Goal: Task Accomplishment & Management: Manage account settings

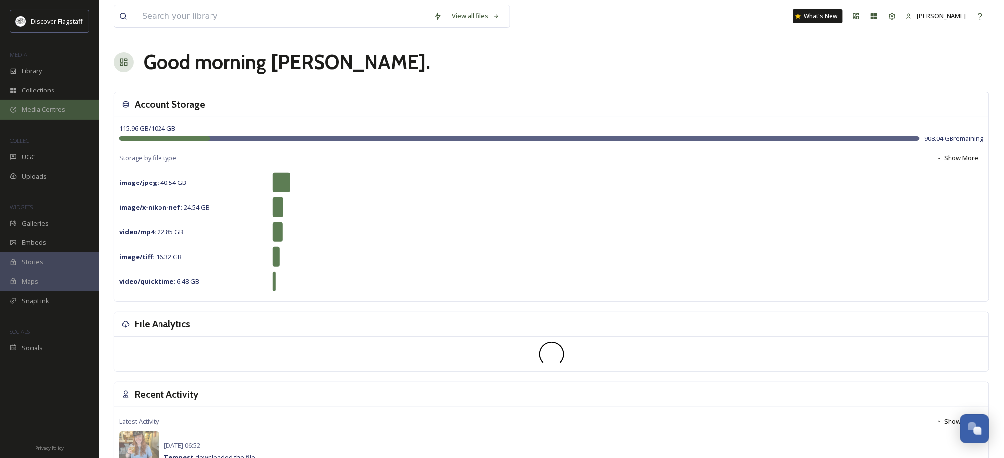
click at [65, 114] on span "Media Centres" at bounding box center [44, 109] width 44 height 9
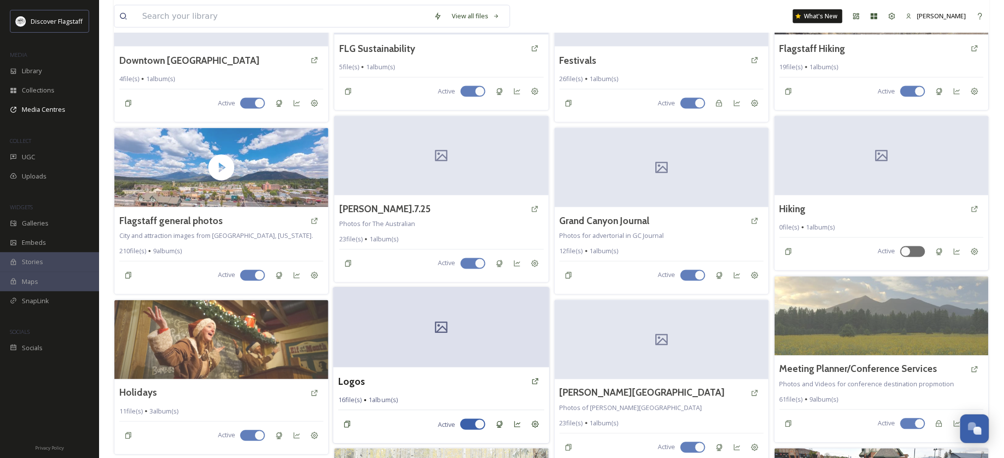
scroll to position [444, 0]
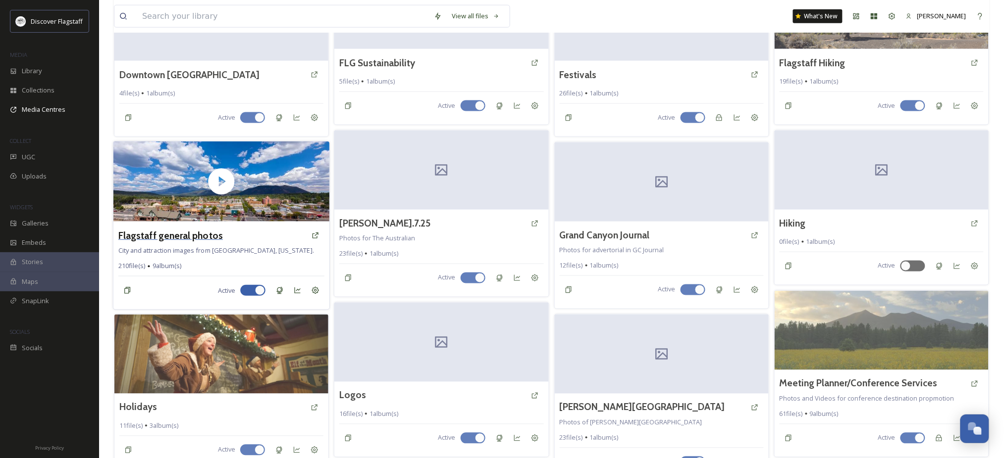
click at [178, 243] on h3 "Flagstaff general photos" at bounding box center [170, 235] width 104 height 14
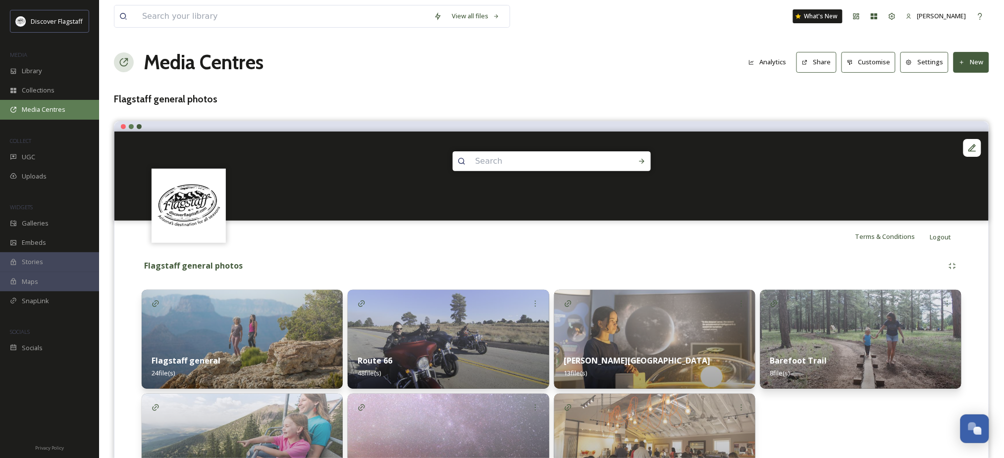
click at [46, 114] on span "Media Centres" at bounding box center [44, 109] width 44 height 9
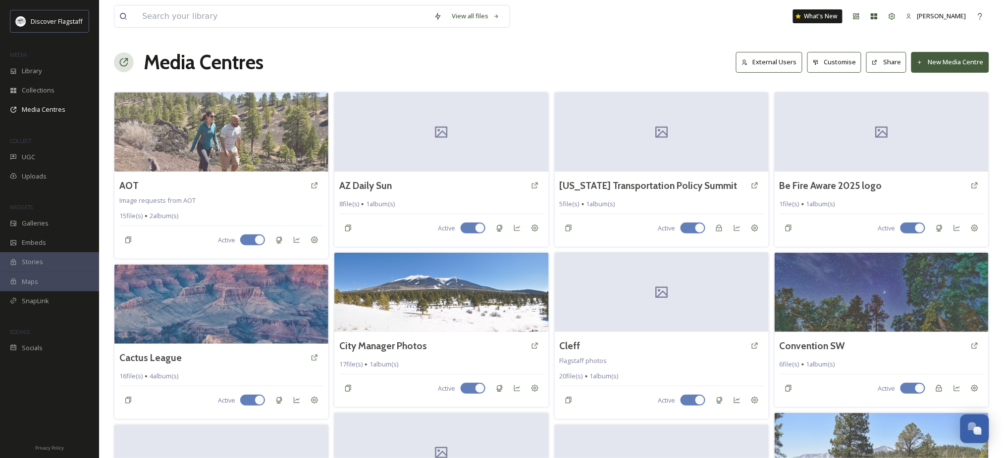
click at [942, 68] on button "New Media Centre" at bounding box center [950, 62] width 78 height 20
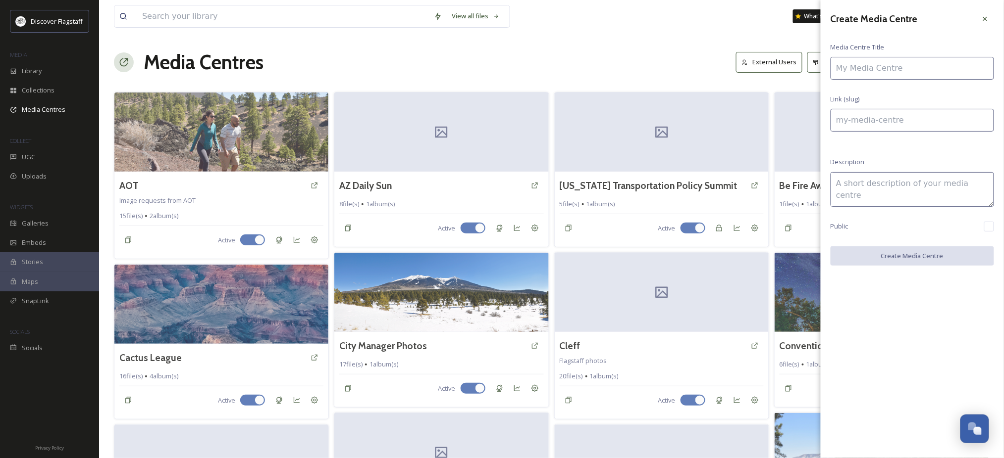
click at [912, 72] on input at bounding box center [911, 68] width 163 height 23
type input "F"
type input "f"
type input "Fa"
type input "fa"
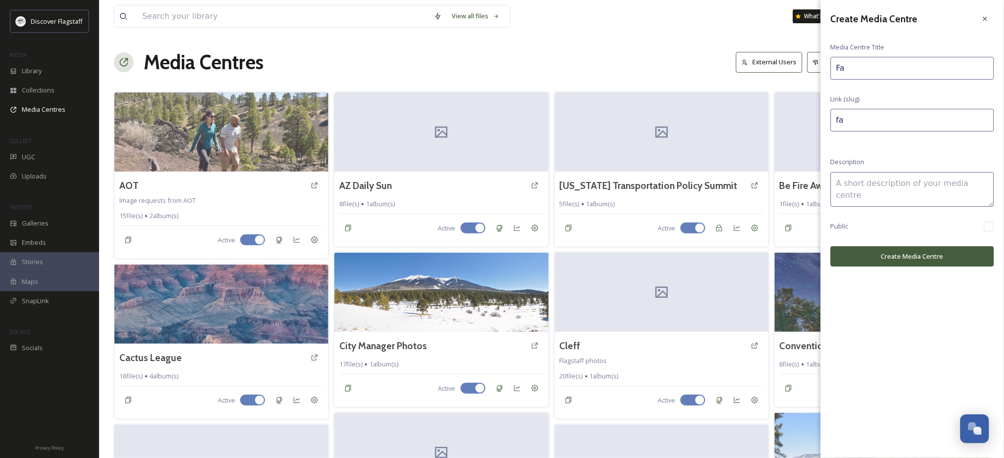
type input "Fal"
type input "fal"
type input "Fall"
type input "fall"
type input "Fall"
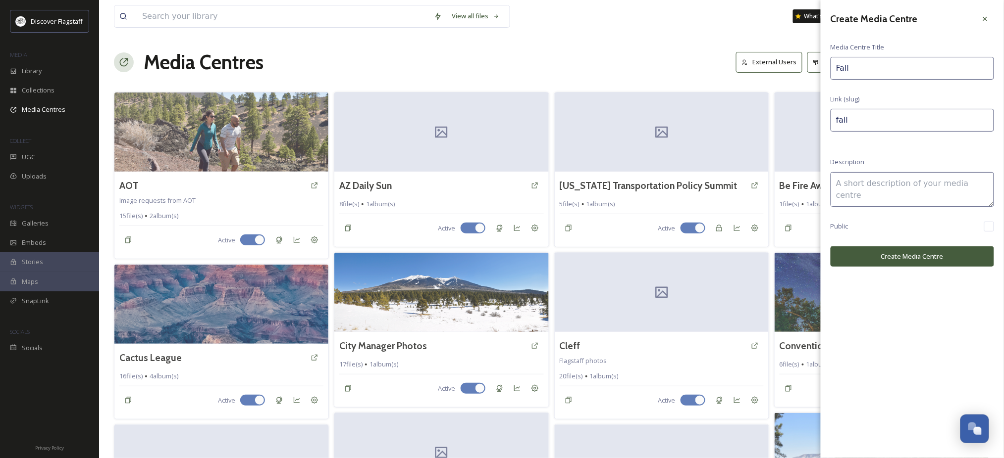
type input "fall-"
type input "Fall c"
type input "fall-c"
type input "Fall co"
type input "fall-co"
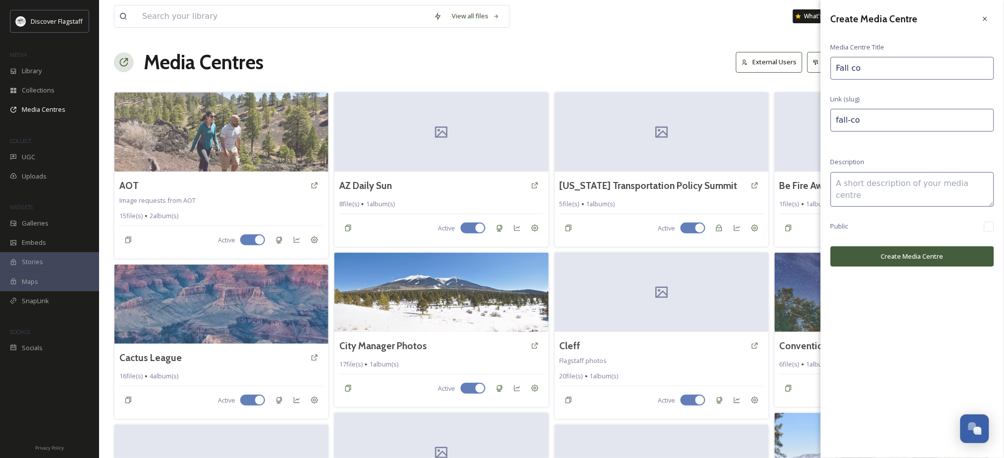
type input "Fall col"
type input "fall-col"
type input "Fall colo"
type input "fall-colo"
type input "Fall color"
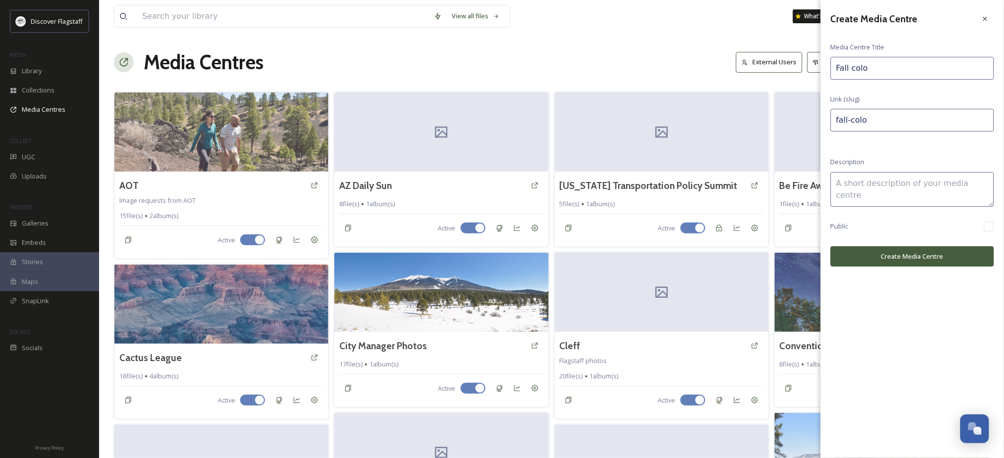
type input "fall-color"
type input "Fall colors"
type input "fall-colors"
type input "Fall colors"
type input "fall-colors-"
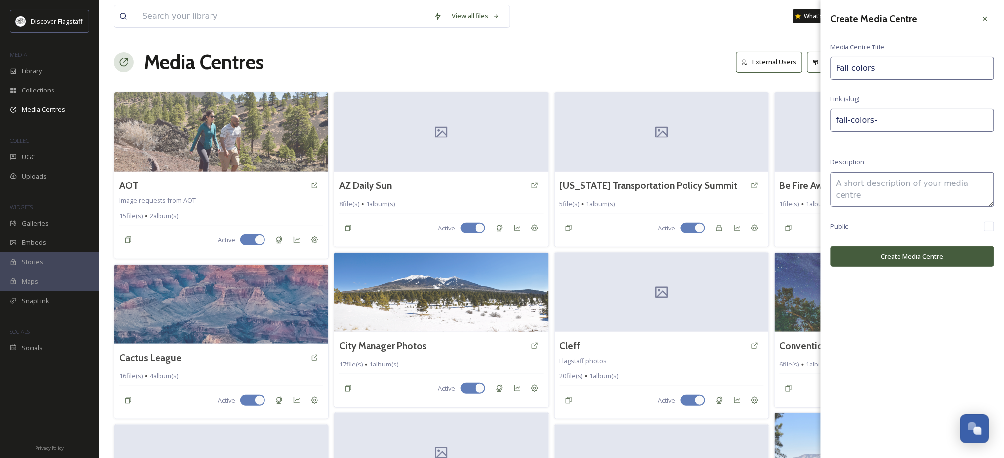
type input "Fall colors i"
type input "fall-colors-i"
type input "Fall colors in"
type input "fall-colors-in"
type input "Fall colors in"
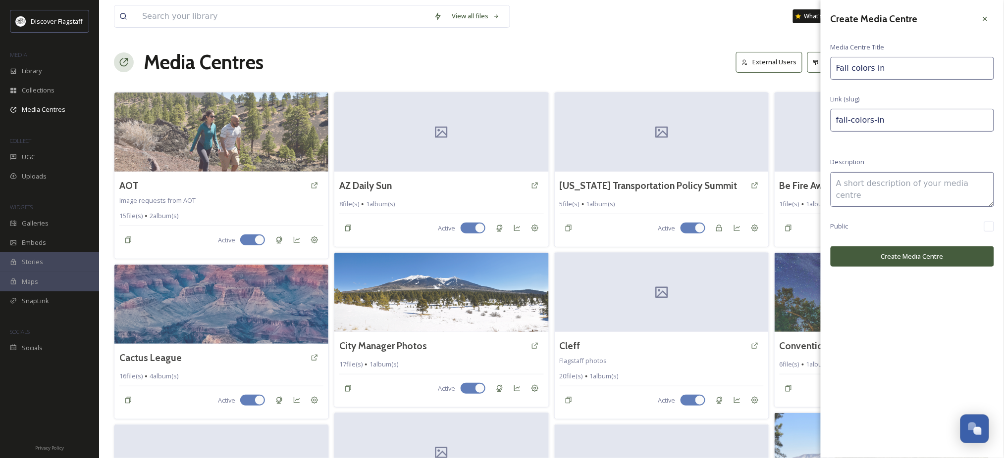
type input "fall-colors-in-"
type input "Fall colors in F"
type input "fall-colors-in-f"
type input "Fall colors in Fl"
type input "fall-colors-in-fl"
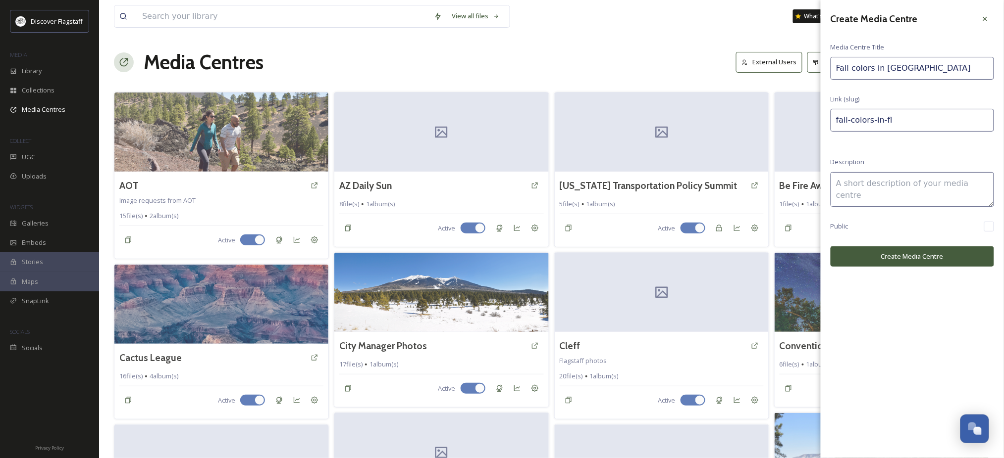
type input "Fall colors in Fla"
type input "fall-colors-in-fla"
type input "Fall colors in Flag"
type input "fall-colors-in-flag"
type input "Fall colors in Flags"
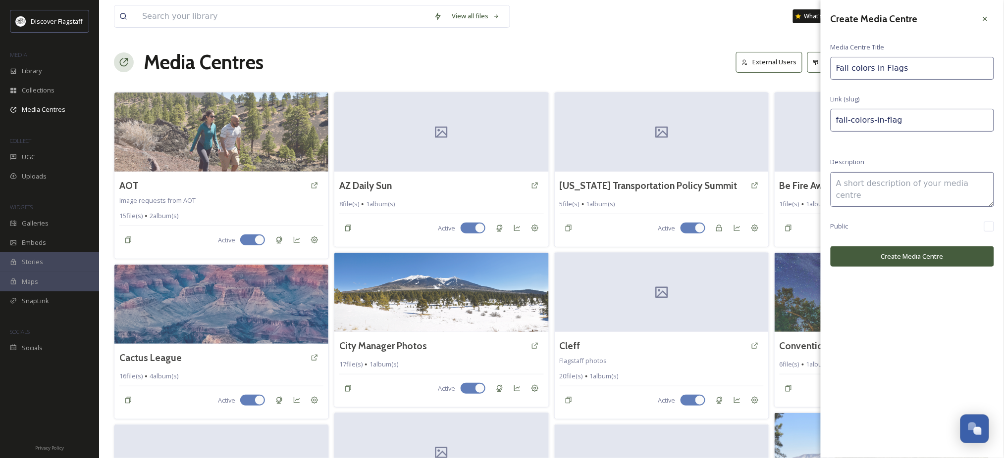
type input "fall-colors-in-flags"
type input "Fall colors in Flagst"
type input "fall-colors-in-flagst"
type input "Fall colors in Flagsta"
type input "fall-colors-in-flagsta"
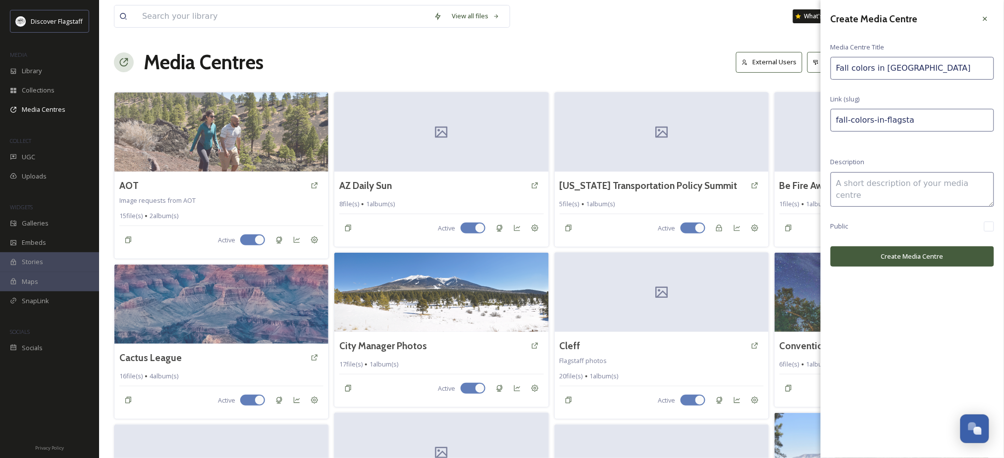
type input "Fall colors in Flagstaf"
type input "fall-colors-in-flagstaf"
type input "Fall colors in [GEOGRAPHIC_DATA]"
type input "fall-colors-in-flagstaff"
type input "Fall colors in [GEOGRAPHIC_DATA]"
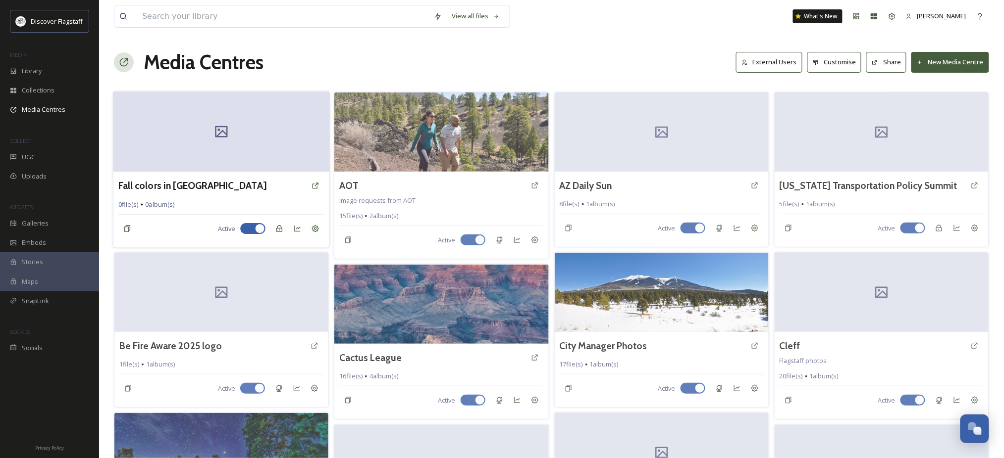
click at [188, 156] on div at bounding box center [221, 132] width 216 height 80
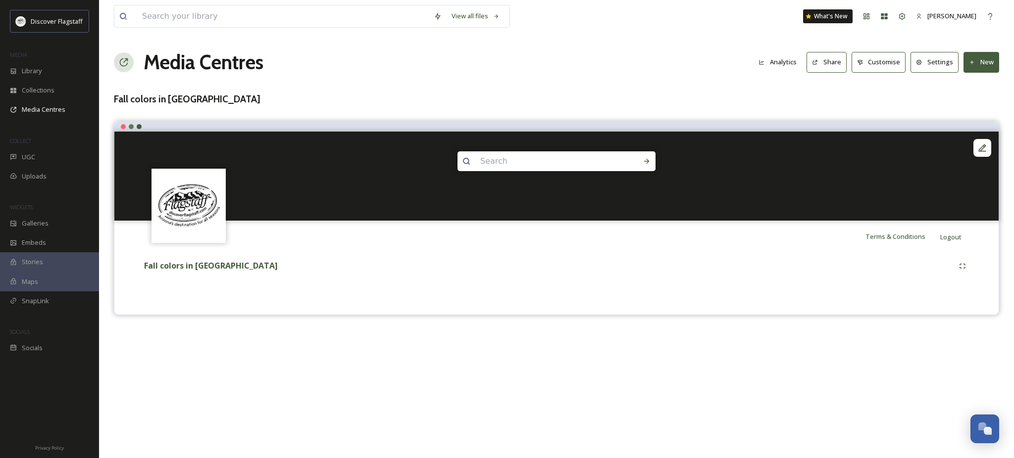
click at [976, 68] on button "New" at bounding box center [982, 62] width 36 height 20
click at [962, 109] on span "Add Album" at bounding box center [978, 104] width 32 height 9
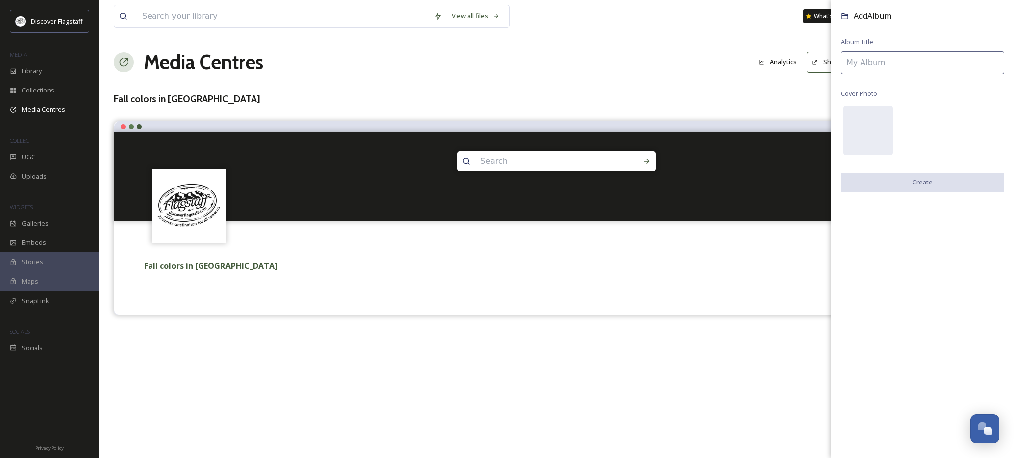
click at [911, 72] on input at bounding box center [922, 62] width 163 height 23
click at [907, 68] on input at bounding box center [922, 62] width 163 height 23
type input "Fall Colors"
click at [919, 193] on button "Create" at bounding box center [922, 183] width 163 height 20
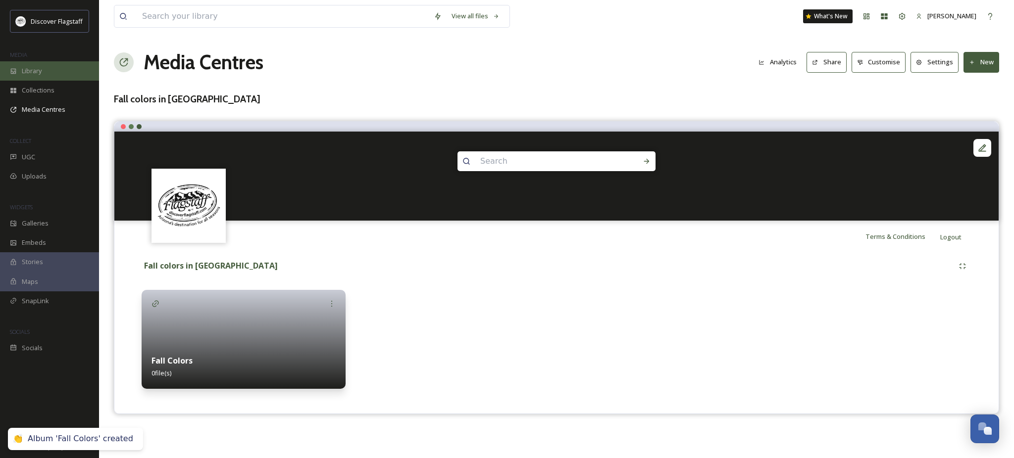
click at [37, 81] on div "Library" at bounding box center [49, 70] width 99 height 19
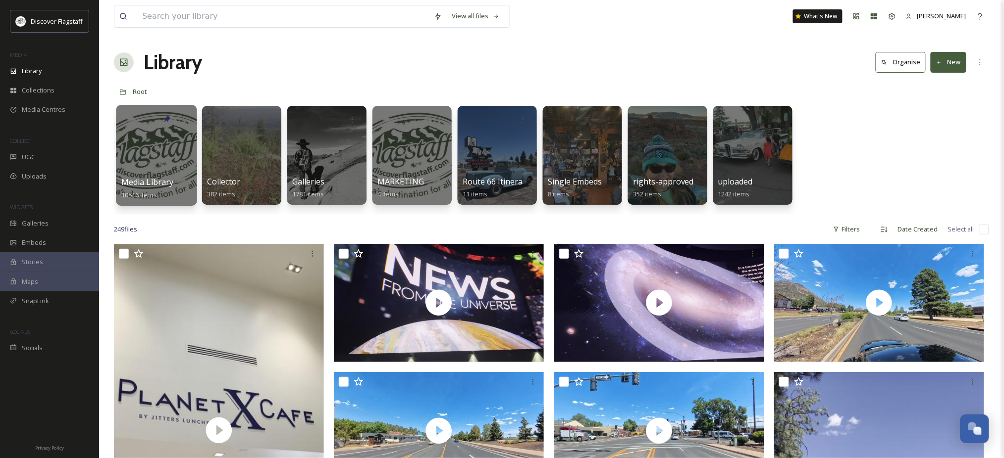
click at [127, 175] on div at bounding box center [156, 155] width 81 height 101
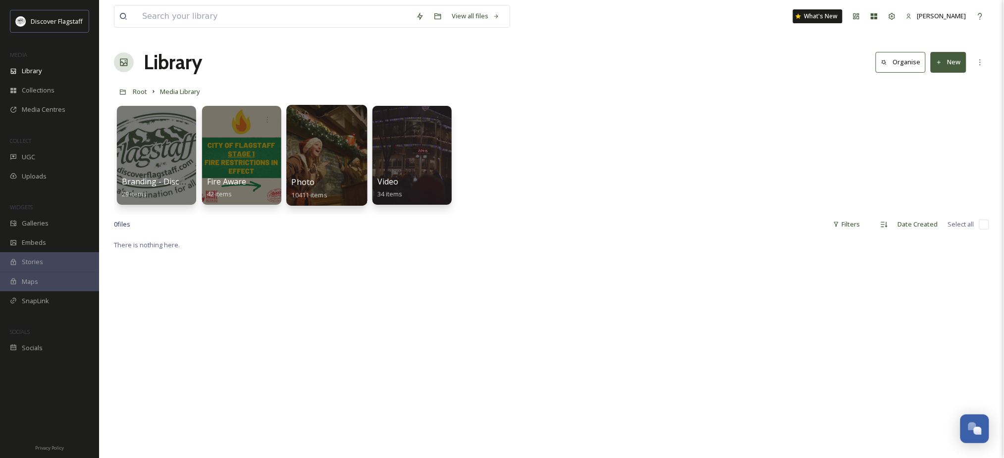
click at [318, 178] on div at bounding box center [326, 155] width 81 height 101
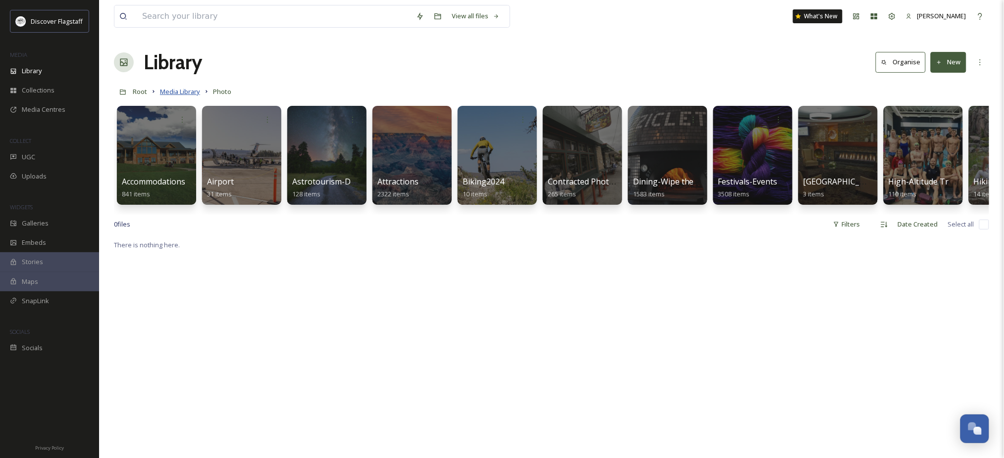
click at [191, 96] on span "Media Library" at bounding box center [180, 91] width 40 height 9
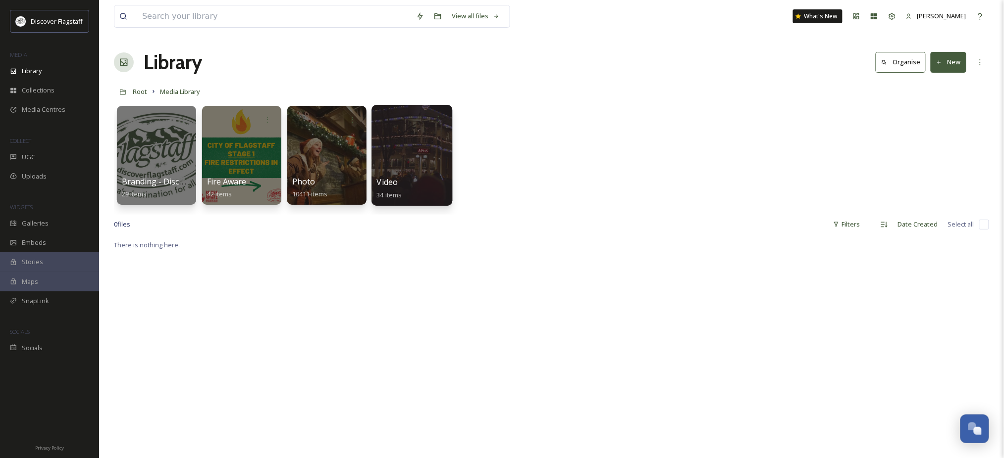
click at [402, 166] on div at bounding box center [411, 155] width 81 height 101
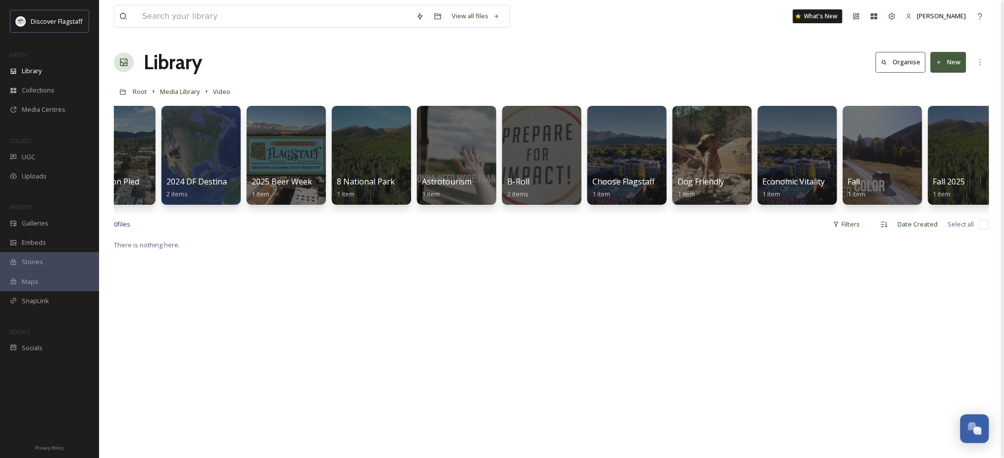
scroll to position [0, 341]
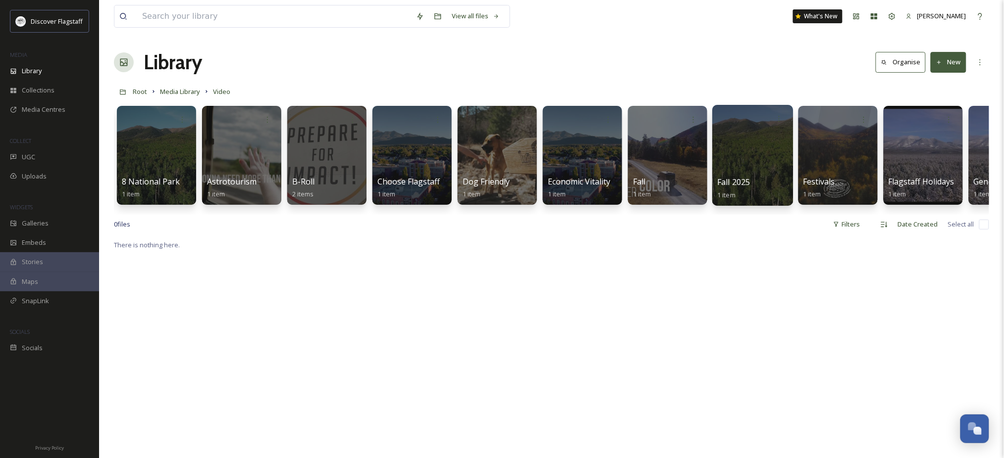
click at [741, 171] on div at bounding box center [752, 155] width 81 height 101
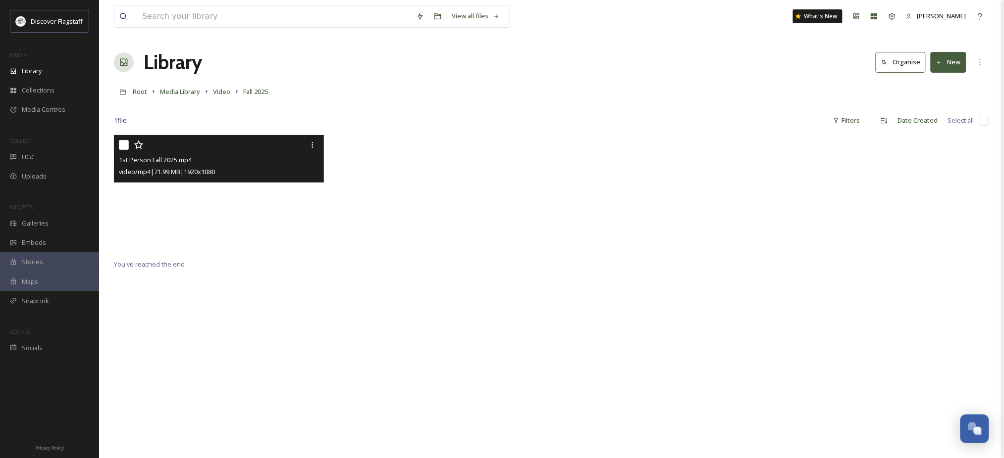
click at [217, 215] on video "1st Person Fall 2025.mp4" at bounding box center [219, 194] width 210 height 118
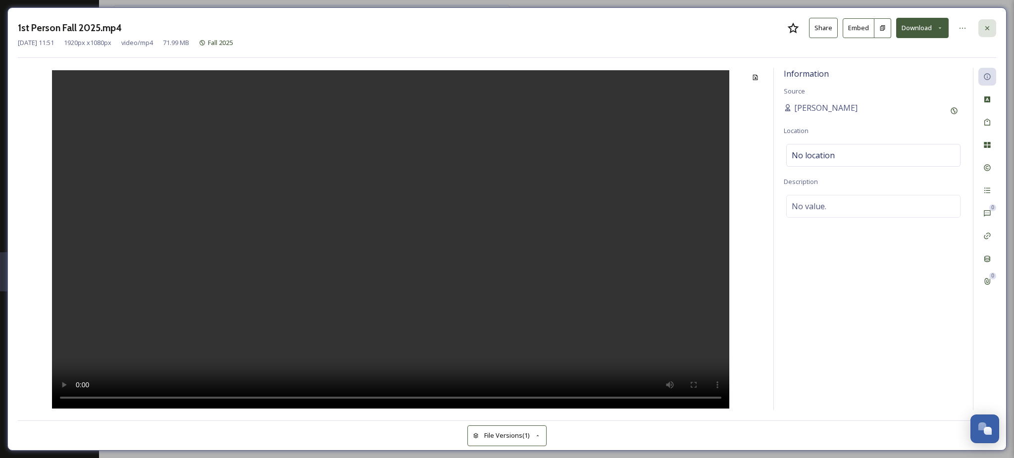
click at [991, 32] on icon at bounding box center [987, 28] width 8 height 8
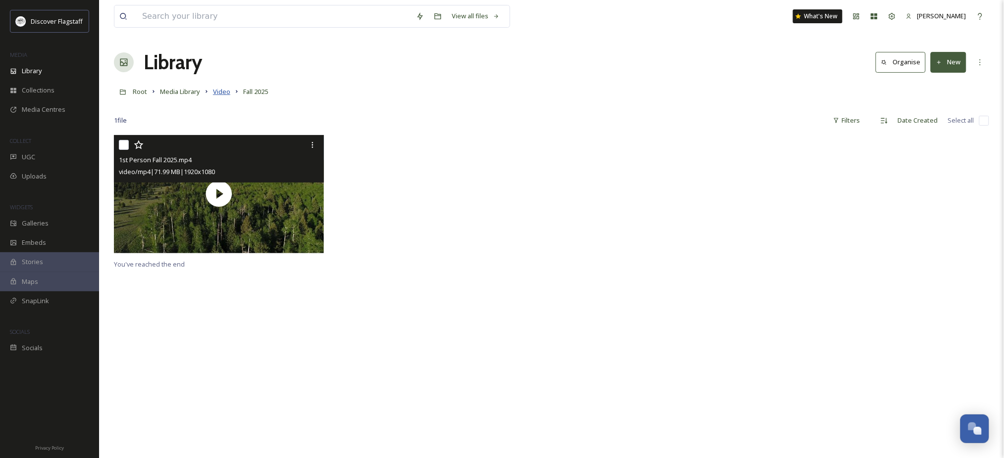
click at [230, 96] on span "Video" at bounding box center [221, 91] width 17 height 9
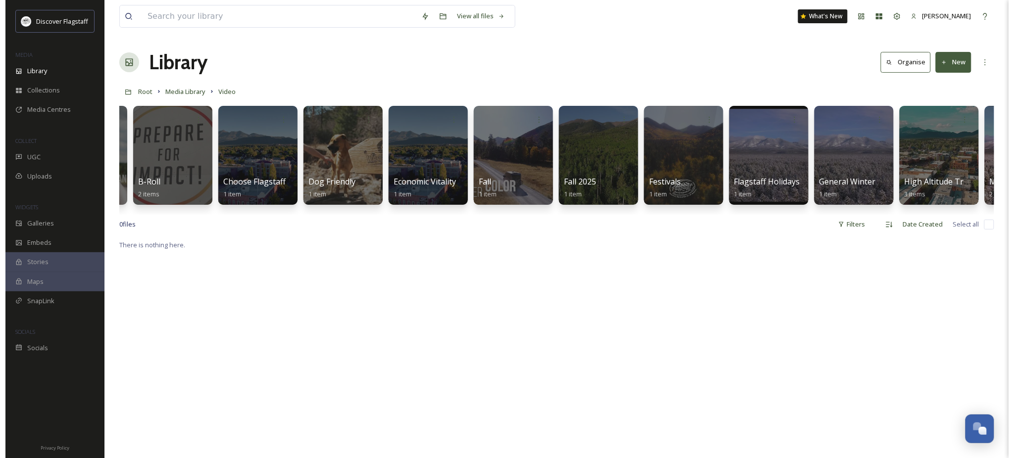
scroll to position [0, 505]
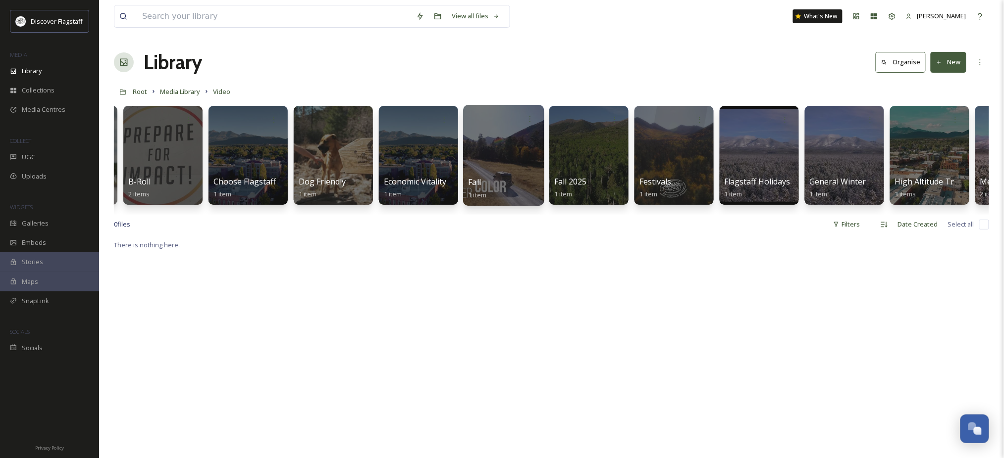
click at [496, 161] on div at bounding box center [503, 155] width 81 height 101
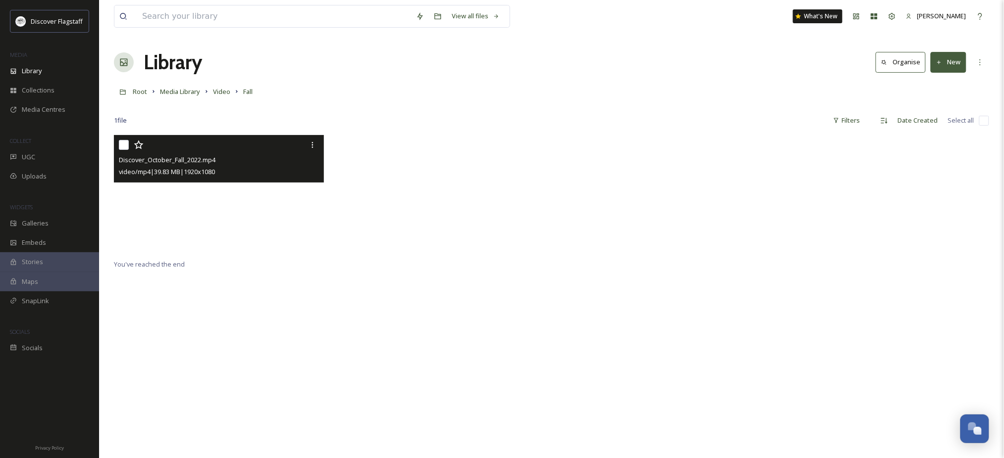
click at [216, 202] on video "Discover_October_Fall_2022.mp4" at bounding box center [219, 194] width 210 height 118
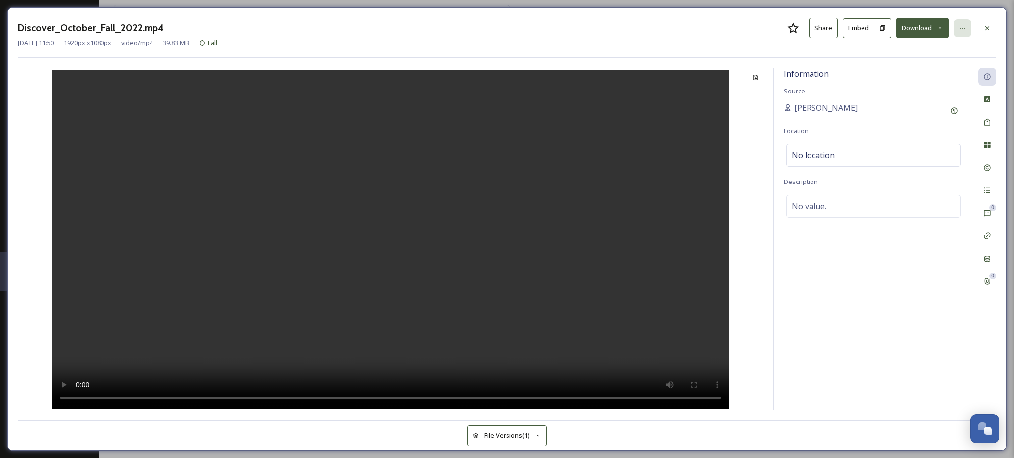
click at [963, 31] on icon at bounding box center [963, 28] width 8 height 8
click at [738, 42] on div "Aug 15 2025 11:50 1920 px x 1080 px video/mp4 39.83 MB Fall" at bounding box center [507, 42] width 978 height 9
click at [984, 28] on icon at bounding box center [987, 28] width 8 height 8
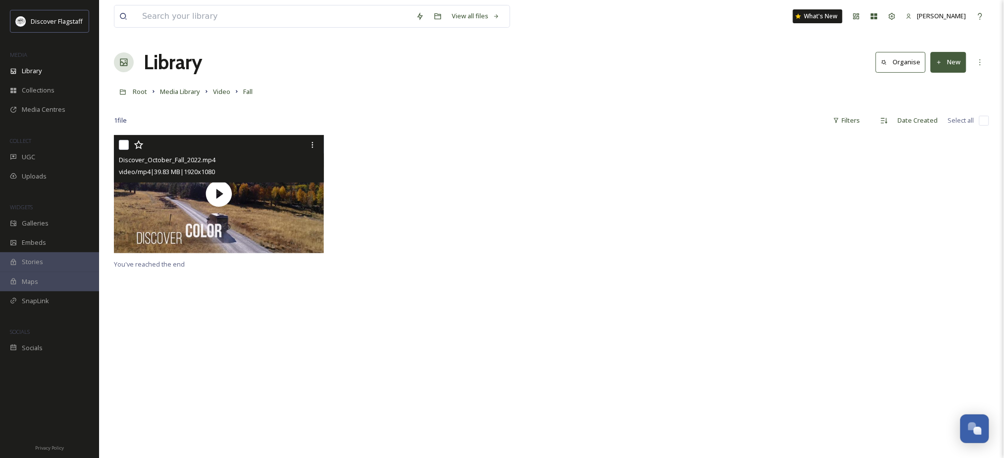
click at [123, 150] on input "checkbox" at bounding box center [124, 145] width 10 height 10
checkbox input "true"
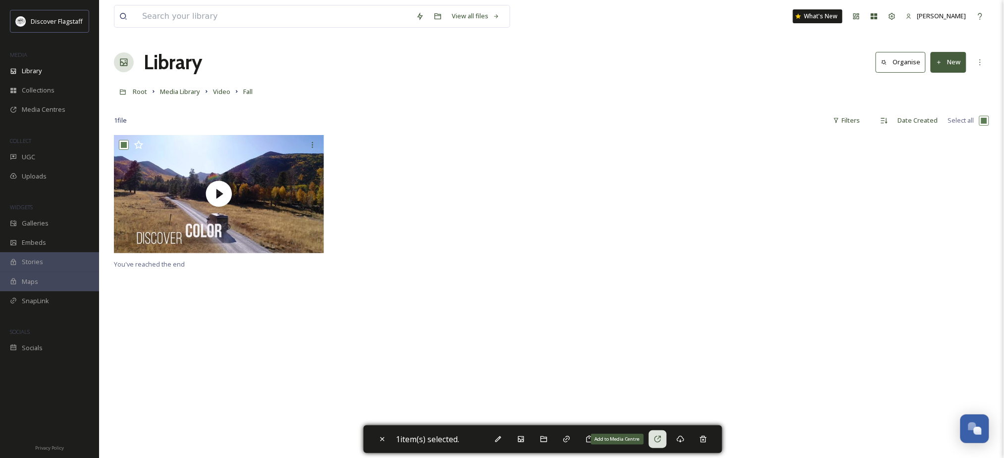
click at [661, 443] on icon at bounding box center [657, 439] width 6 height 6
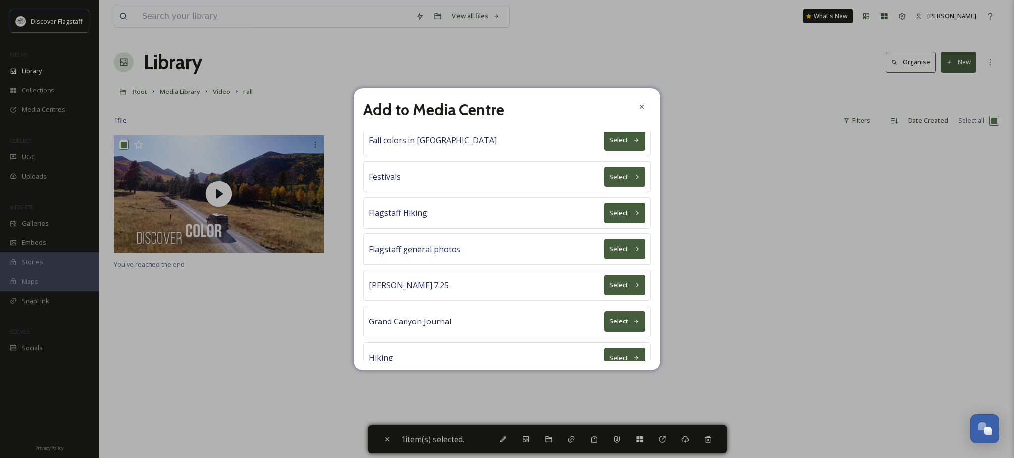
scroll to position [347, 0]
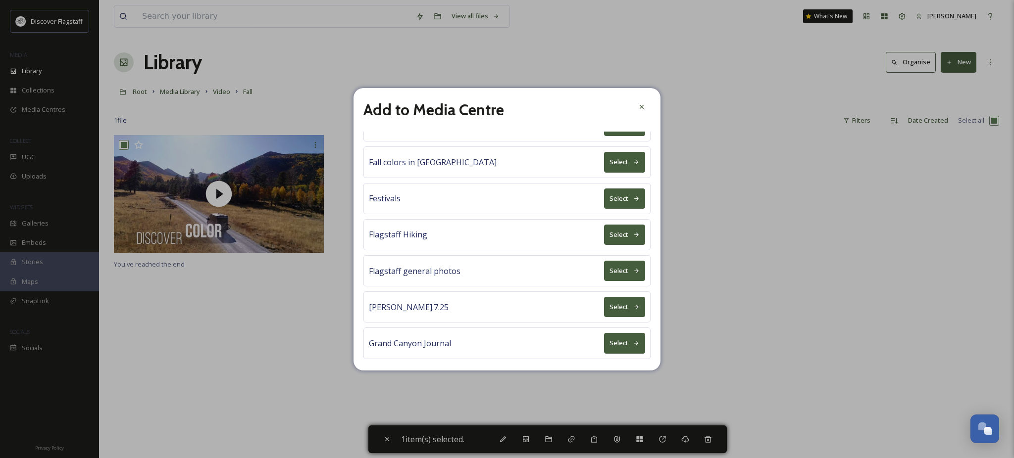
click at [605, 172] on button "Select" at bounding box center [624, 162] width 41 height 20
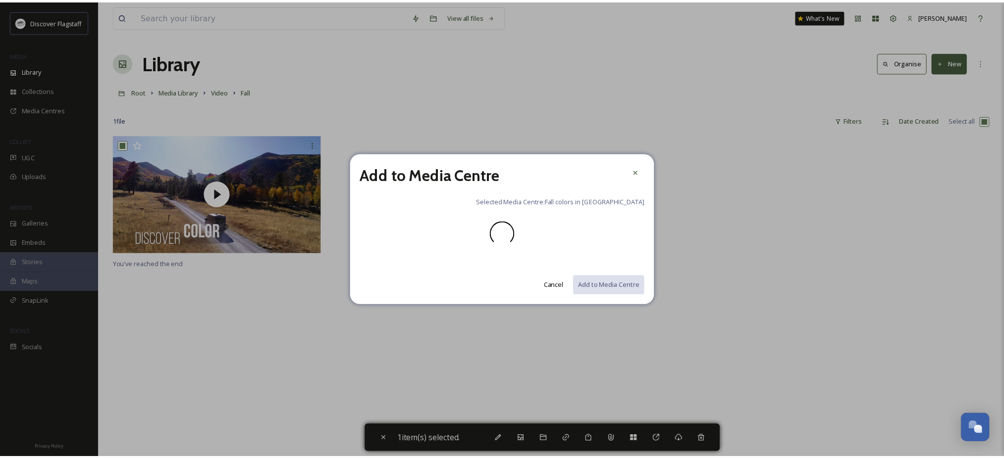
scroll to position [0, 0]
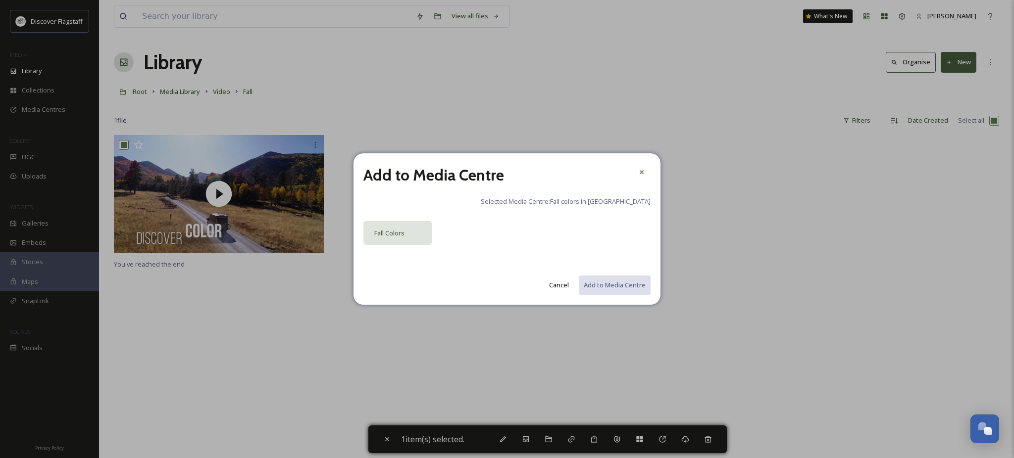
click at [421, 240] on div "Fall Colors" at bounding box center [397, 233] width 68 height 24
click at [593, 286] on button "Add to Media Centre" at bounding box center [614, 285] width 73 height 20
checkbox input "false"
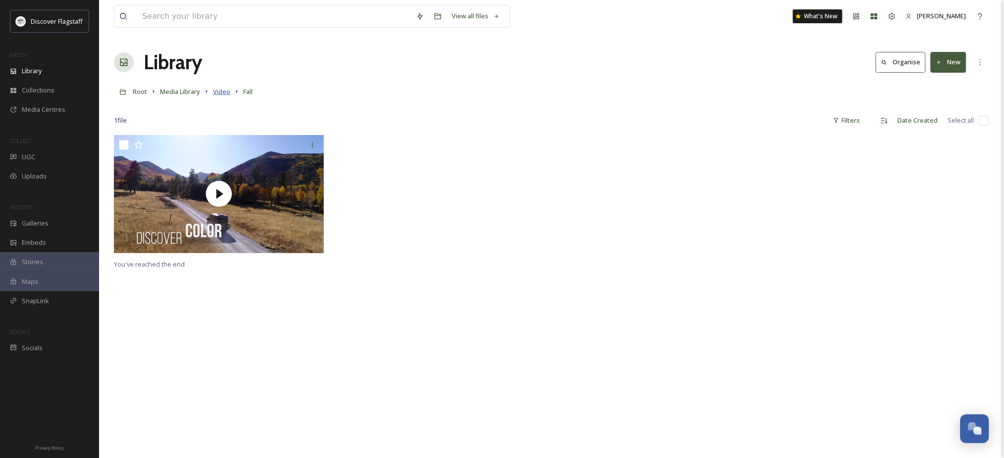
click at [230, 96] on span "Video" at bounding box center [221, 91] width 17 height 9
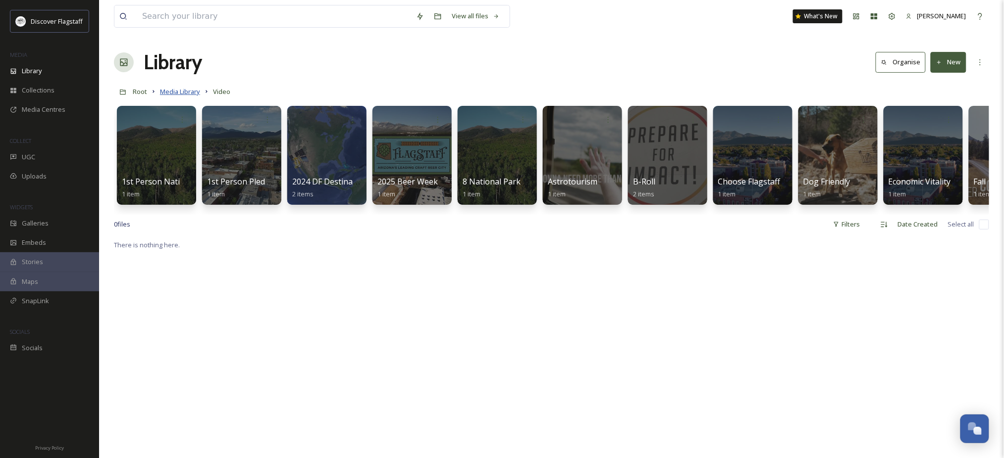
click at [200, 96] on span "Media Library" at bounding box center [180, 91] width 40 height 9
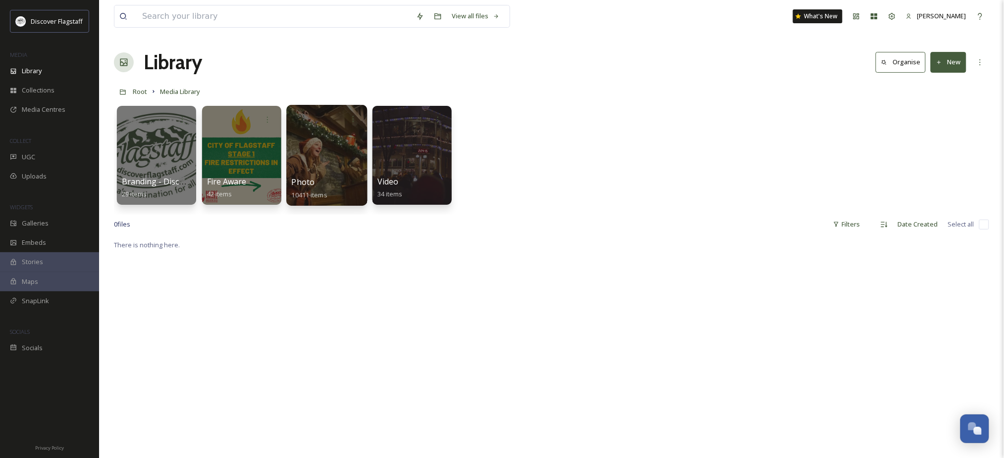
click at [312, 181] on span "Photo" at bounding box center [303, 182] width 23 height 11
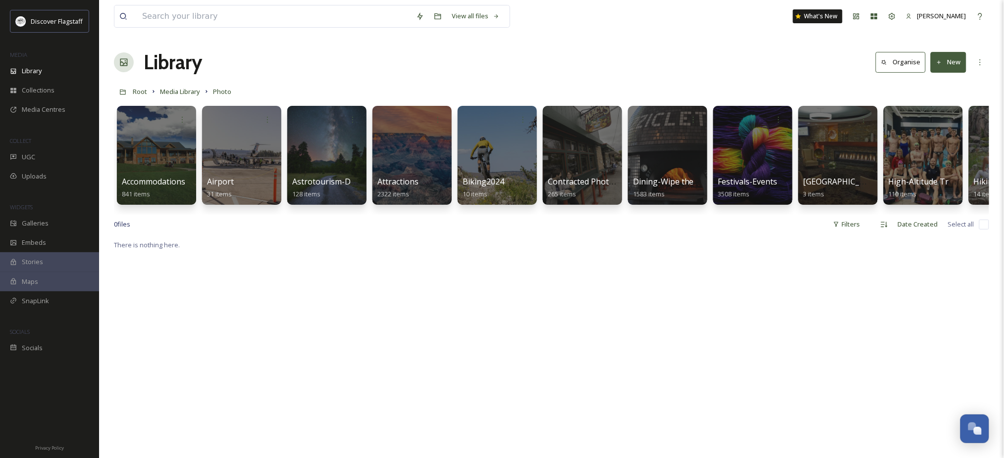
scroll to position [0, 658]
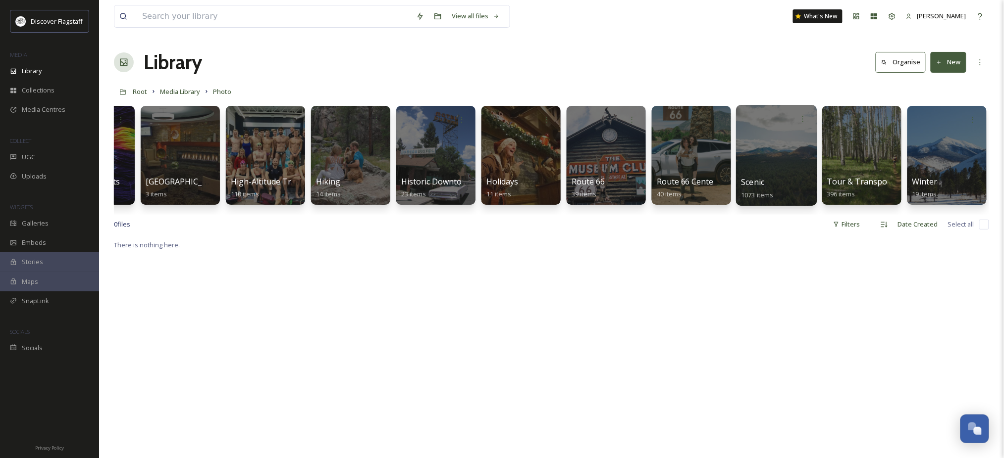
click at [781, 139] on div at bounding box center [776, 155] width 81 height 101
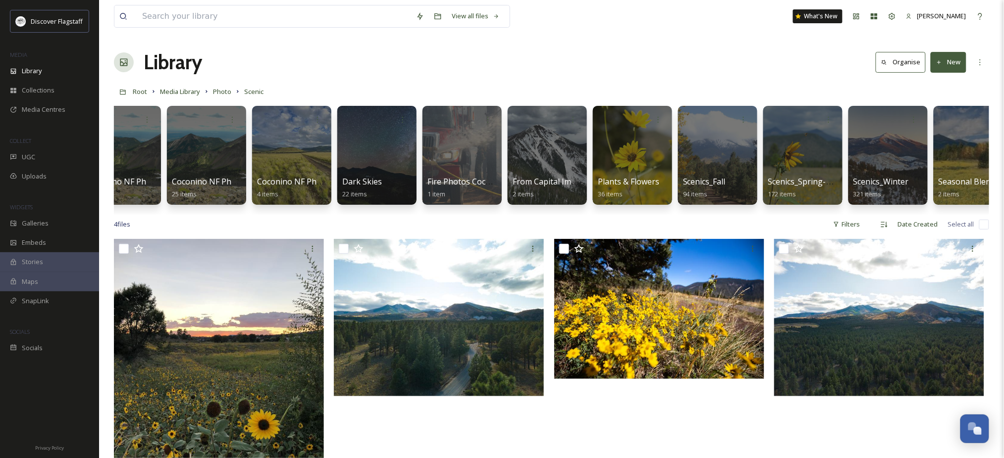
scroll to position [0, 297]
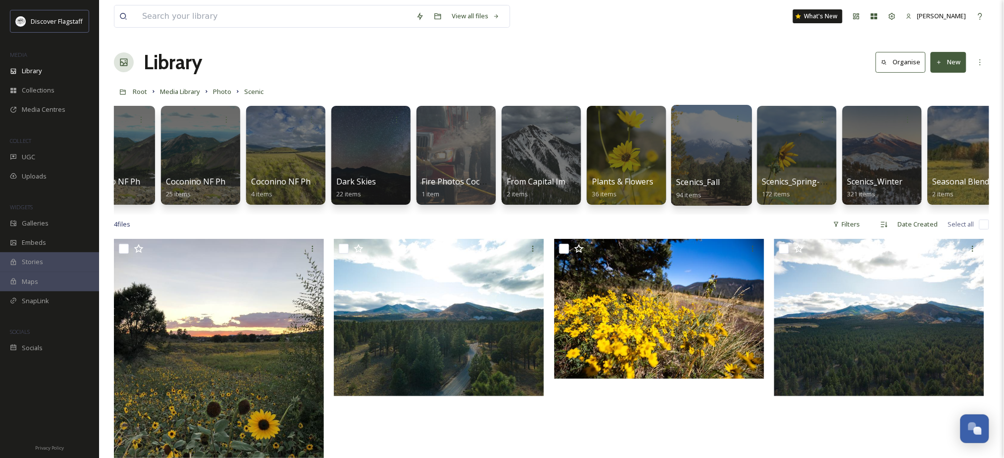
click at [706, 172] on div at bounding box center [711, 155] width 81 height 101
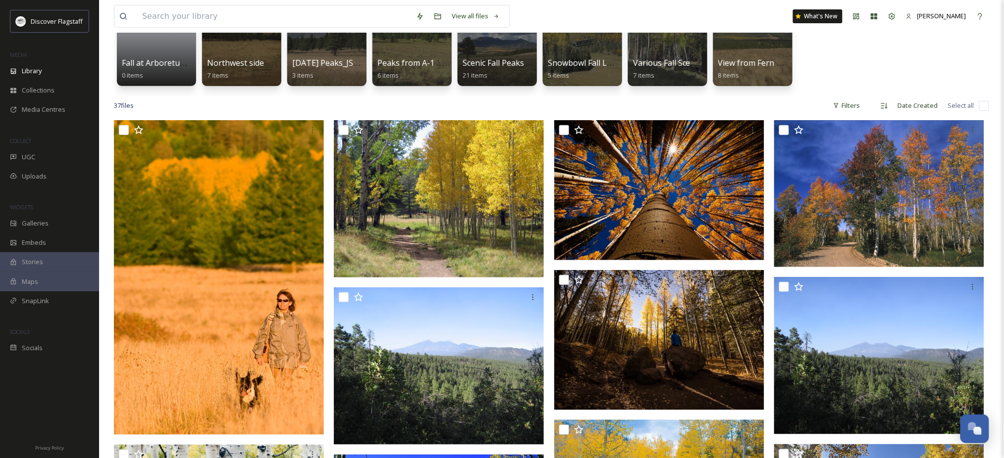
scroll to position [132, 0]
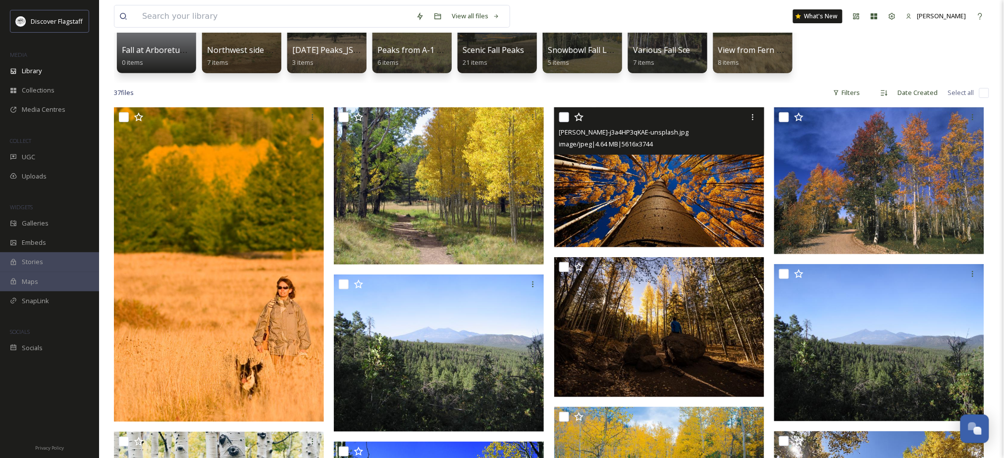
click at [564, 122] on input "checkbox" at bounding box center [564, 117] width 10 height 10
checkbox input "true"
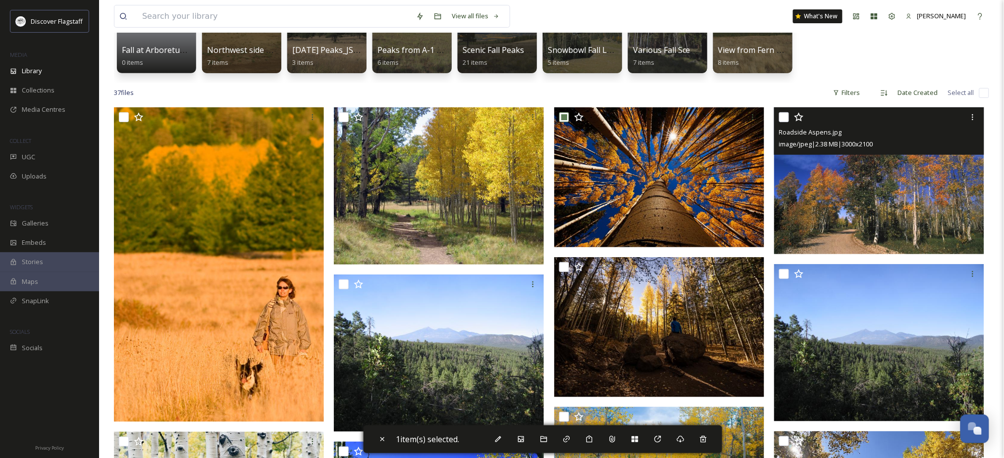
click at [789, 126] on div at bounding box center [880, 117] width 203 height 18
click at [785, 122] on input "checkbox" at bounding box center [784, 117] width 10 height 10
checkbox input "true"
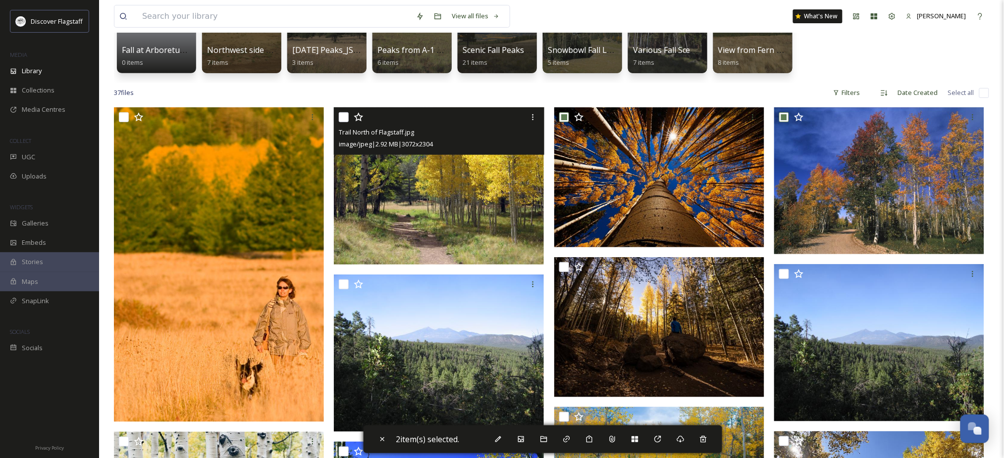
click at [341, 122] on input "checkbox" at bounding box center [344, 117] width 10 height 10
checkbox input "true"
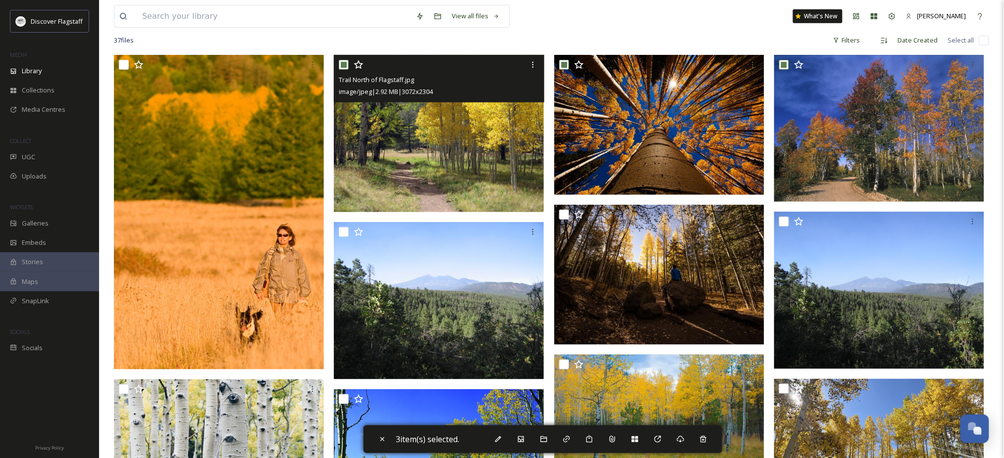
scroll to position [264, 0]
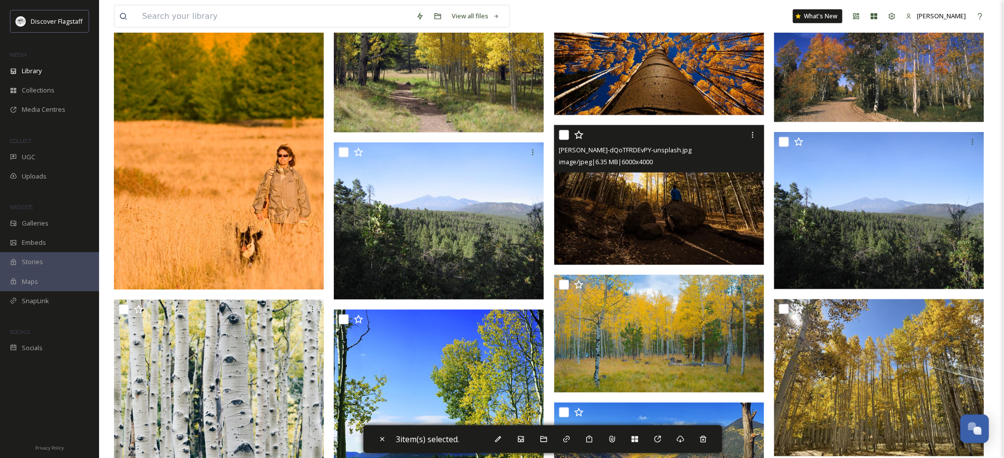
click at [564, 140] on input "checkbox" at bounding box center [564, 135] width 10 height 10
checkbox input "true"
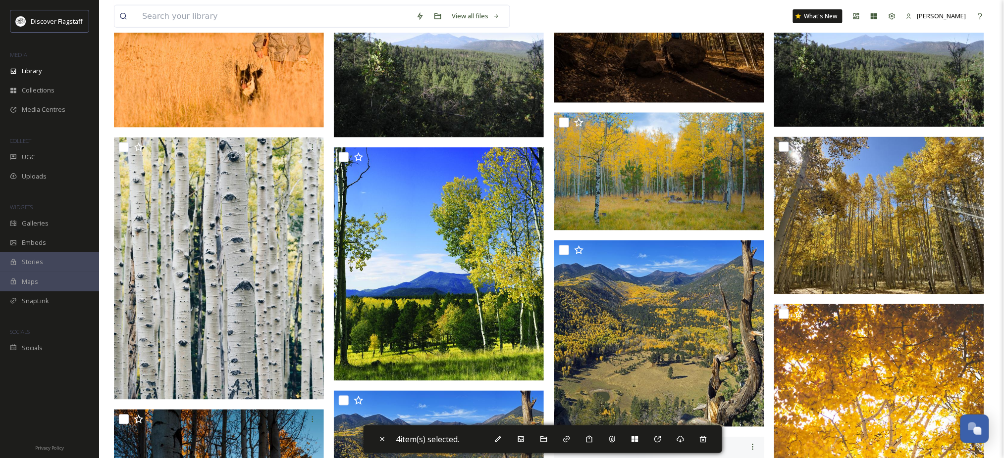
scroll to position [462, 0]
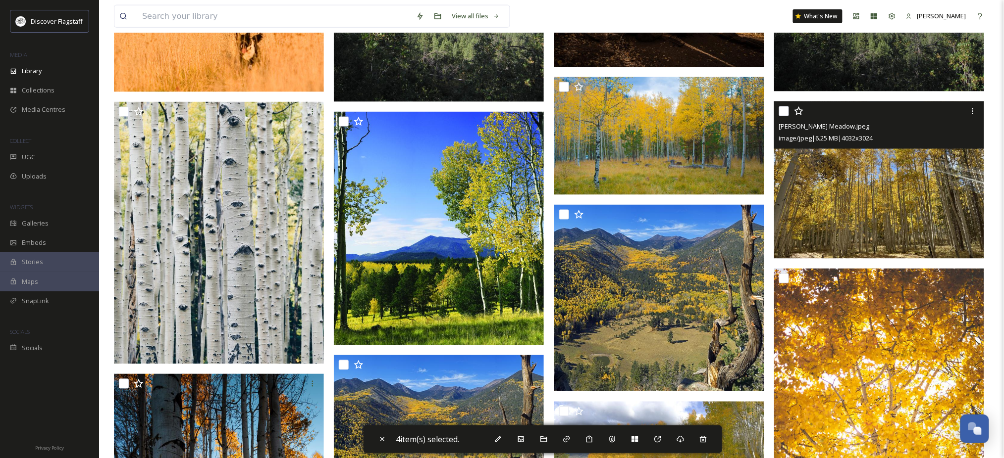
click at [782, 116] on input "checkbox" at bounding box center [784, 111] width 10 height 10
checkbox input "true"
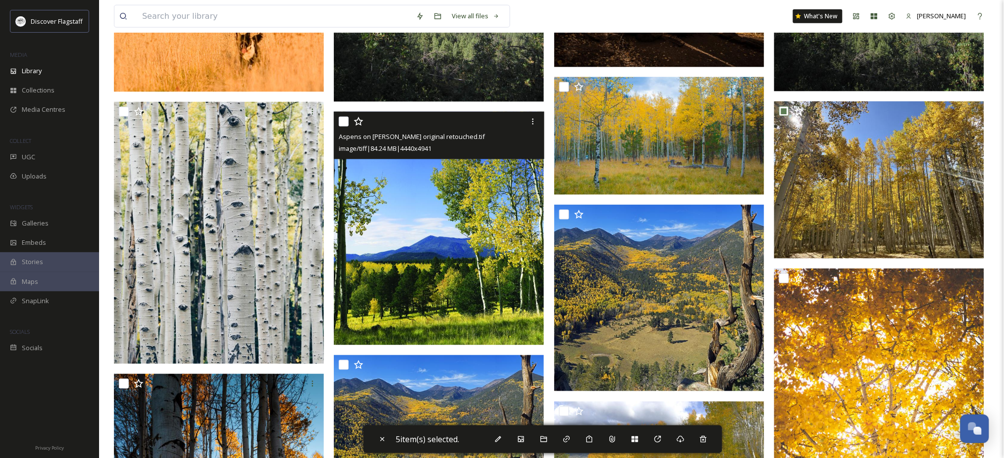
click at [347, 127] on input "checkbox" at bounding box center [344, 122] width 10 height 10
checkbox input "true"
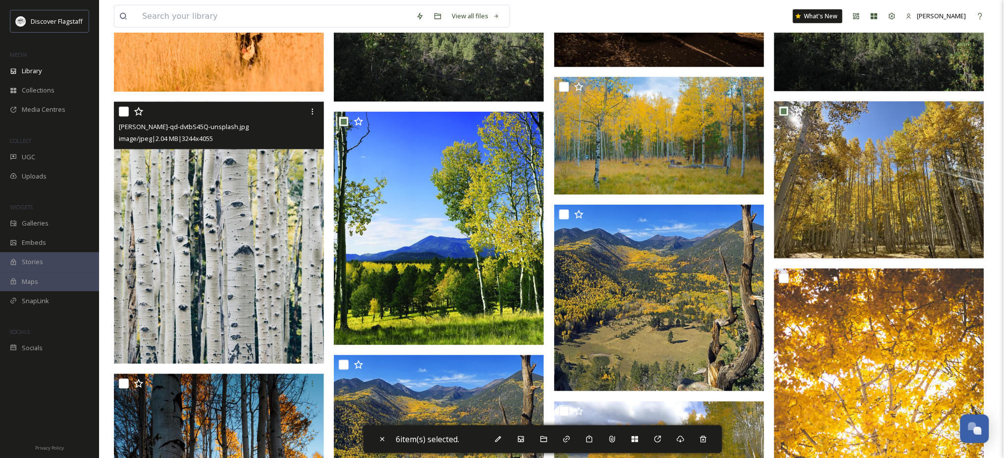
click at [122, 117] on input "checkbox" at bounding box center [124, 112] width 10 height 10
checkbox input "true"
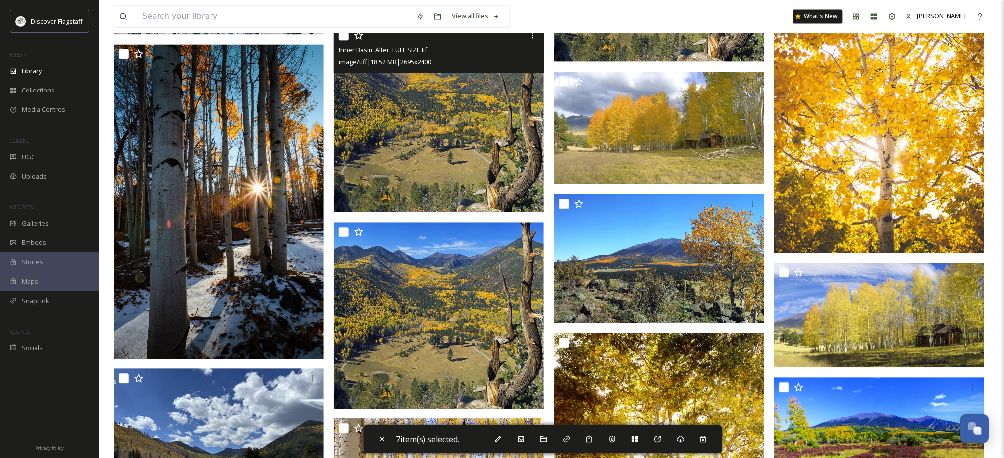
scroll to position [726, 0]
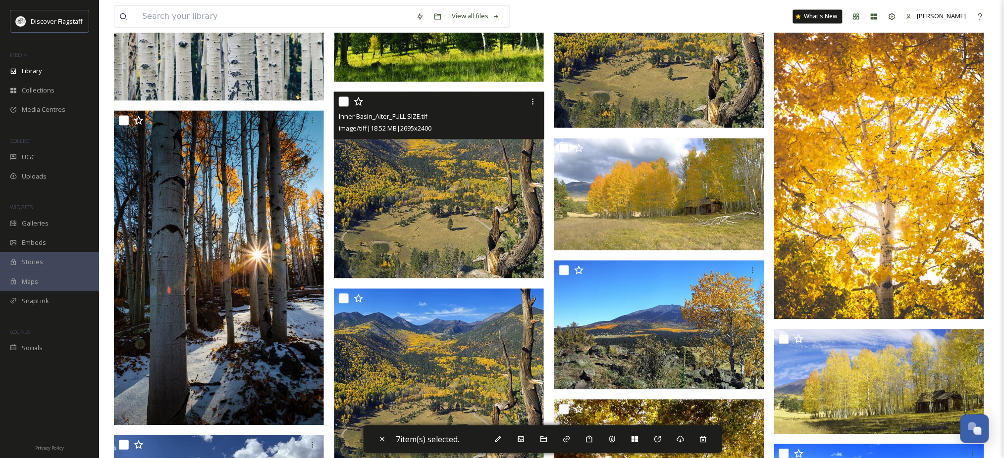
click at [345, 106] on input "checkbox" at bounding box center [344, 102] width 10 height 10
checkbox input "true"
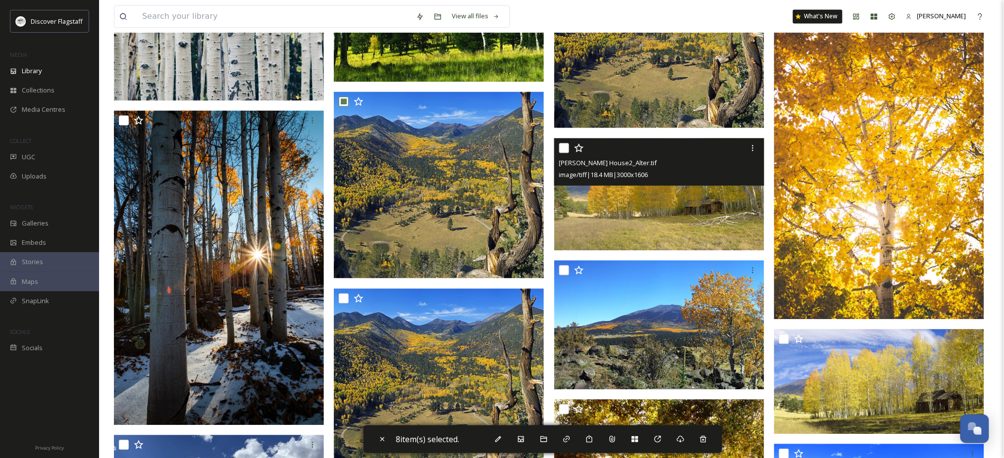
click at [564, 153] on input "checkbox" at bounding box center [564, 148] width 10 height 10
checkbox input "true"
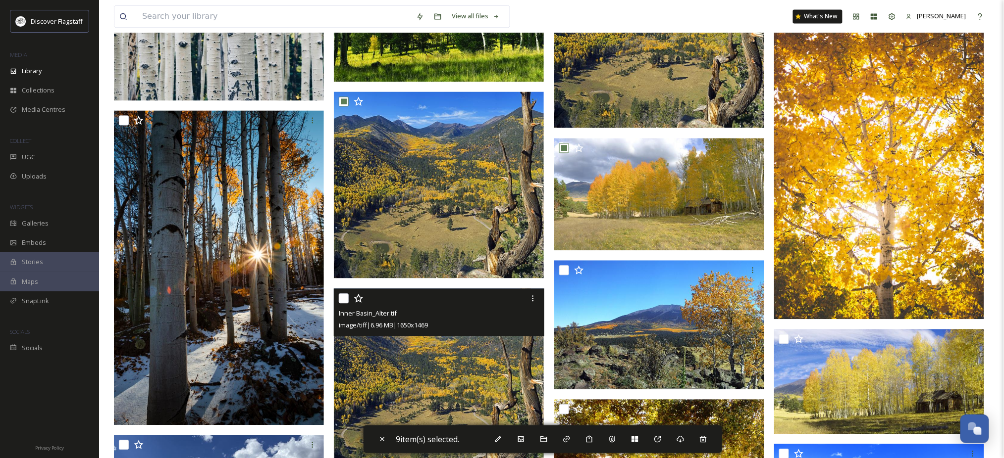
click at [343, 304] on input "checkbox" at bounding box center [344, 299] width 10 height 10
checkbox input "true"
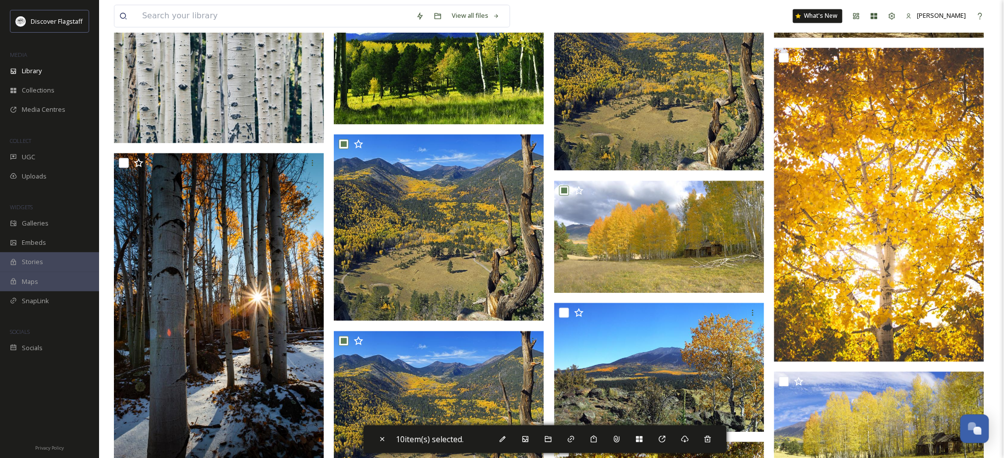
scroll to position [660, 0]
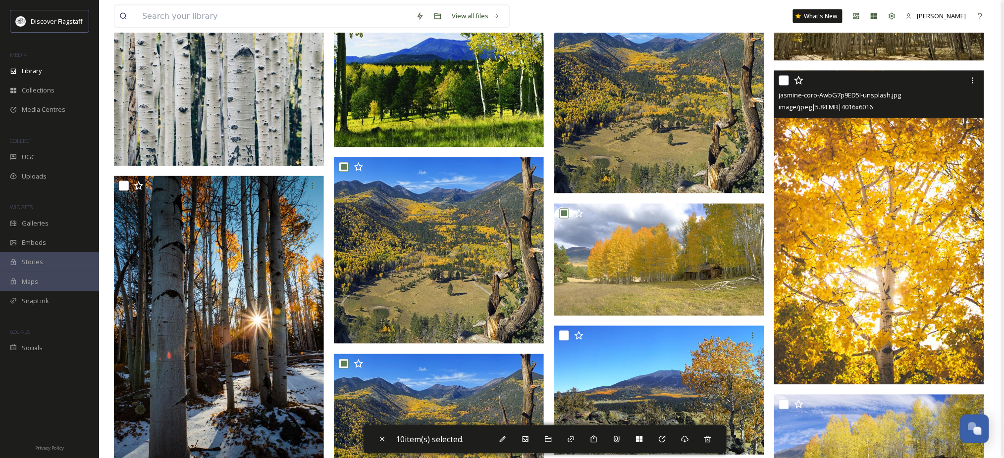
click at [783, 86] on input "checkbox" at bounding box center [784, 81] width 10 height 10
checkbox input "true"
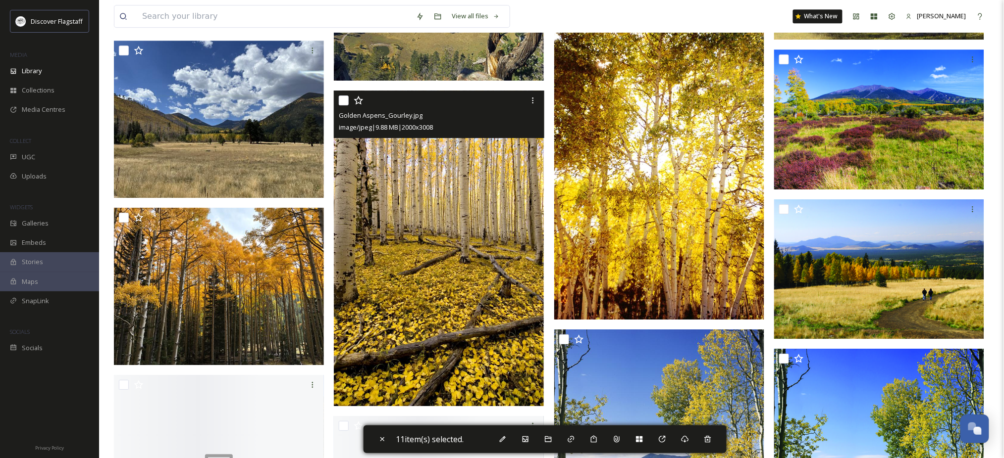
scroll to position [1122, 0]
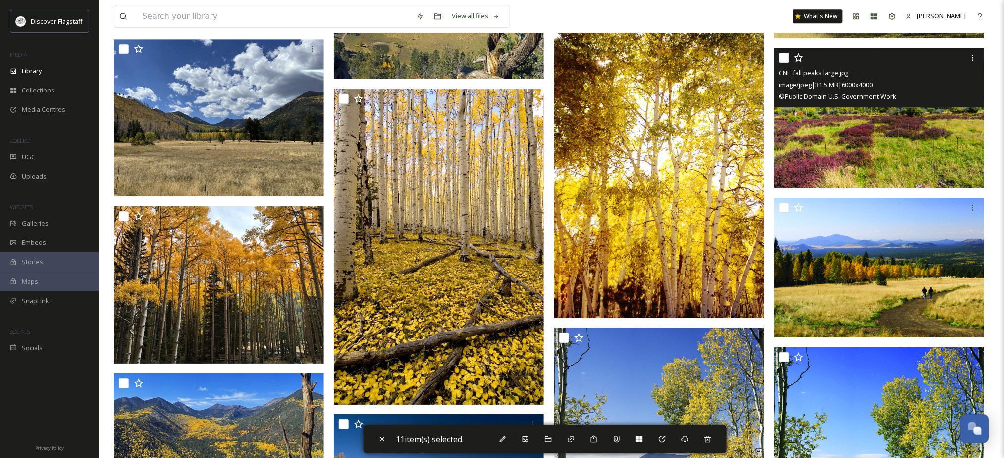
click at [789, 67] on div at bounding box center [880, 58] width 203 height 18
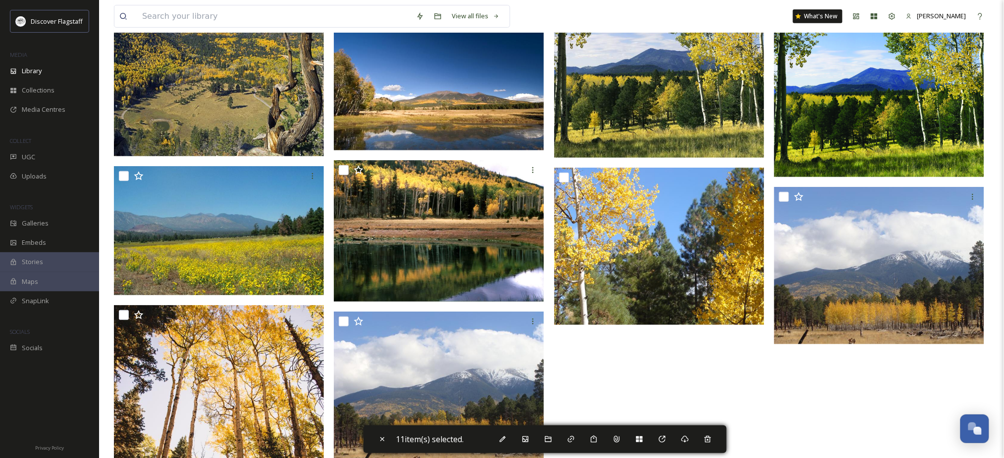
scroll to position [1584, 0]
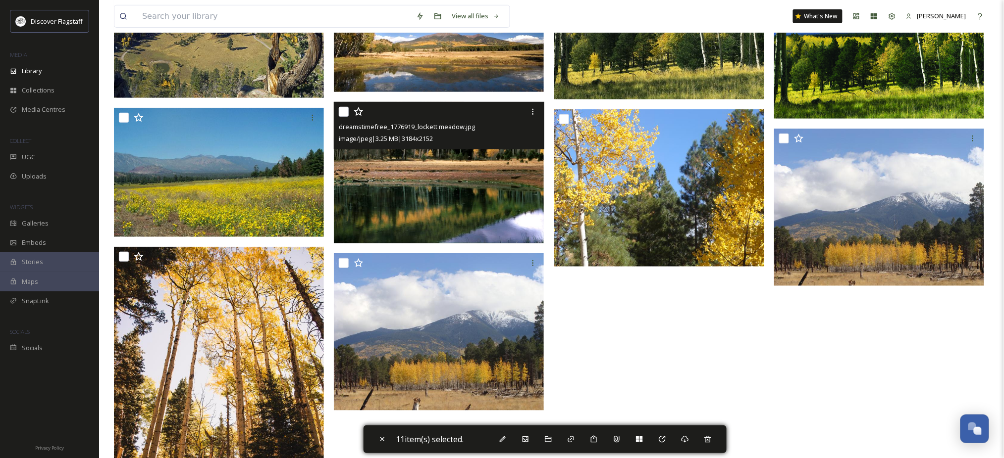
click at [342, 117] on input "checkbox" at bounding box center [344, 112] width 10 height 10
checkbox input "true"
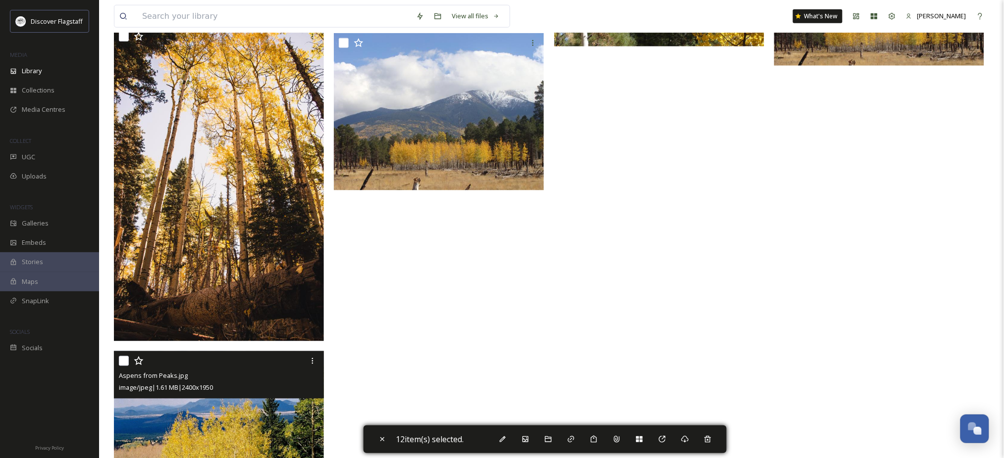
scroll to position [1782, 0]
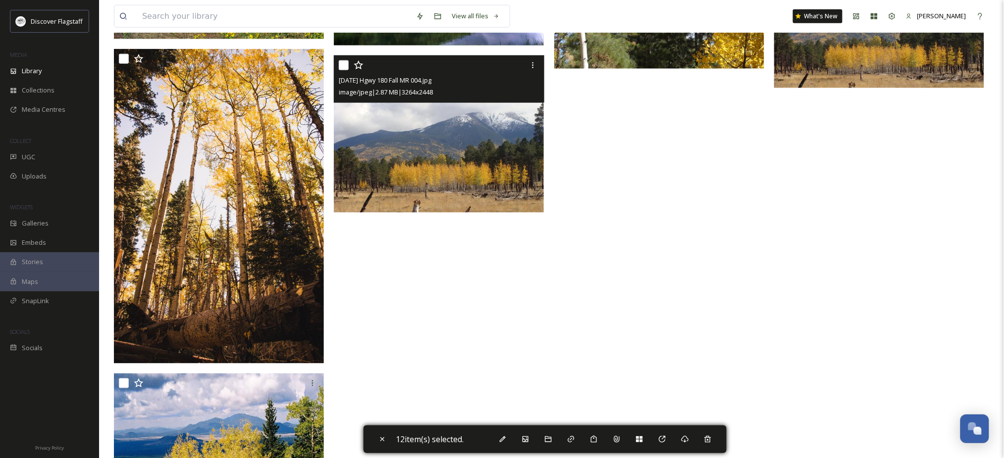
click at [343, 70] on input "checkbox" at bounding box center [344, 65] width 10 height 10
checkbox input "true"
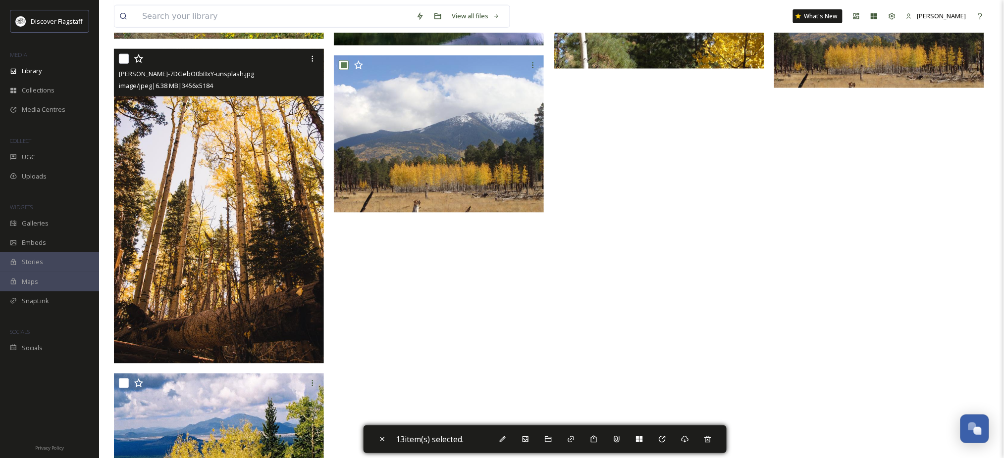
click at [125, 64] on input "checkbox" at bounding box center [124, 59] width 10 height 10
checkbox input "true"
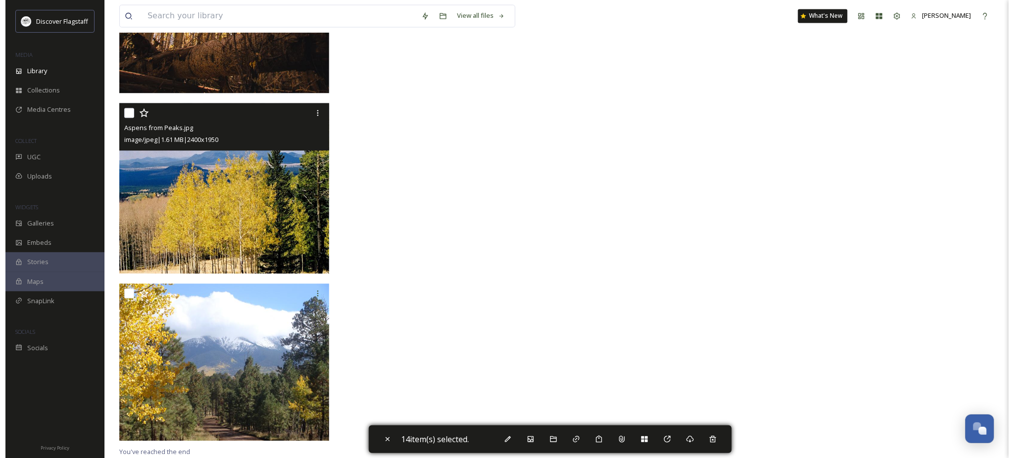
scroll to position [2068, 0]
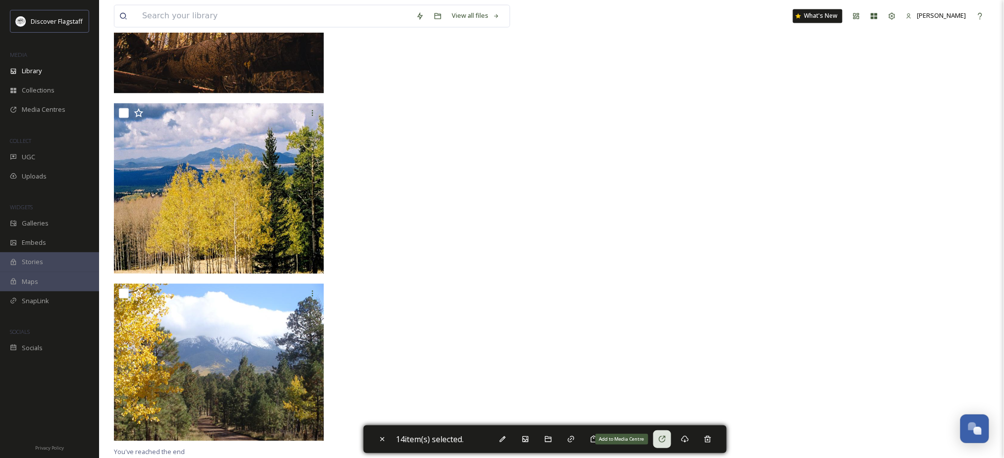
click at [666, 437] on icon at bounding box center [662, 440] width 8 height 8
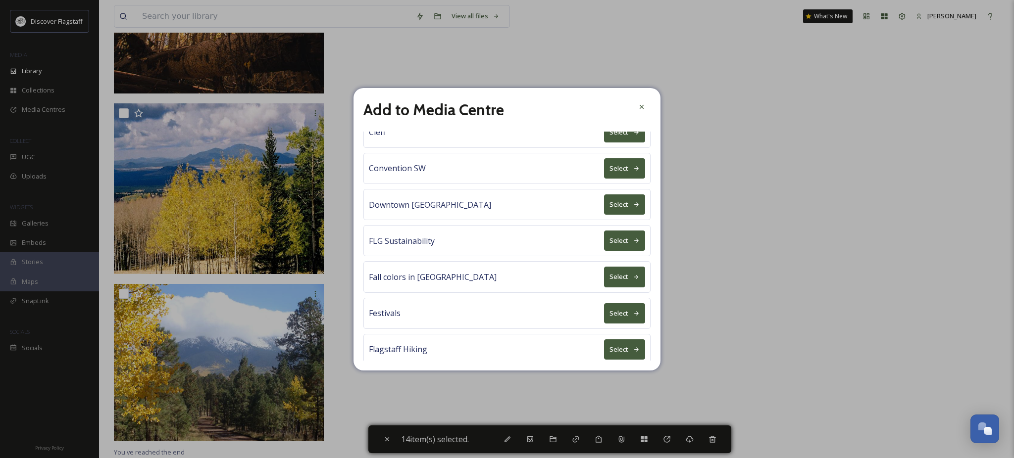
scroll to position [264, 0]
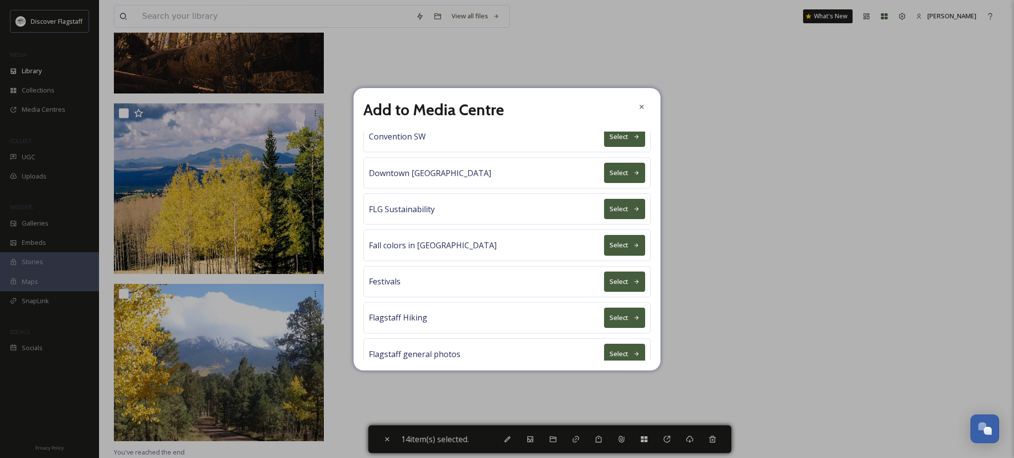
click at [633, 249] on icon at bounding box center [636, 246] width 6 height 6
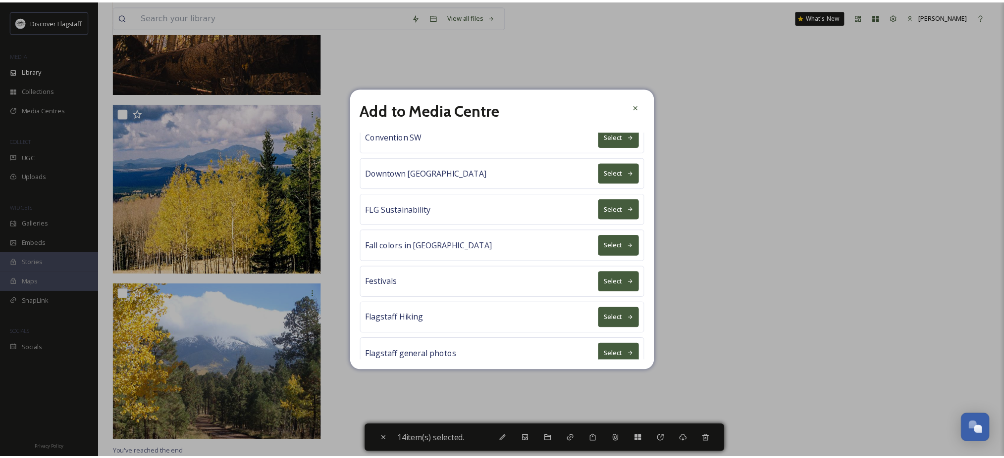
scroll to position [0, 0]
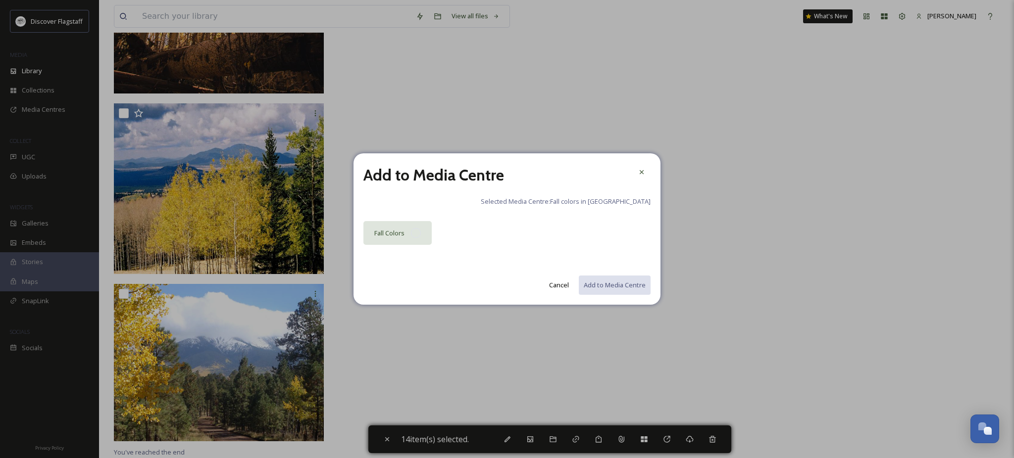
click at [414, 235] on div at bounding box center [416, 233] width 10 height 10
click at [599, 284] on button "Add to Media Centre" at bounding box center [614, 285] width 73 height 20
checkbox input "false"
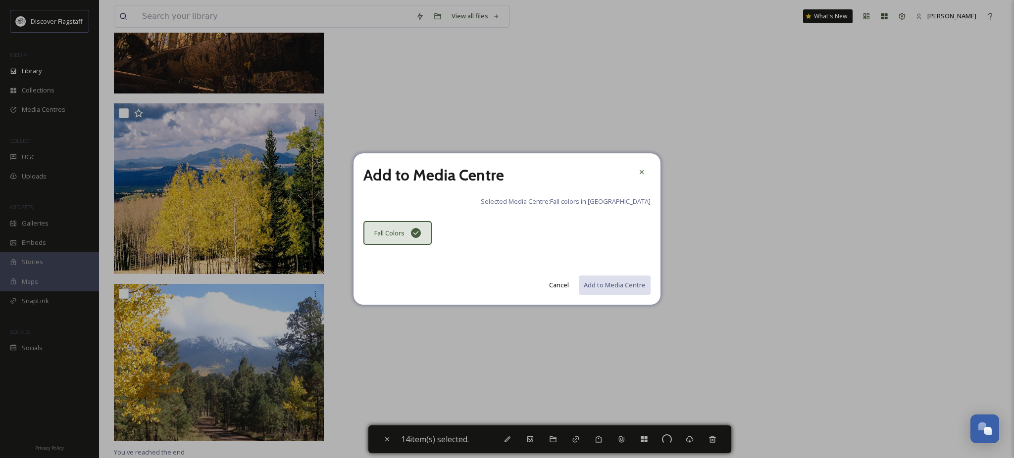
checkbox input "false"
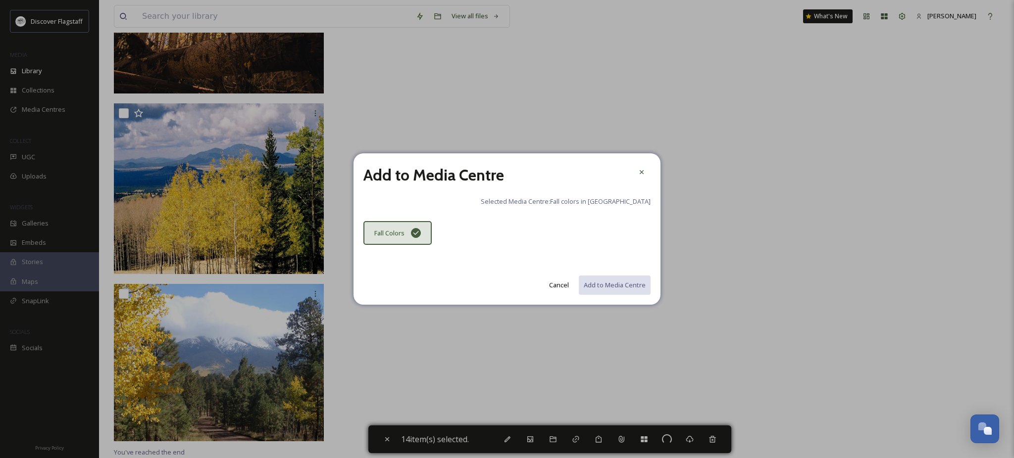
checkbox input "false"
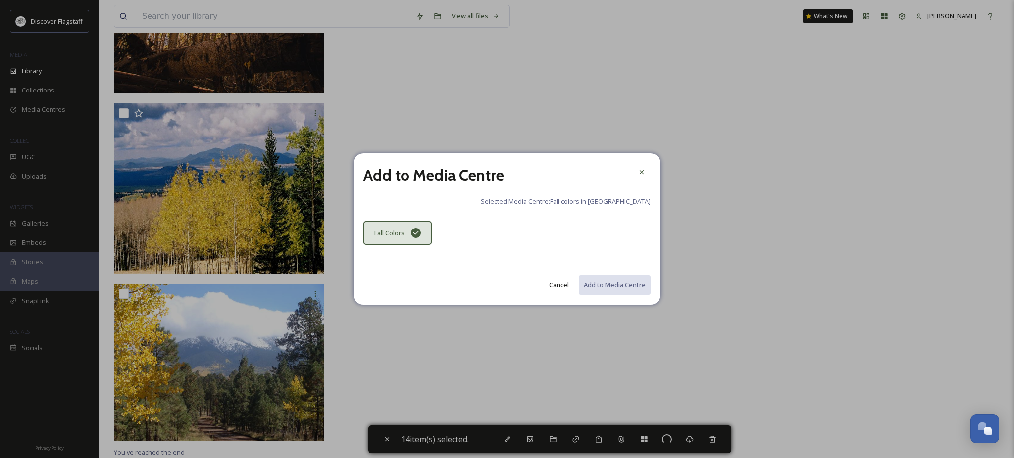
checkbox input "false"
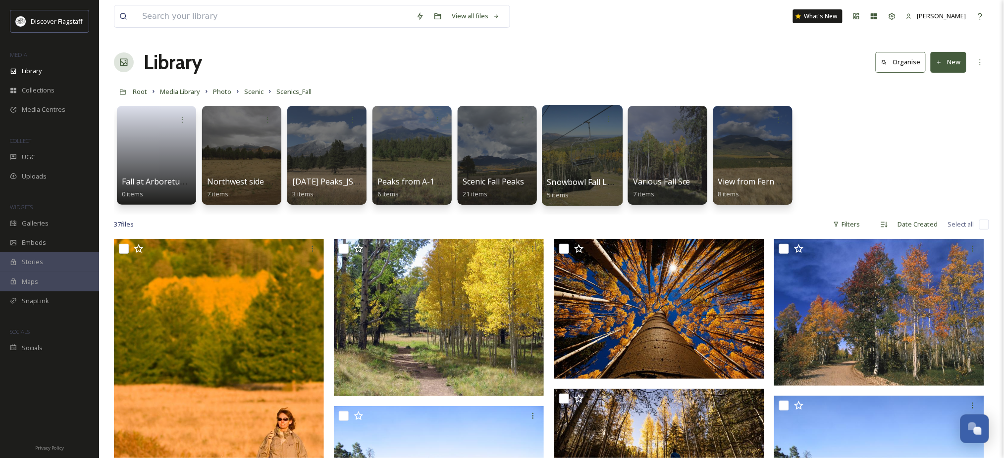
click at [571, 159] on div at bounding box center [582, 155] width 81 height 101
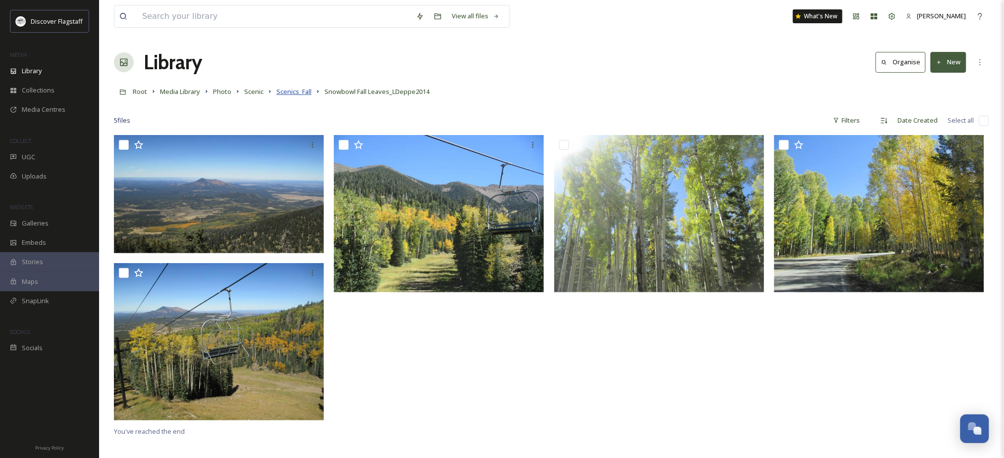
click at [311, 96] on span "Scenics_Fall" at bounding box center [293, 91] width 35 height 9
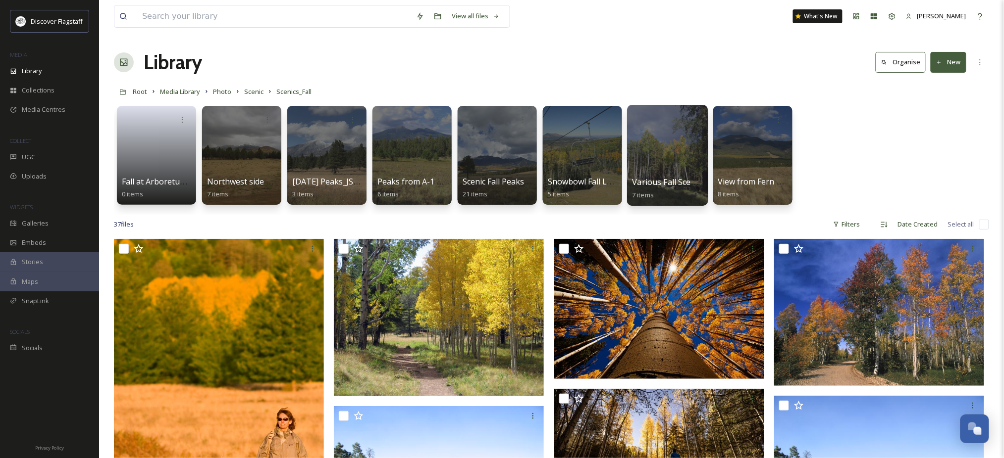
click at [654, 175] on div at bounding box center [667, 155] width 81 height 101
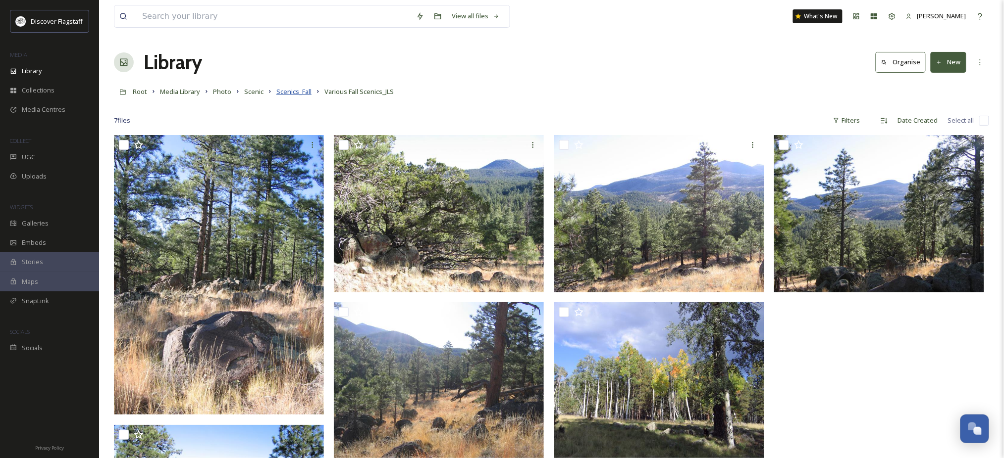
click at [311, 96] on span "Scenics_Fall" at bounding box center [293, 91] width 35 height 9
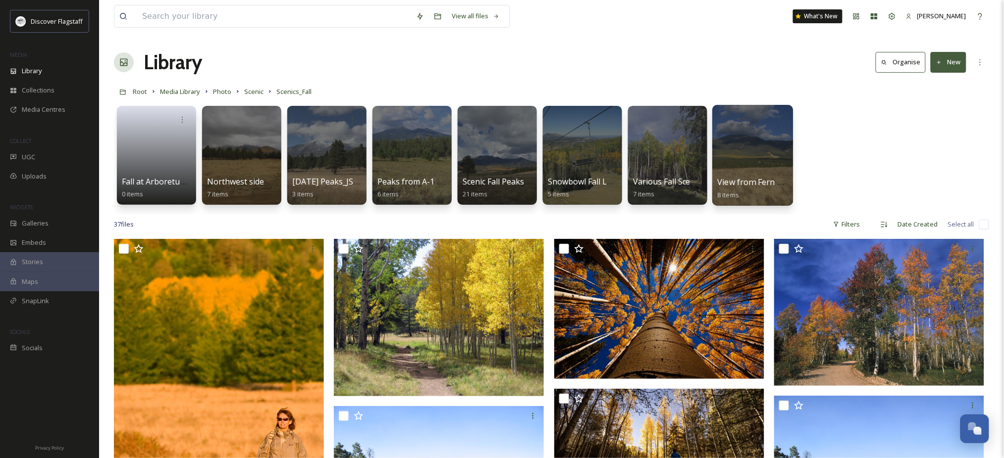
click at [738, 162] on div at bounding box center [752, 155] width 81 height 101
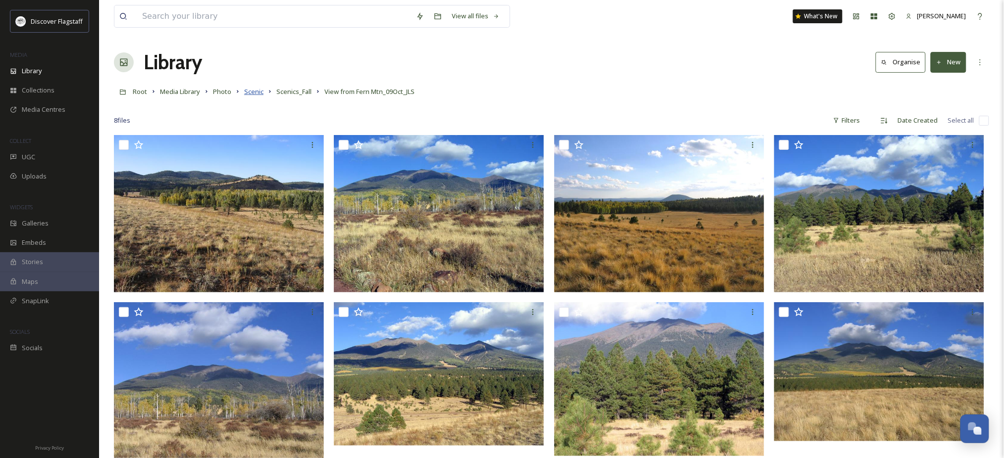
click at [263, 96] on span "Scenic" at bounding box center [253, 91] width 19 height 9
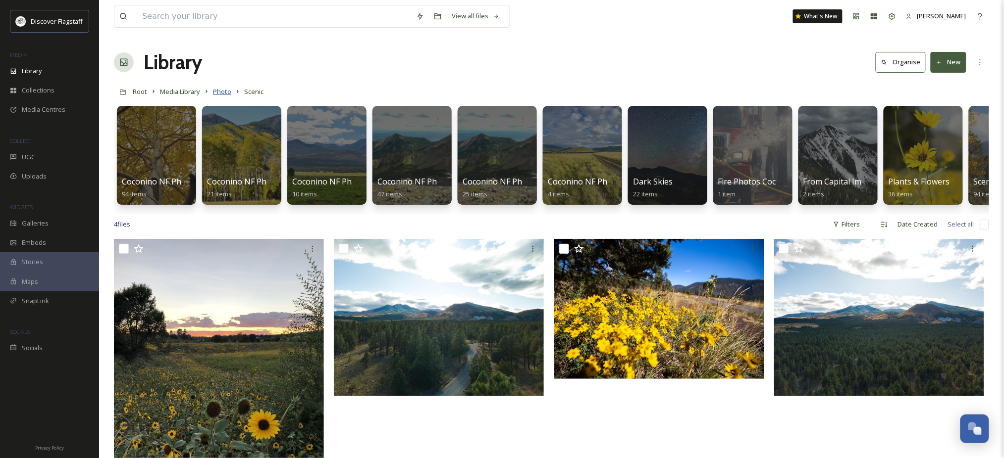
click at [231, 96] on span "Photo" at bounding box center [222, 91] width 18 height 9
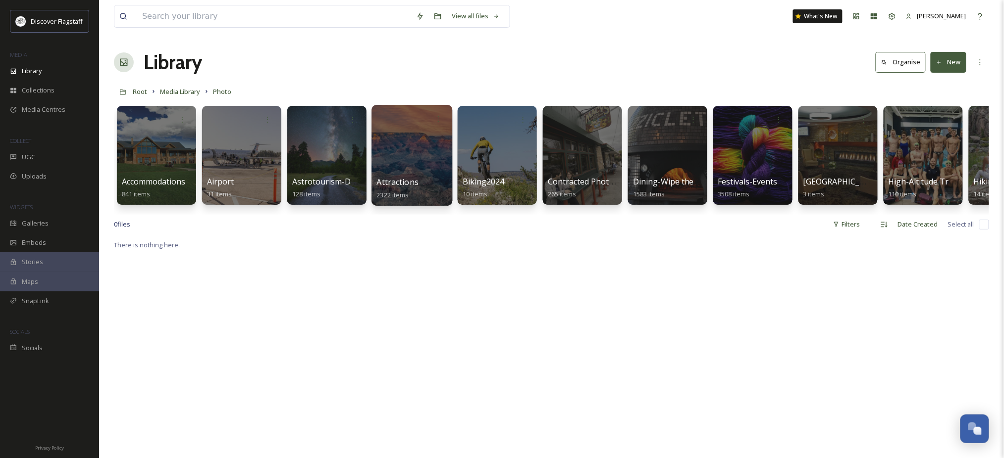
click at [401, 167] on div at bounding box center [411, 155] width 81 height 101
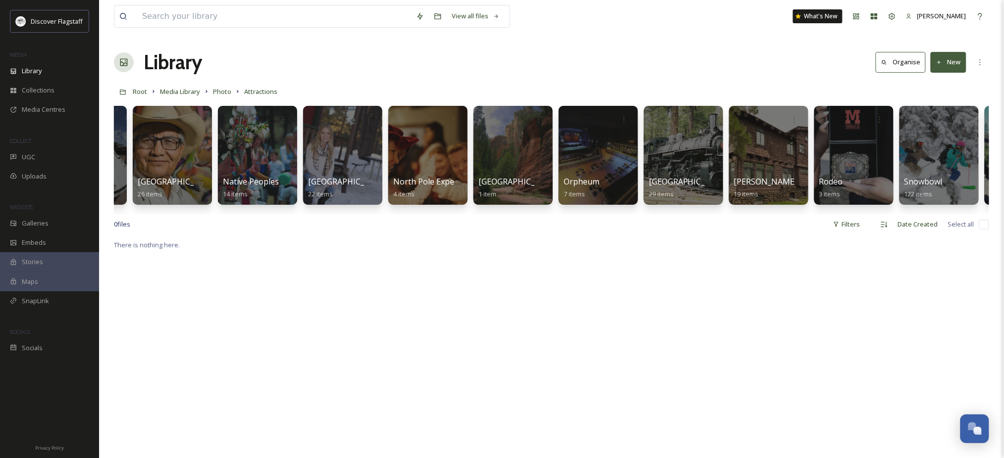
scroll to position [0, 1286]
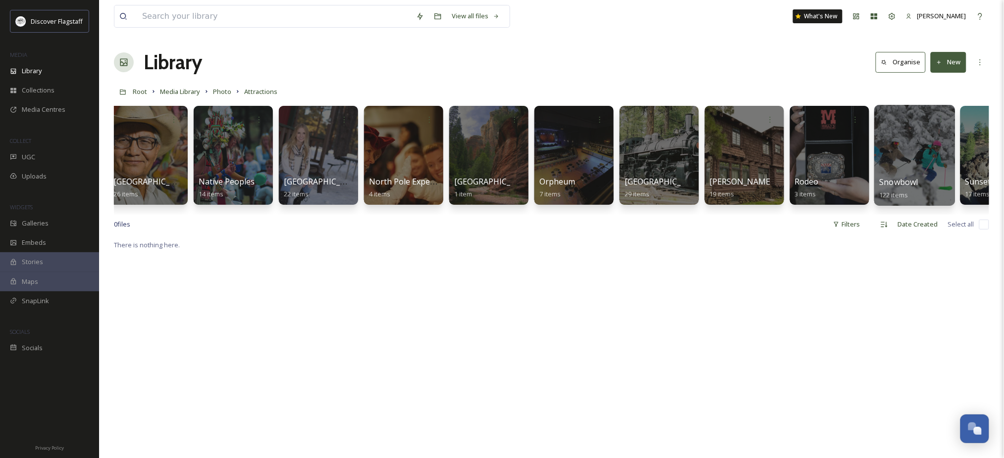
click at [900, 145] on div at bounding box center [914, 155] width 81 height 101
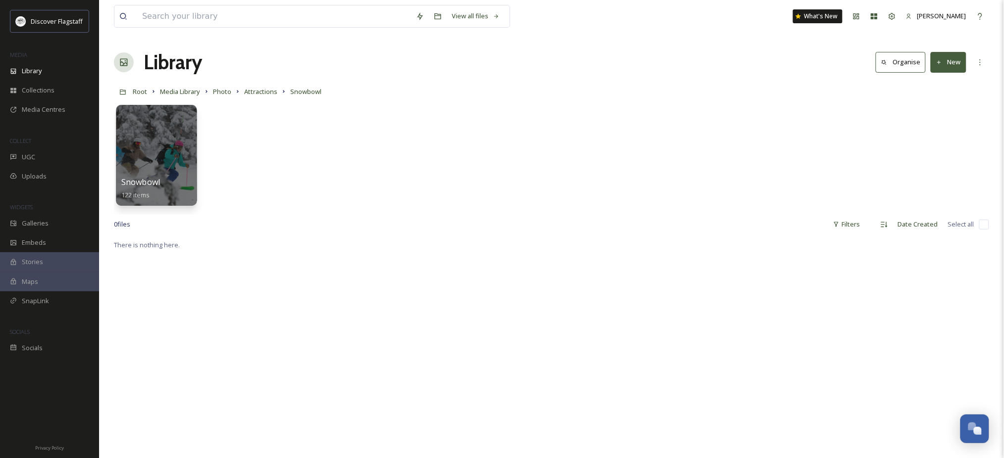
click at [163, 159] on div at bounding box center [156, 155] width 81 height 101
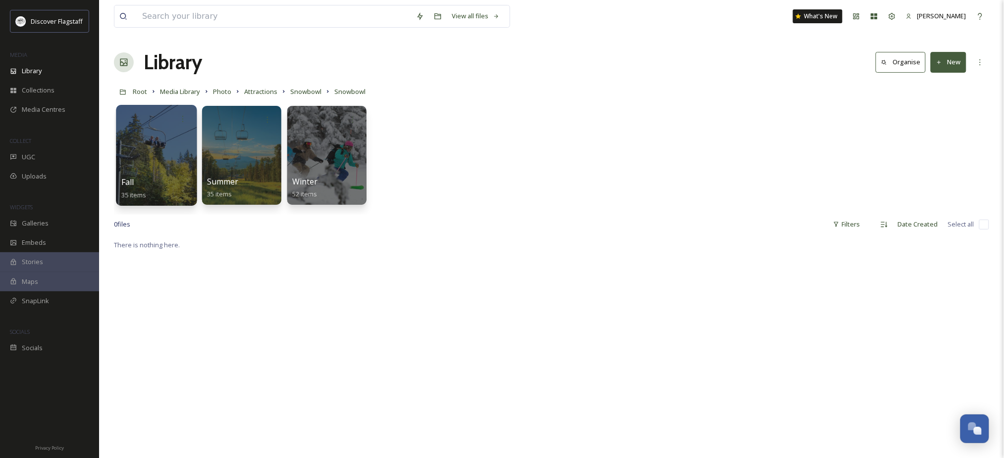
click at [140, 157] on div at bounding box center [156, 155] width 81 height 101
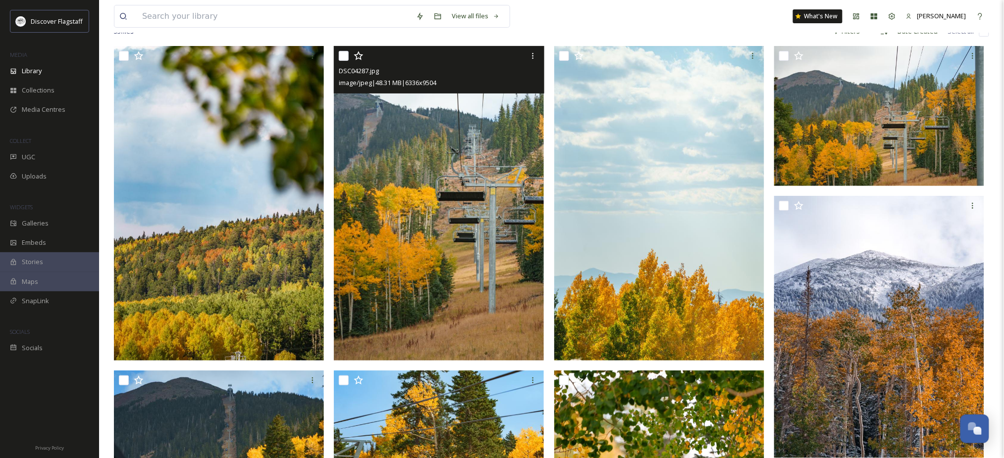
scroll to position [66, 0]
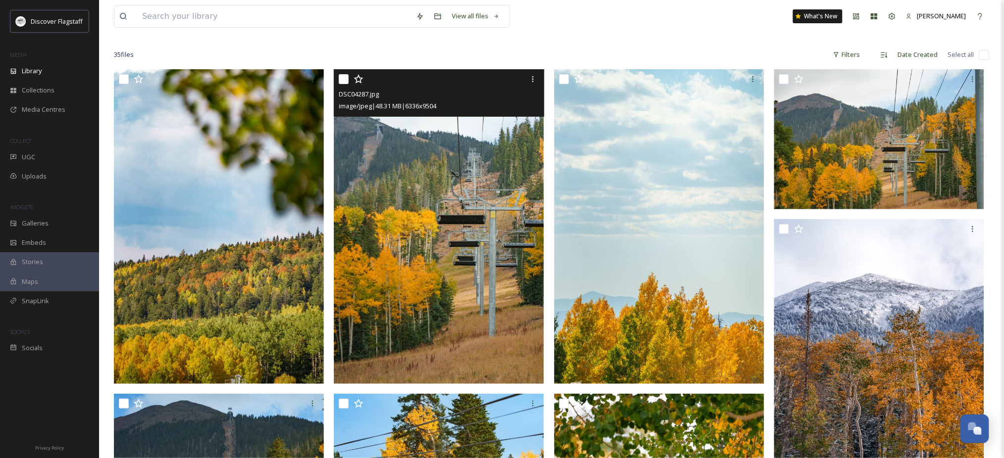
click at [346, 84] on input "checkbox" at bounding box center [344, 79] width 10 height 10
checkbox input "true"
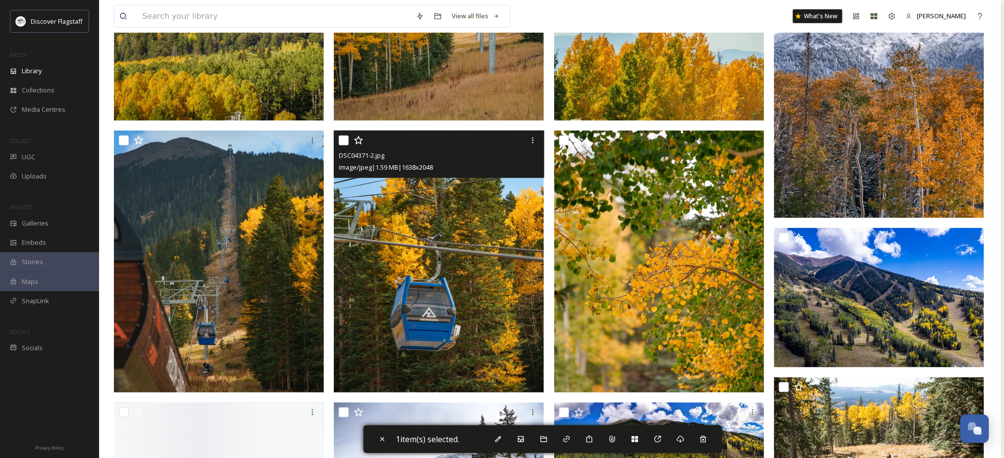
scroll to position [330, 0]
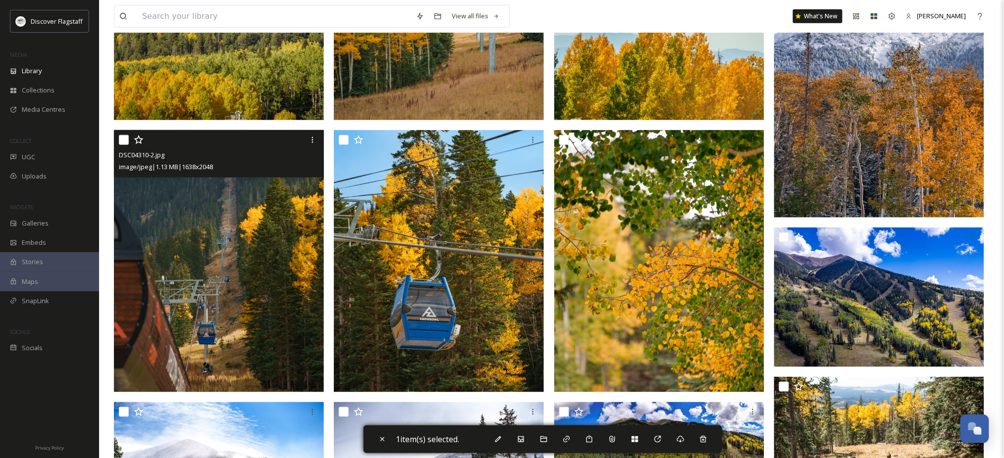
click at [124, 145] on input "checkbox" at bounding box center [124, 140] width 10 height 10
checkbox input "true"
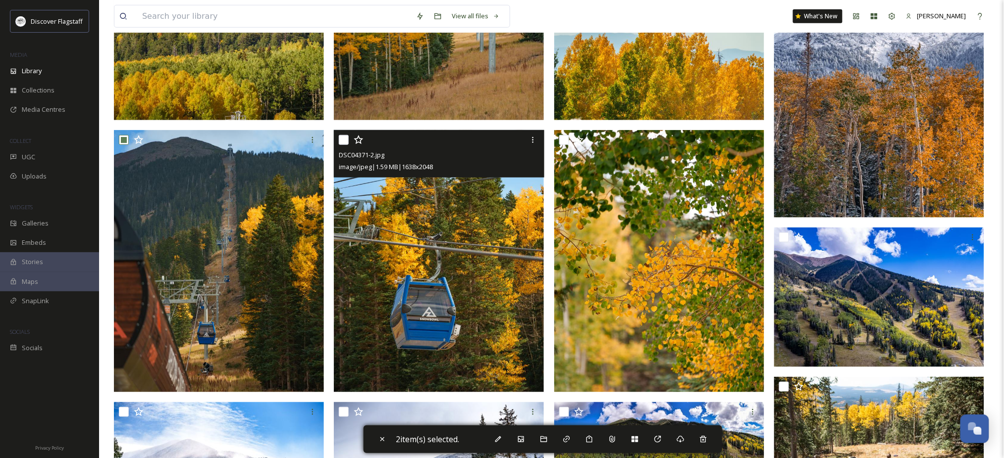
click at [344, 145] on input "checkbox" at bounding box center [344, 140] width 10 height 10
checkbox input "true"
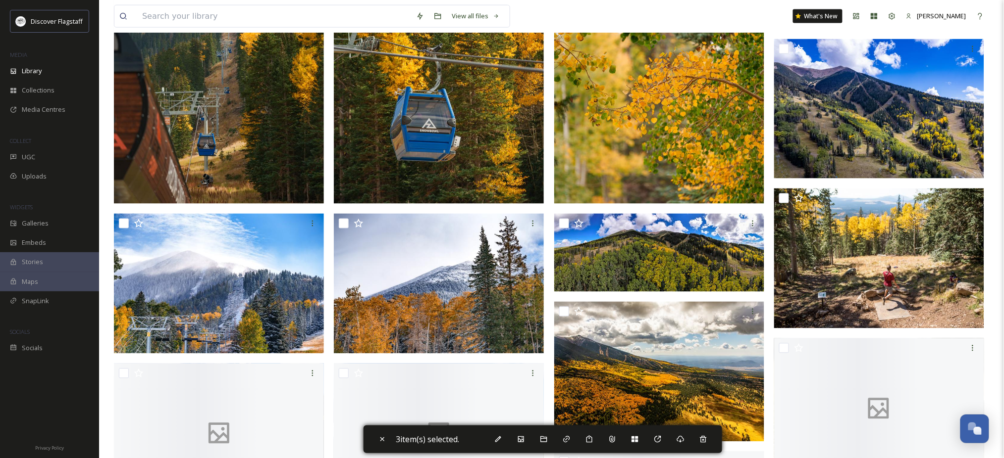
scroll to position [528, 0]
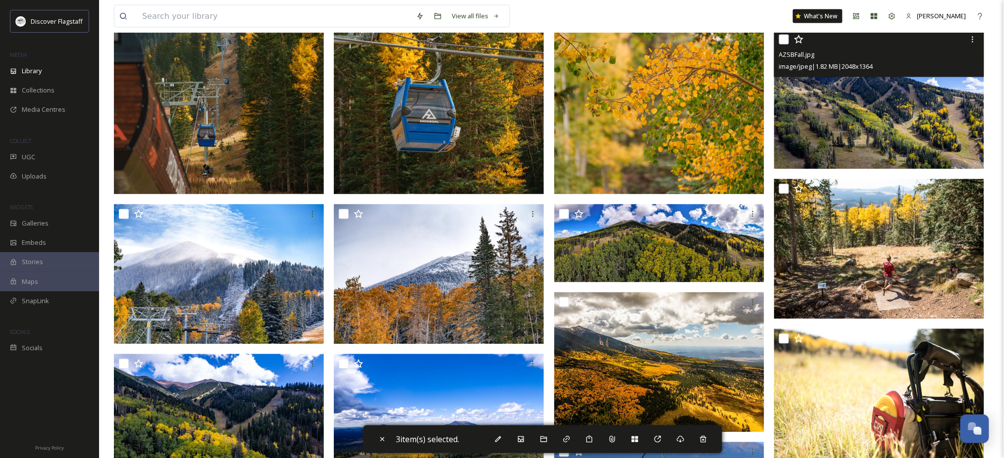
click at [786, 45] on input "checkbox" at bounding box center [784, 40] width 10 height 10
checkbox input "true"
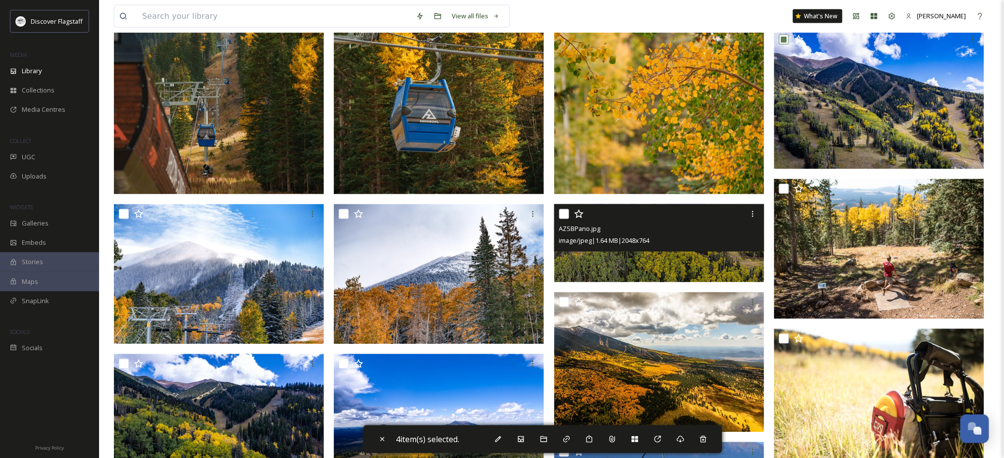
click at [563, 219] on input "checkbox" at bounding box center [564, 214] width 10 height 10
checkbox input "true"
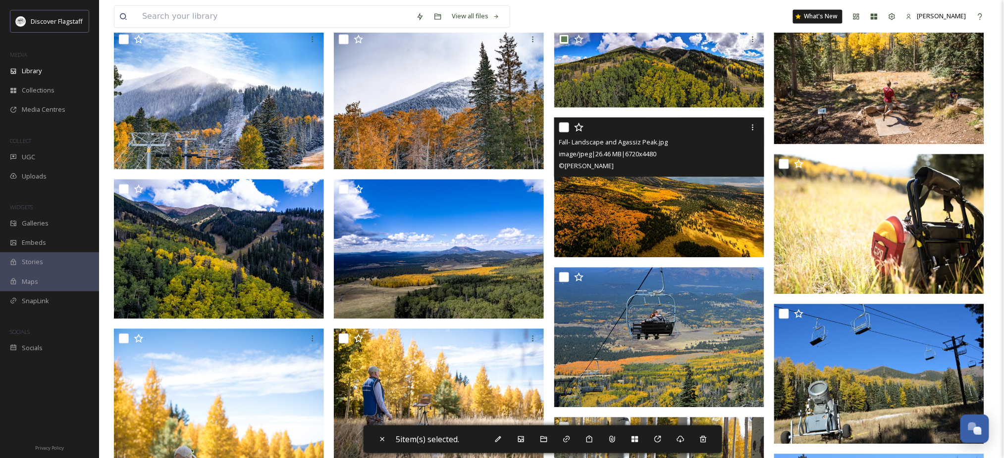
scroll to position [726, 0]
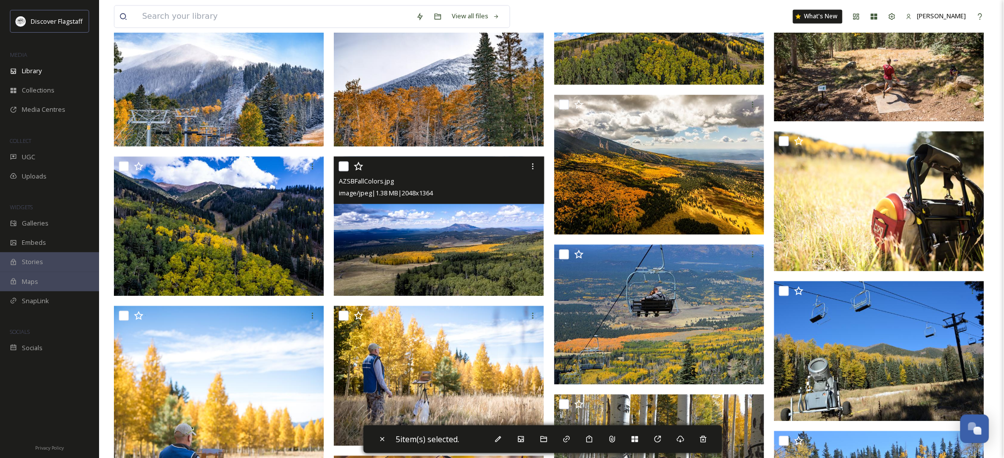
click at [347, 171] on input "checkbox" at bounding box center [344, 166] width 10 height 10
checkbox input "true"
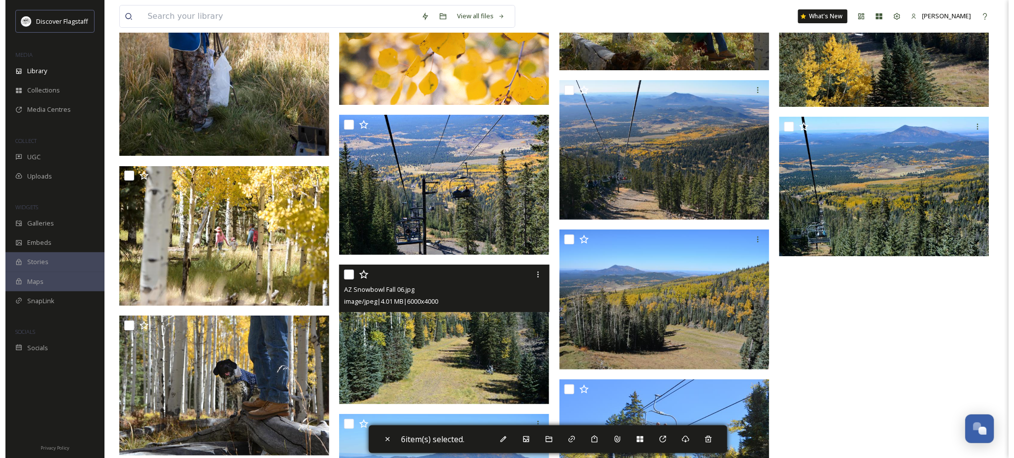
scroll to position [1190, 0]
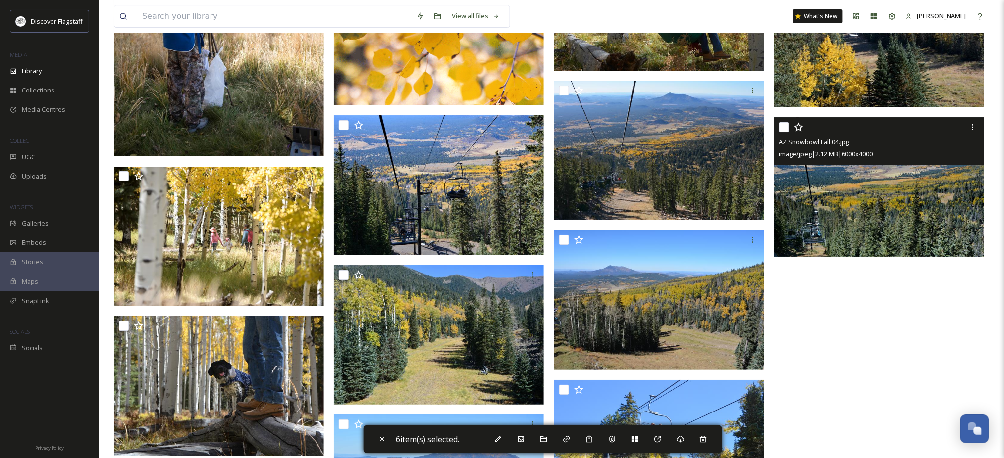
click at [783, 132] on input "checkbox" at bounding box center [784, 127] width 10 height 10
checkbox input "true"
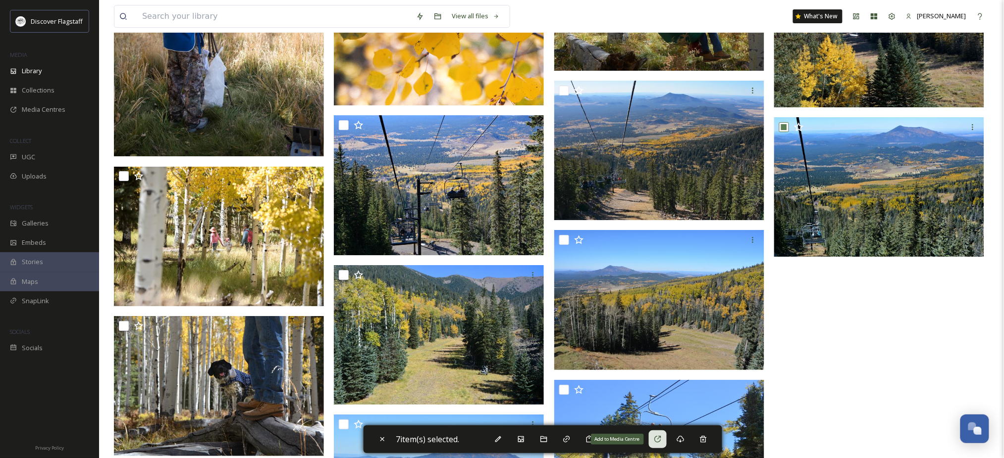
click at [662, 444] on icon at bounding box center [658, 440] width 8 height 8
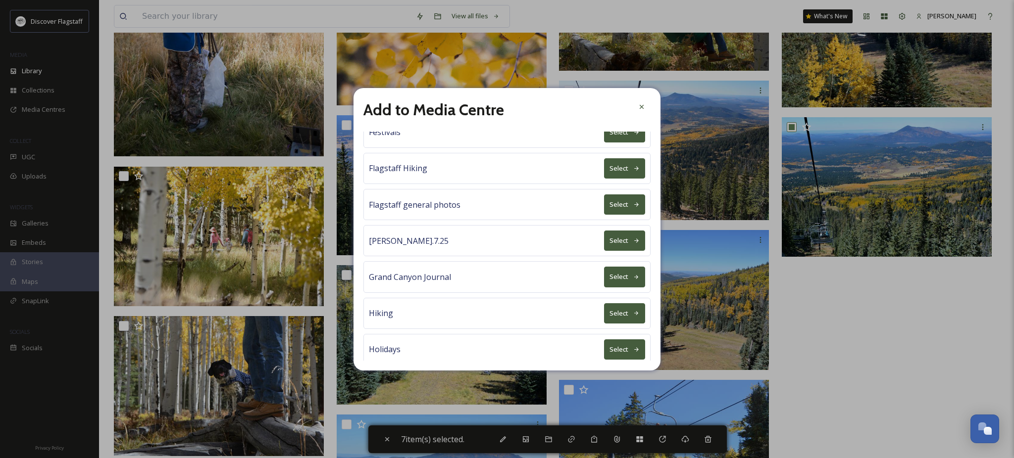
scroll to position [347, 0]
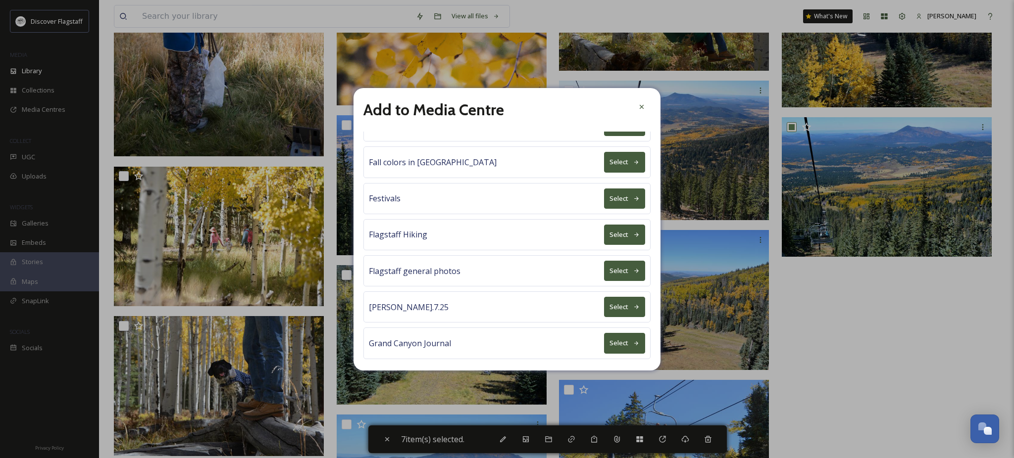
click at [608, 172] on button "Select" at bounding box center [624, 162] width 41 height 20
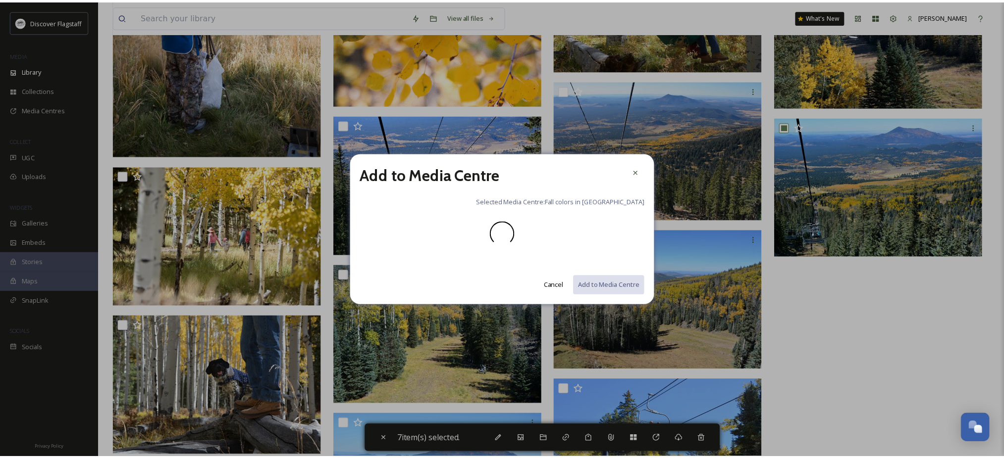
scroll to position [0, 0]
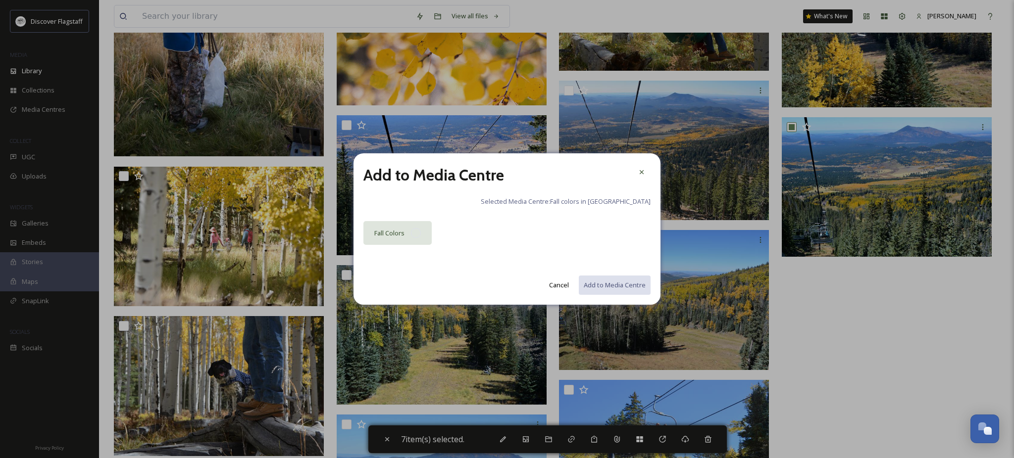
click at [415, 238] on div at bounding box center [416, 233] width 10 height 10
click at [599, 294] on button "Add to Media Centre" at bounding box center [614, 285] width 73 height 20
checkbox input "false"
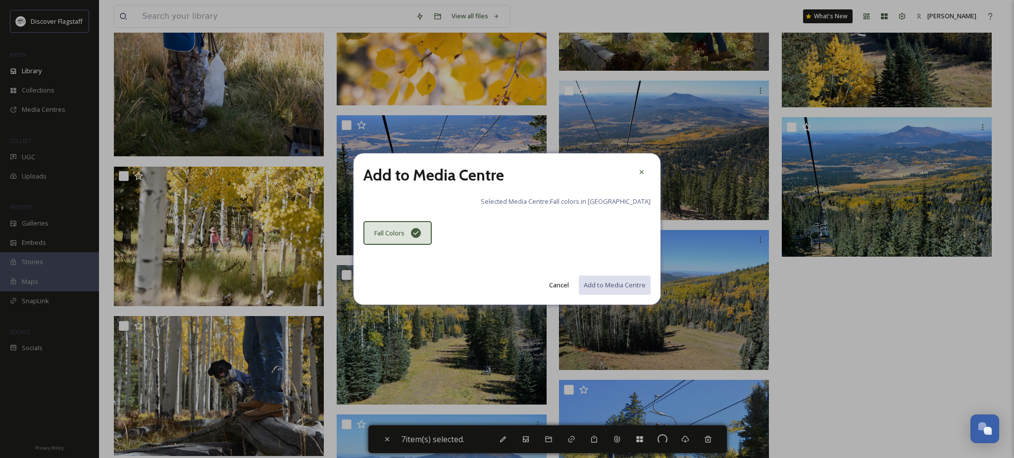
checkbox input "false"
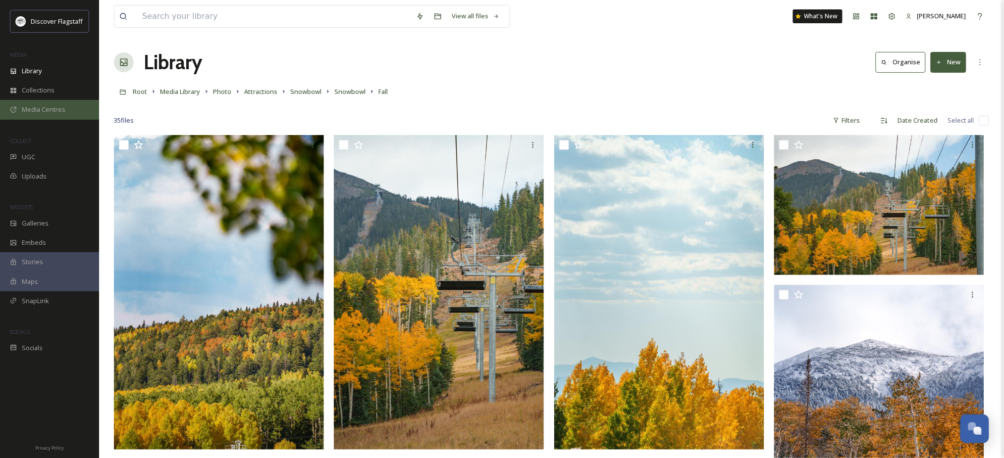
click at [36, 114] on span "Media Centres" at bounding box center [44, 109] width 44 height 9
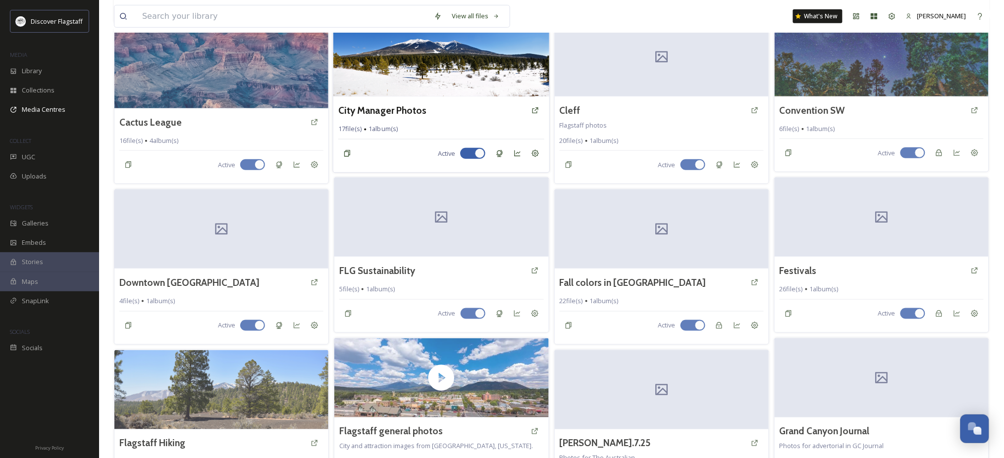
scroll to position [264, 0]
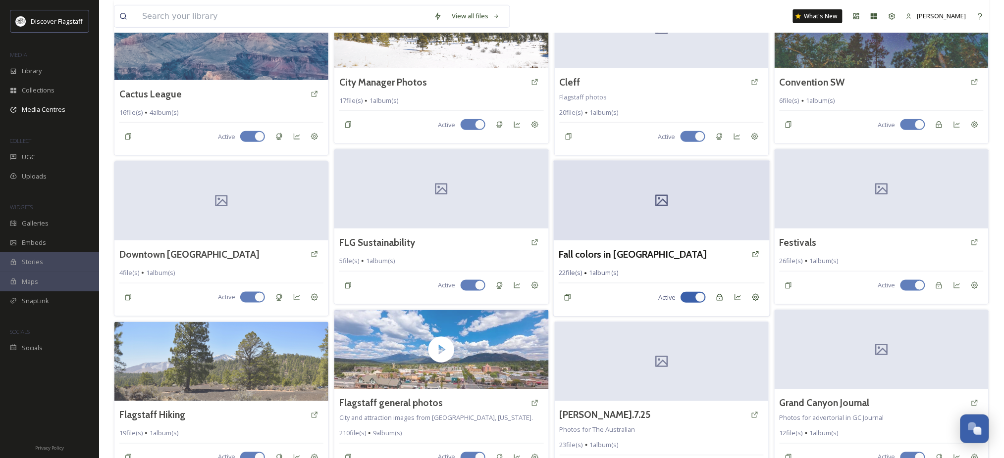
click at [608, 225] on div at bounding box center [661, 201] width 216 height 80
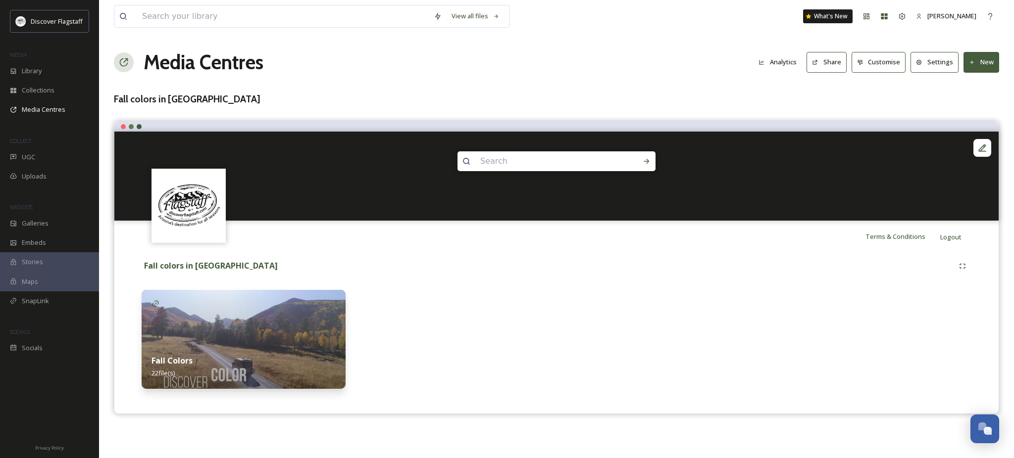
click at [935, 69] on button "Settings" at bounding box center [935, 62] width 48 height 20
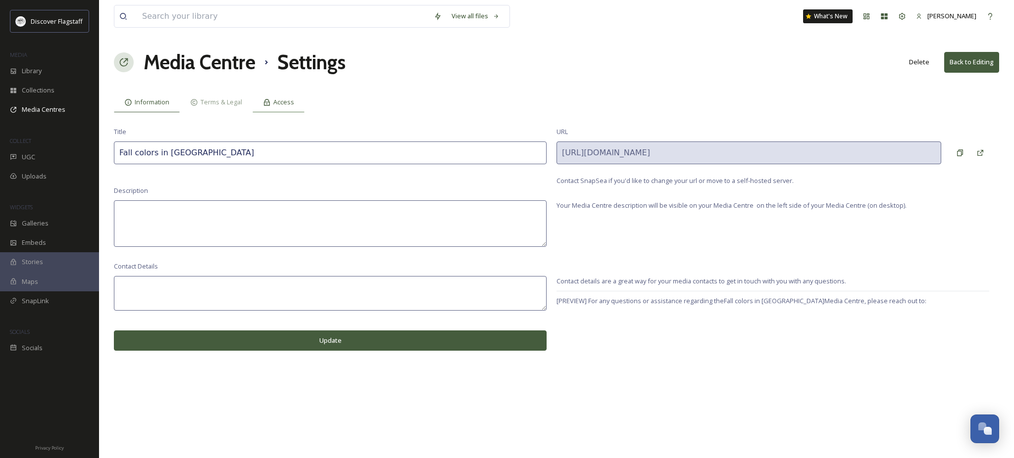
click at [305, 112] on div "Access" at bounding box center [279, 102] width 52 height 20
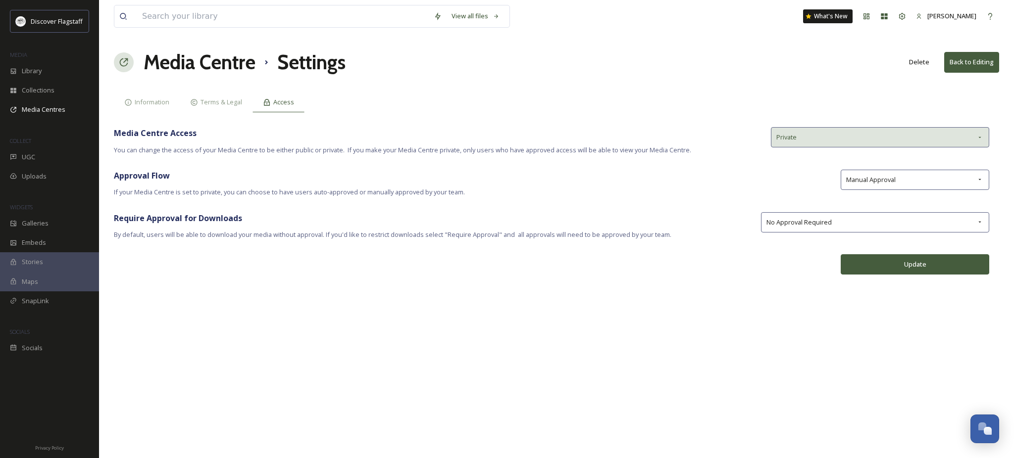
click at [897, 147] on div "Private" at bounding box center [880, 137] width 218 height 20
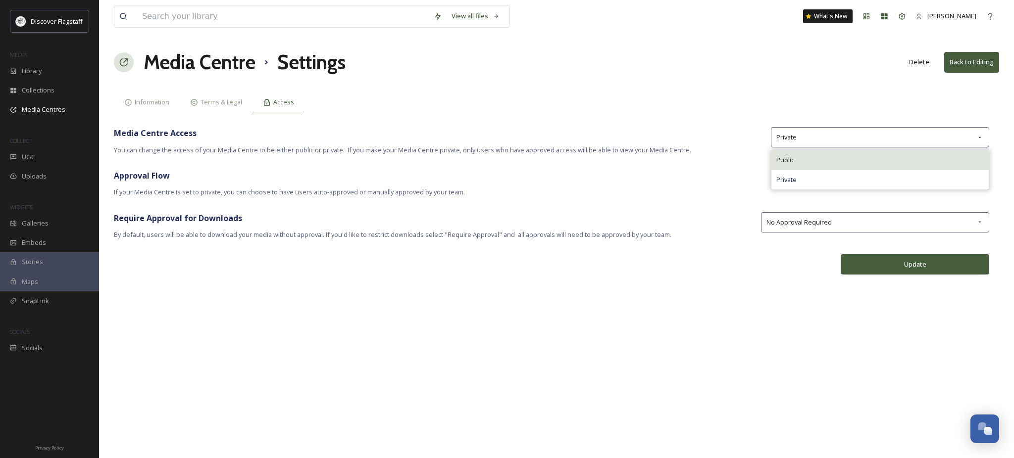
click at [896, 170] on div "Public" at bounding box center [879, 160] width 217 height 19
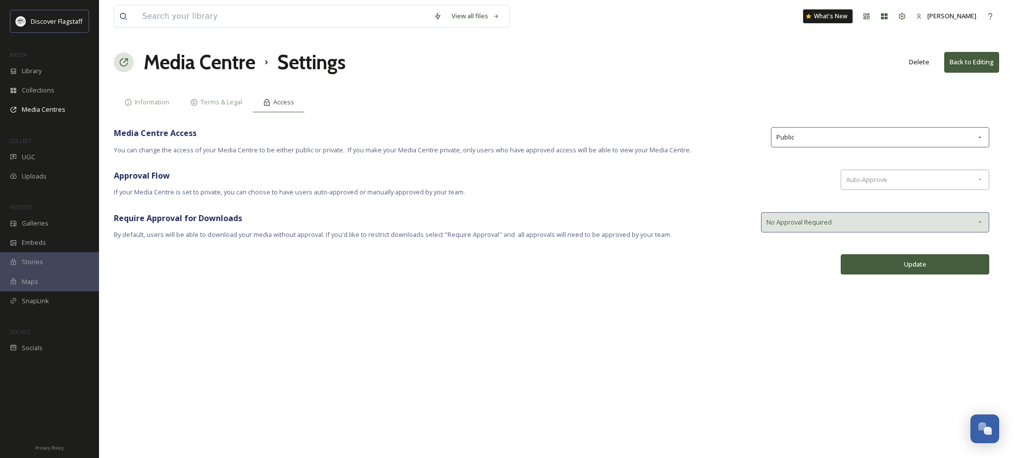
click at [930, 233] on div "No Approval Required" at bounding box center [875, 222] width 228 height 20
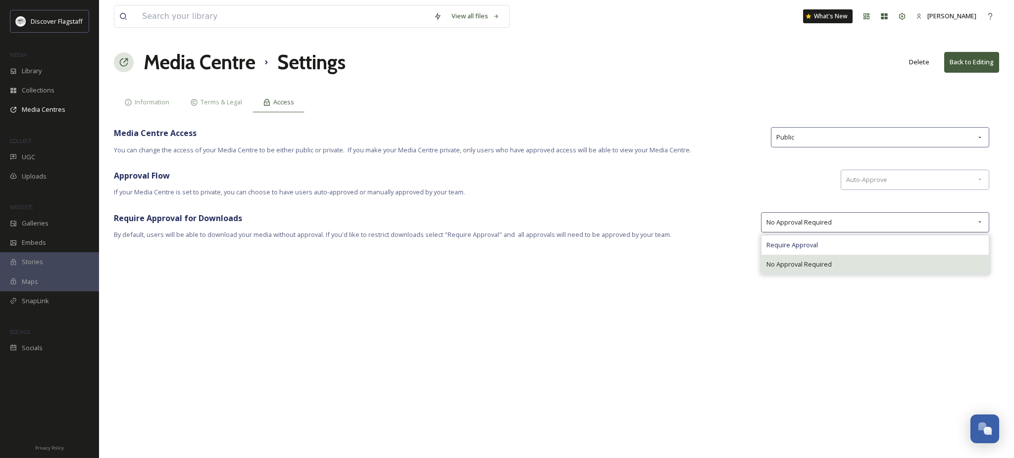
click at [832, 269] on span "No Approval Required" at bounding box center [798, 264] width 65 height 9
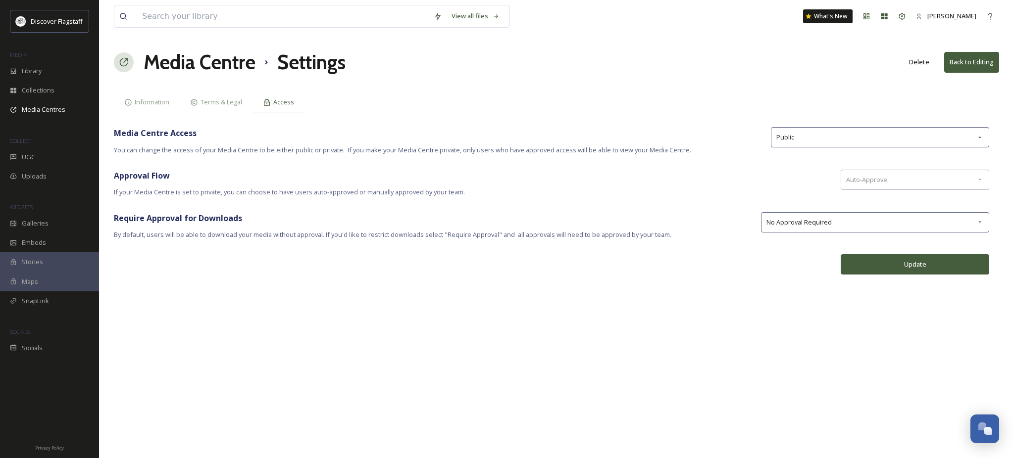
click at [762, 112] on div "Information Terms & Legal Access" at bounding box center [556, 102] width 885 height 20
click at [152, 107] on span "Information" at bounding box center [152, 102] width 35 height 9
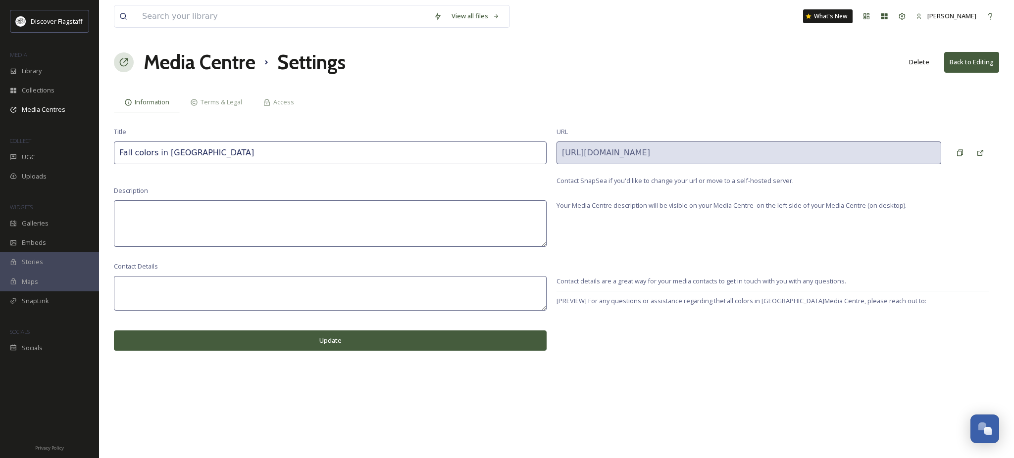
click at [330, 351] on button "Update" at bounding box center [330, 341] width 433 height 20
click at [979, 66] on button "Back to Editing" at bounding box center [971, 62] width 55 height 20
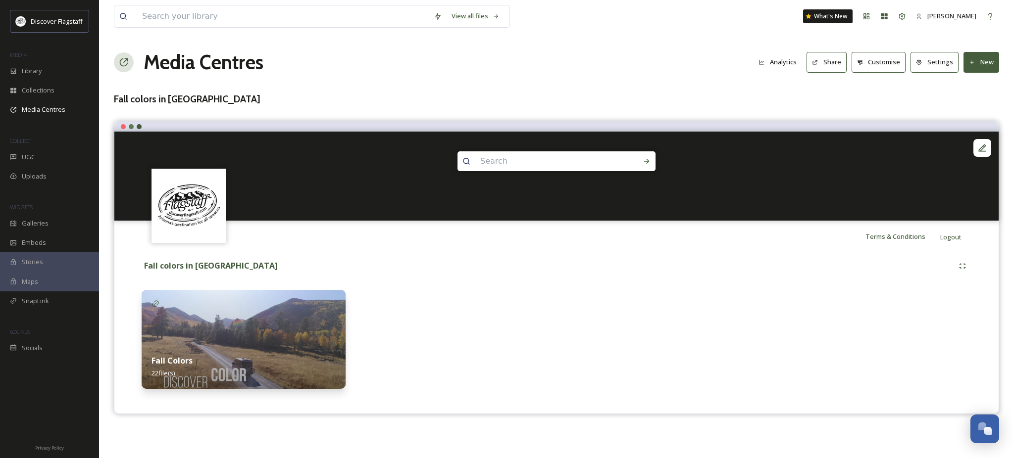
click at [861, 63] on button "Customise" at bounding box center [879, 62] width 54 height 20
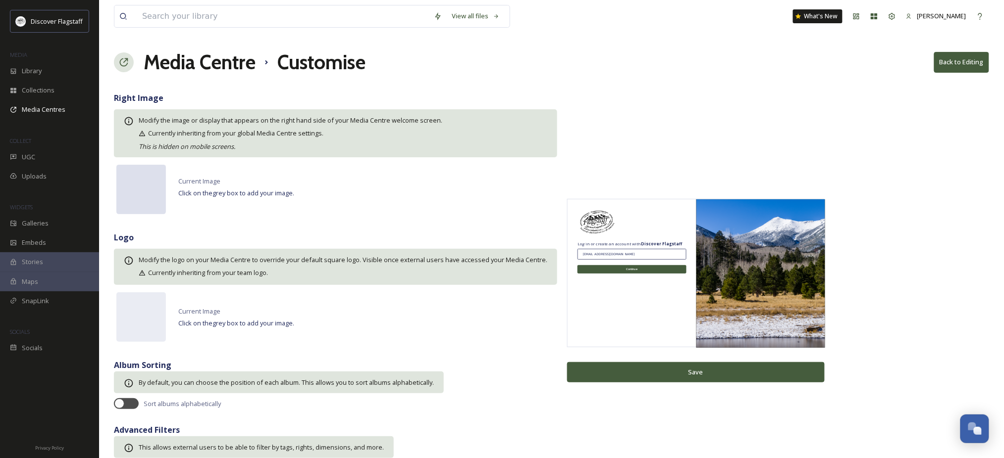
click at [138, 212] on div at bounding box center [141, 190] width 50 height 50
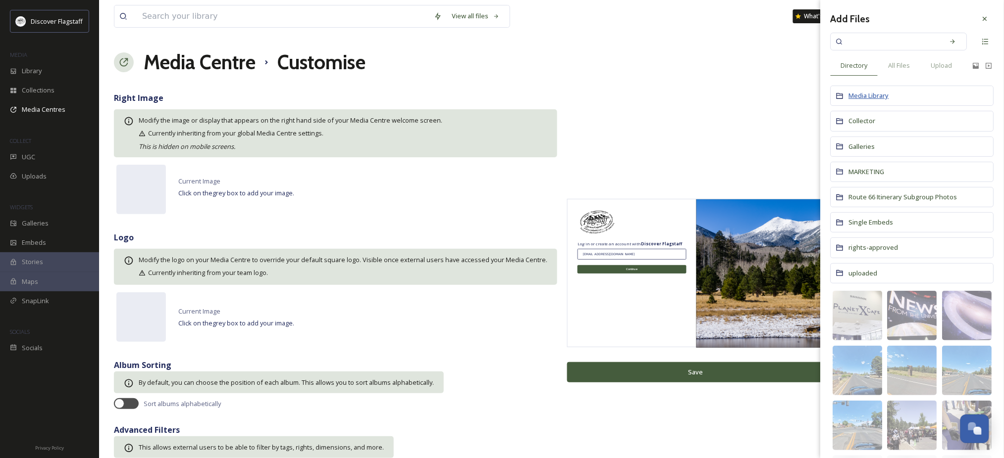
click at [889, 100] on span "Media Library" at bounding box center [869, 95] width 40 height 9
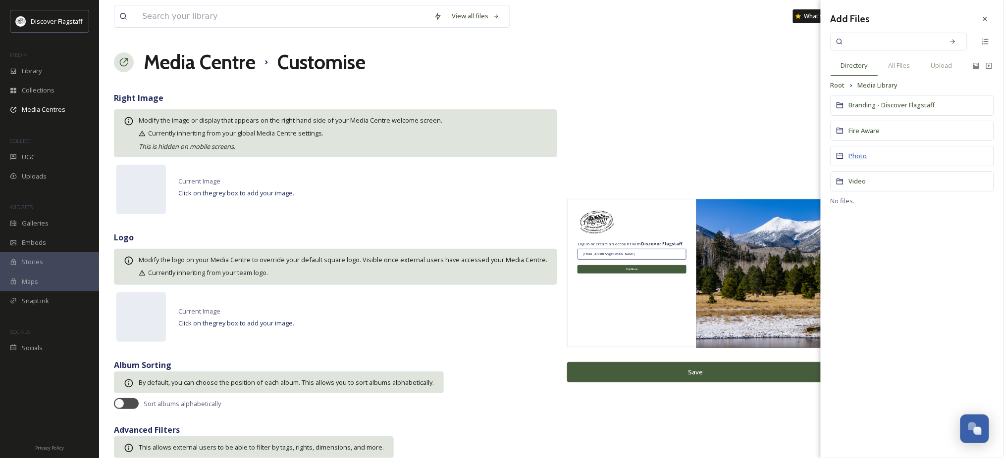
click at [852, 160] on span "Photo" at bounding box center [858, 156] width 18 height 9
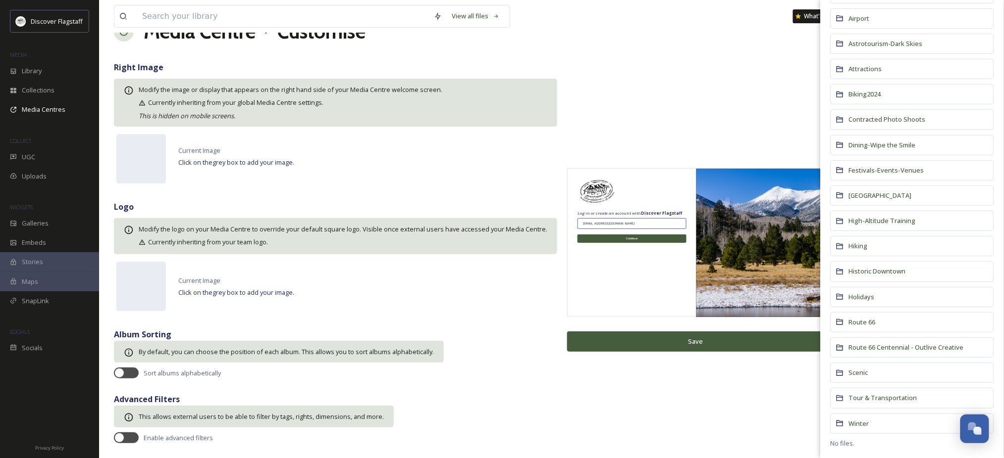
scroll to position [72, 0]
click at [860, 368] on span "Scenic" at bounding box center [858, 372] width 19 height 9
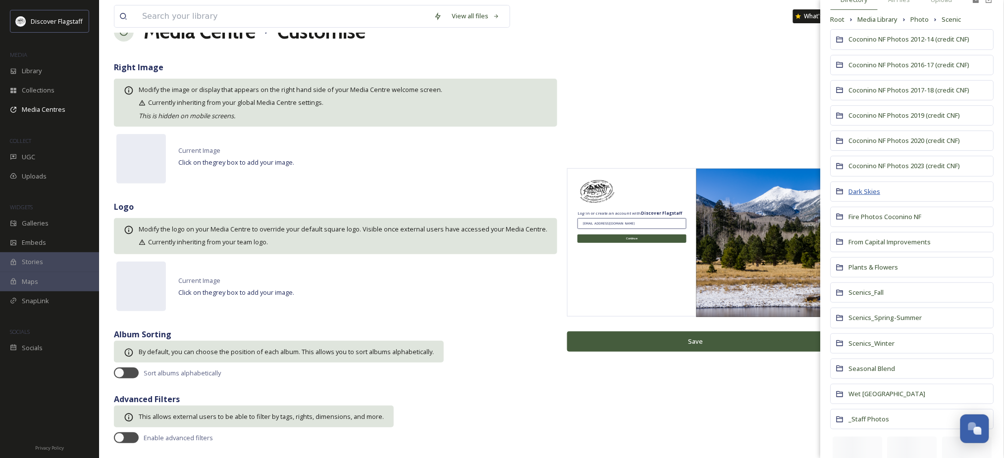
scroll to position [132, 0]
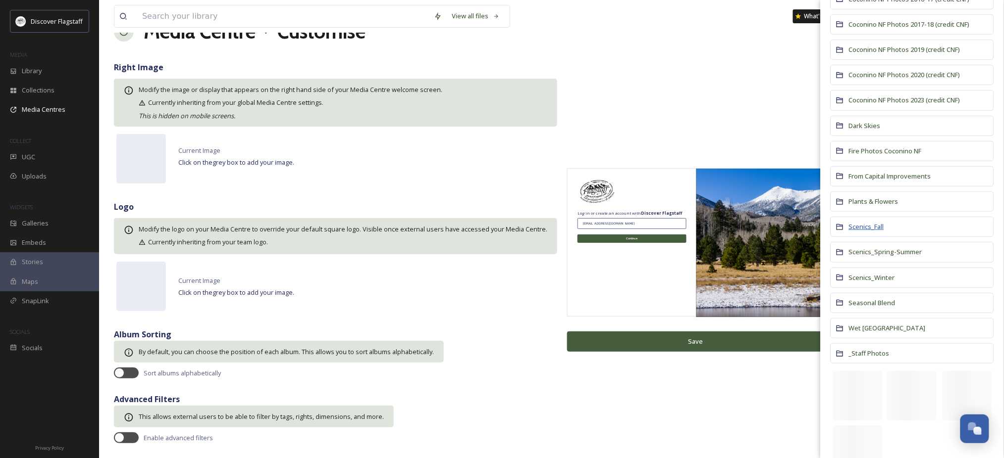
click at [884, 231] on span "Scenics_Fall" at bounding box center [866, 226] width 35 height 9
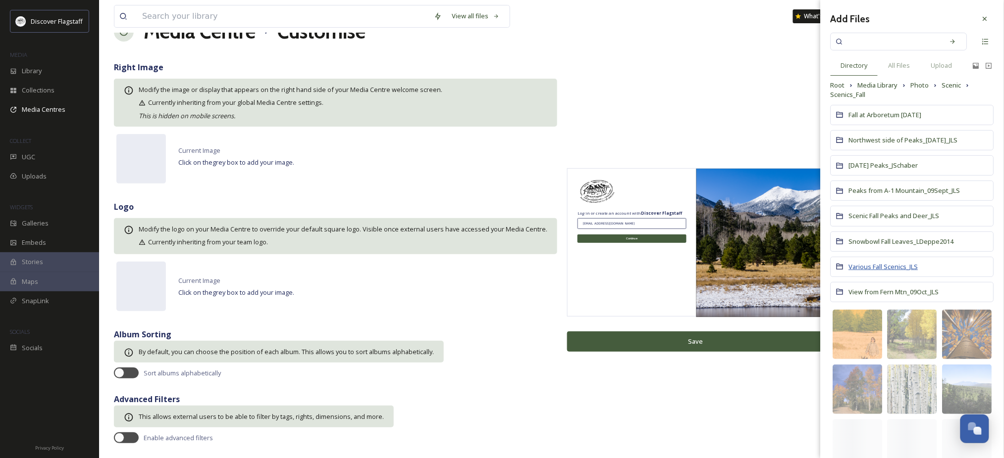
scroll to position [66, 0]
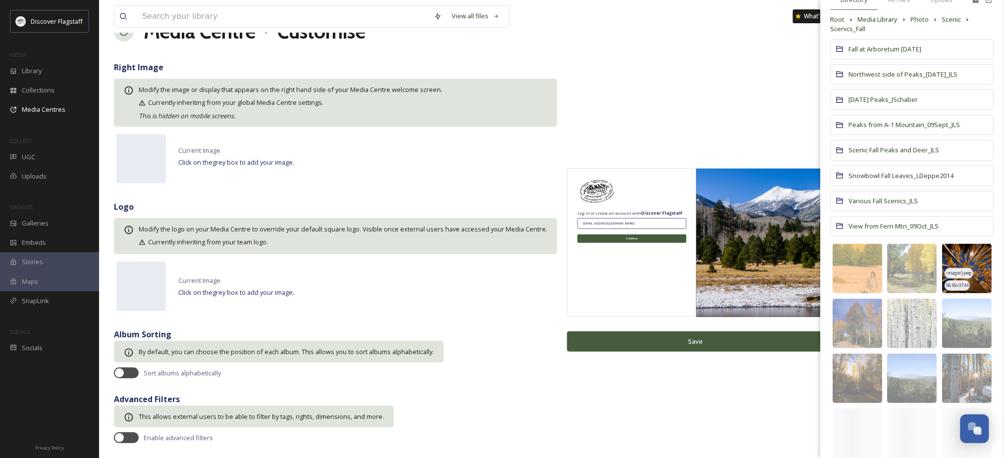
click at [958, 277] on span "image/jpeg" at bounding box center [959, 273] width 26 height 7
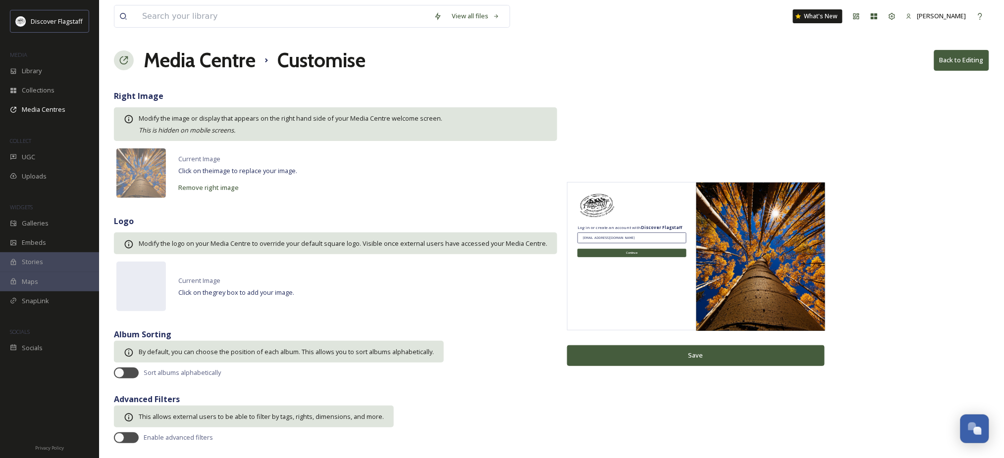
click at [807, 347] on button "Save" at bounding box center [695, 356] width 257 height 20
click at [779, 346] on button "Save" at bounding box center [695, 356] width 257 height 20
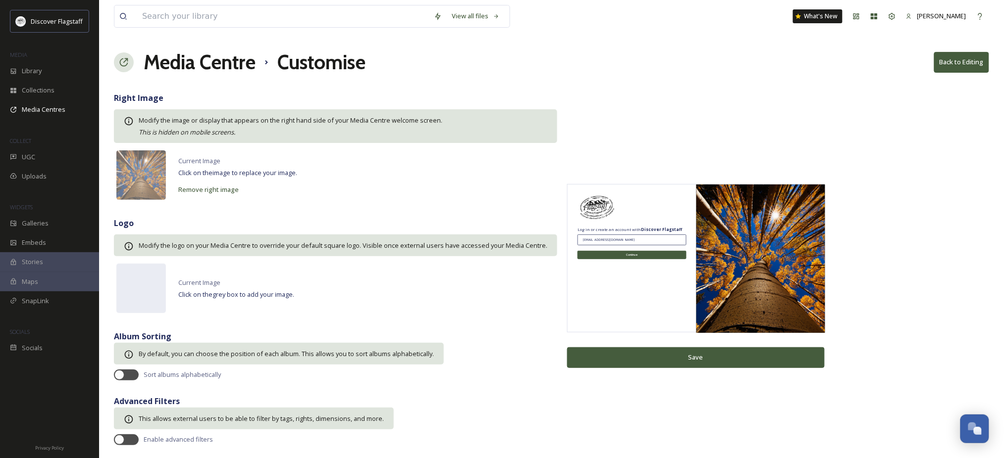
click at [957, 66] on button "Back to Editing" at bounding box center [961, 62] width 55 height 20
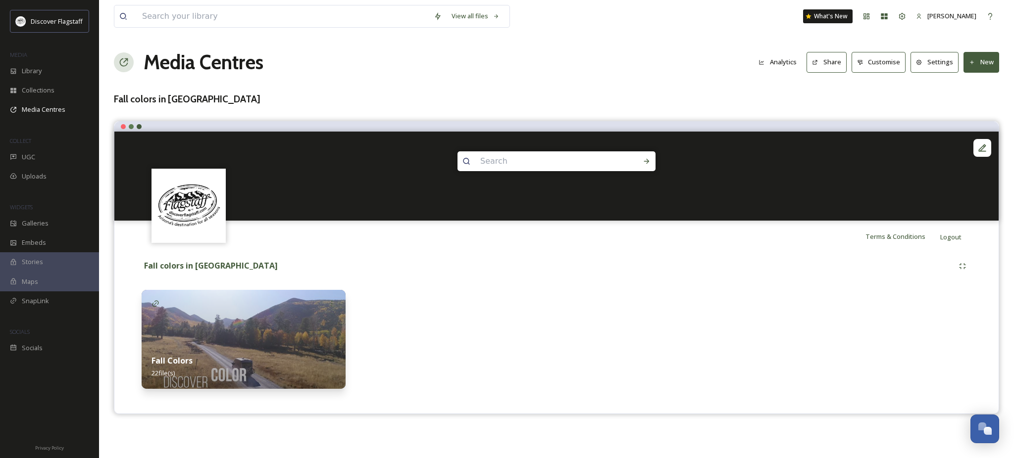
click at [307, 325] on img at bounding box center [244, 339] width 204 height 99
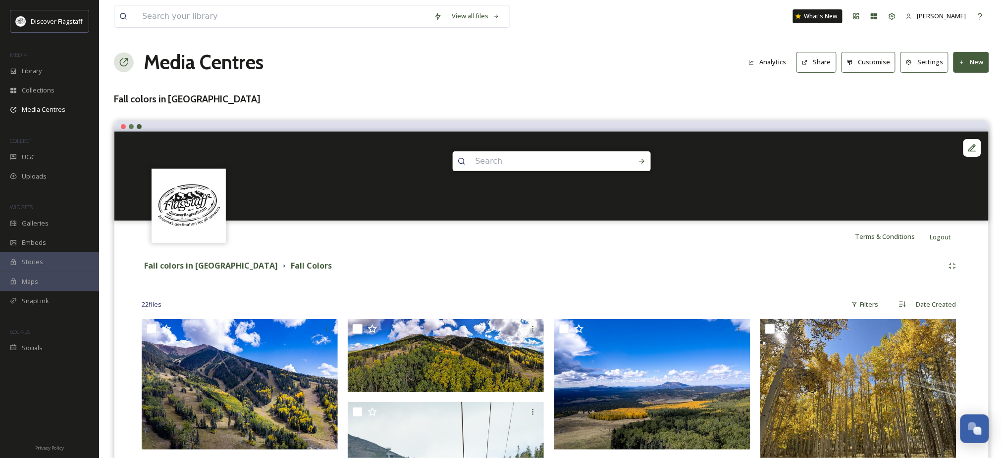
click at [796, 67] on button "Share" at bounding box center [816, 62] width 40 height 20
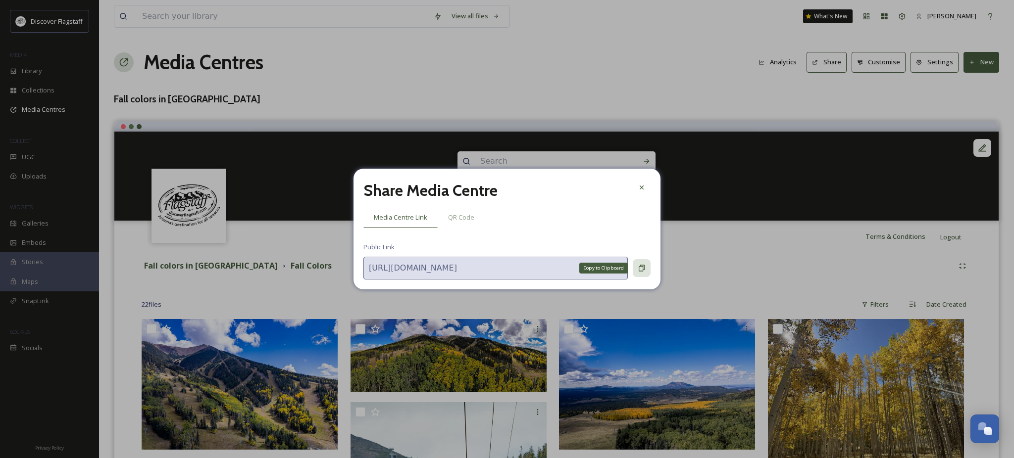
click at [639, 272] on icon at bounding box center [642, 268] width 8 height 8
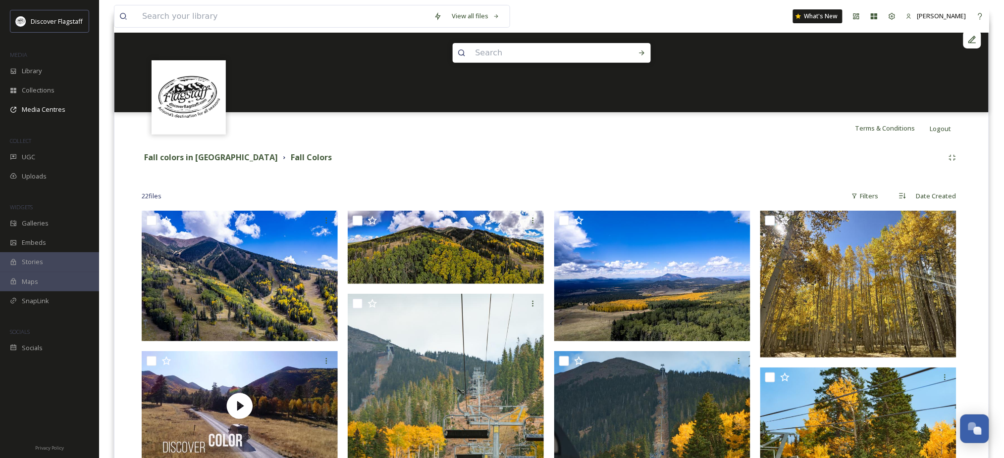
scroll to position [264, 0]
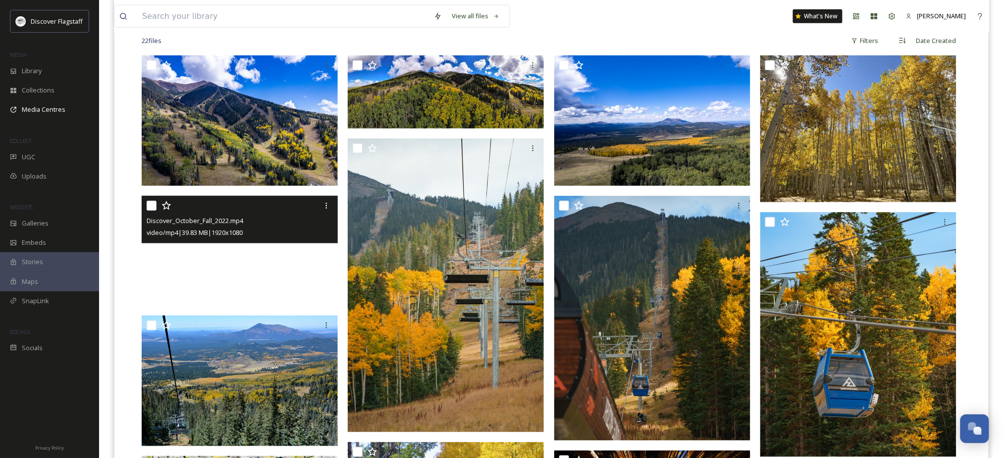
click at [245, 270] on video "Discover_October_Fall_2022.mp4" at bounding box center [240, 251] width 196 height 110
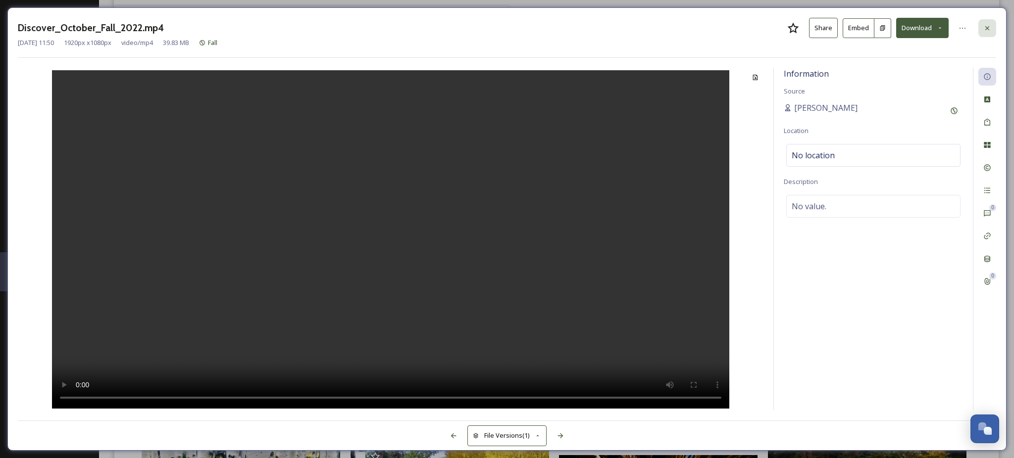
click at [990, 22] on div at bounding box center [987, 28] width 18 height 18
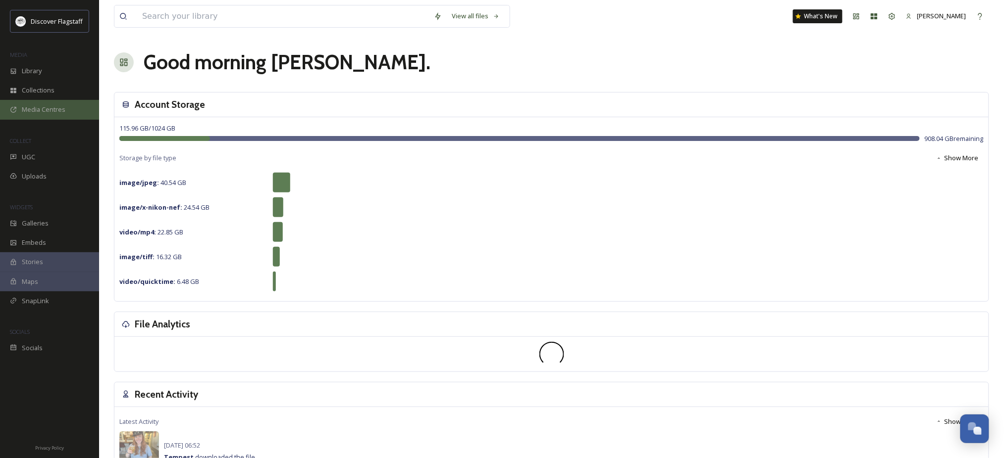
click at [55, 114] on span "Media Centres" at bounding box center [44, 109] width 44 height 9
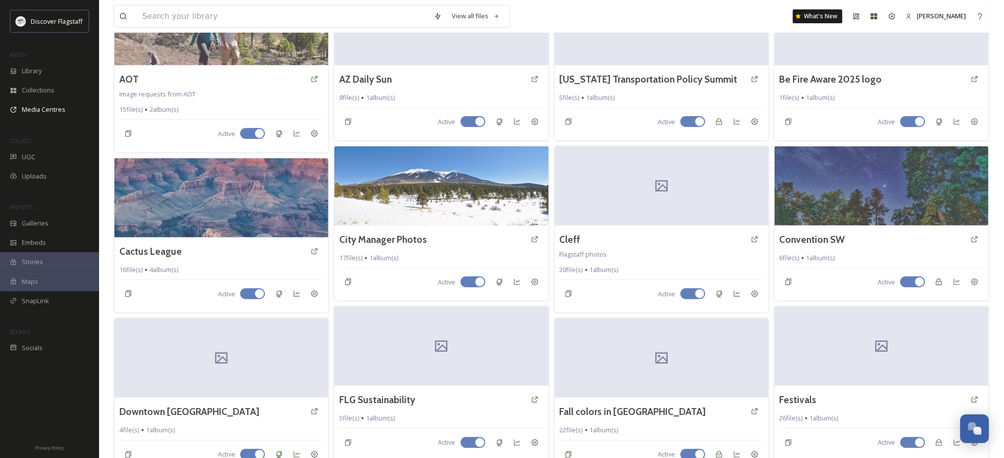
scroll to position [396, 0]
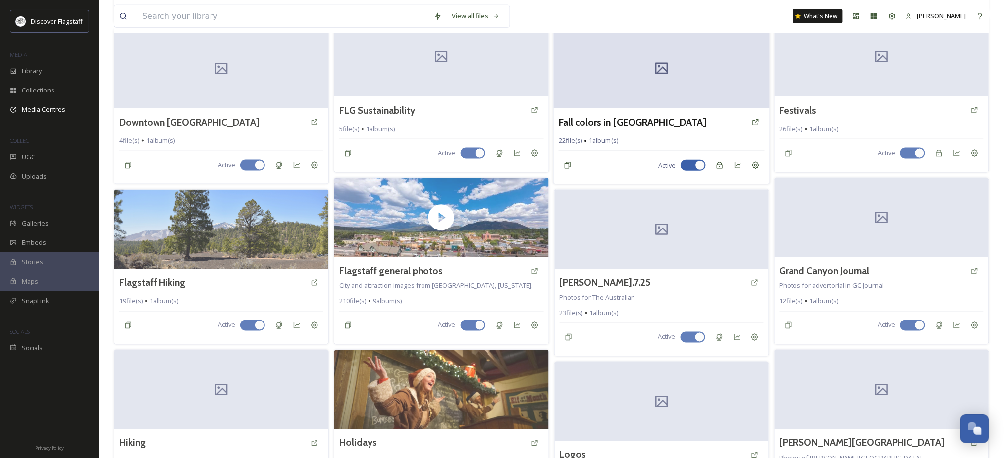
click at [612, 109] on div at bounding box center [661, 69] width 216 height 80
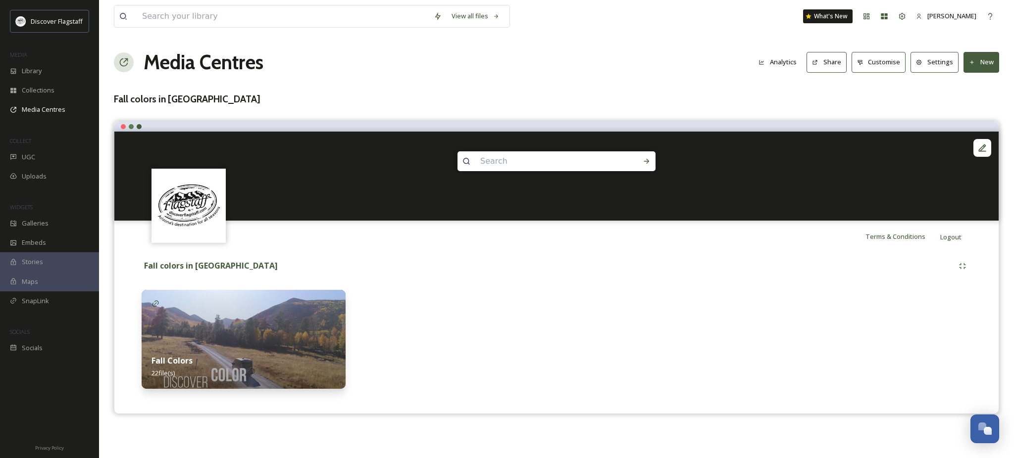
click at [812, 66] on icon at bounding box center [815, 62] width 6 height 6
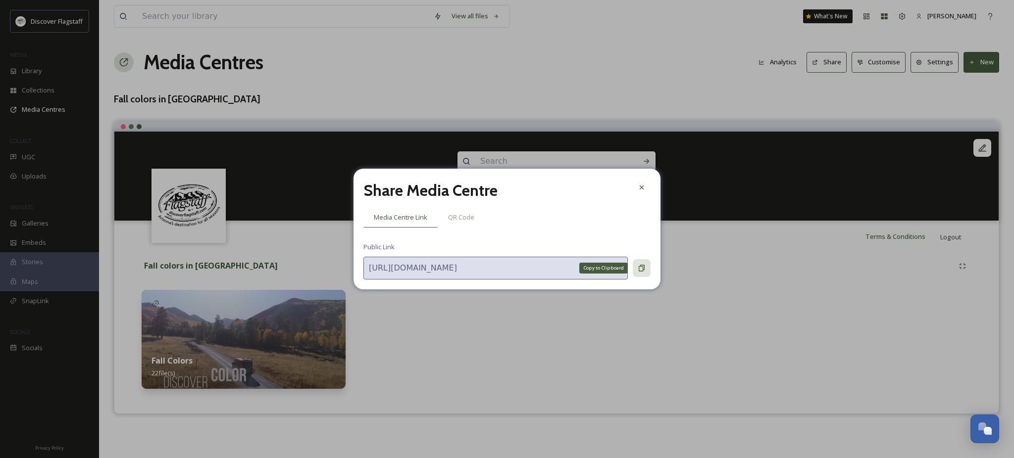
click at [639, 272] on icon at bounding box center [642, 268] width 8 height 8
click at [645, 271] on icon at bounding box center [642, 268] width 8 height 8
click at [644, 272] on icon at bounding box center [642, 268] width 8 height 8
click at [642, 186] on icon at bounding box center [642, 188] width 8 height 8
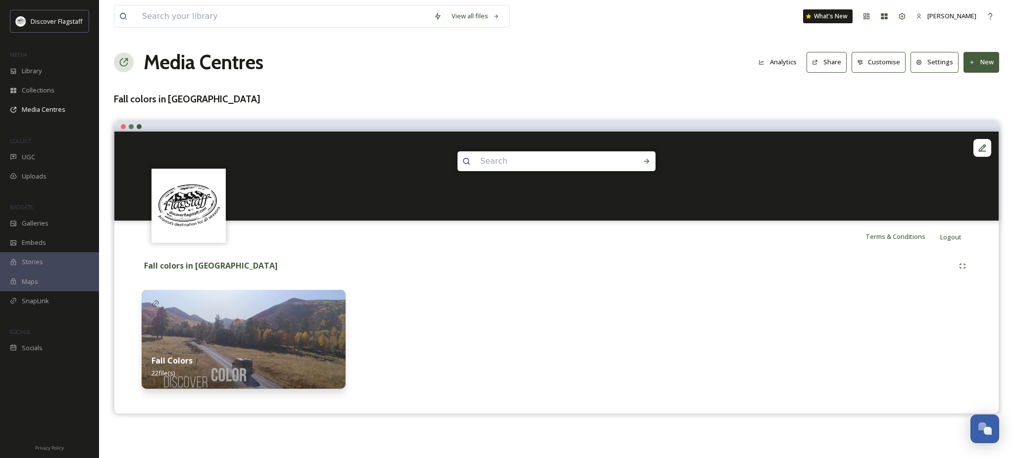
click at [935, 70] on button "Settings" at bounding box center [935, 62] width 48 height 20
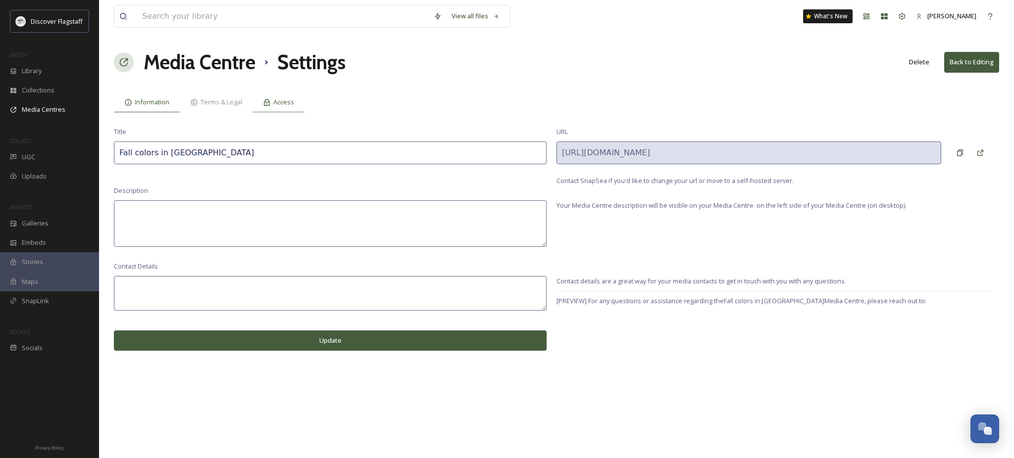
click at [294, 107] on span "Access" at bounding box center [283, 102] width 21 height 9
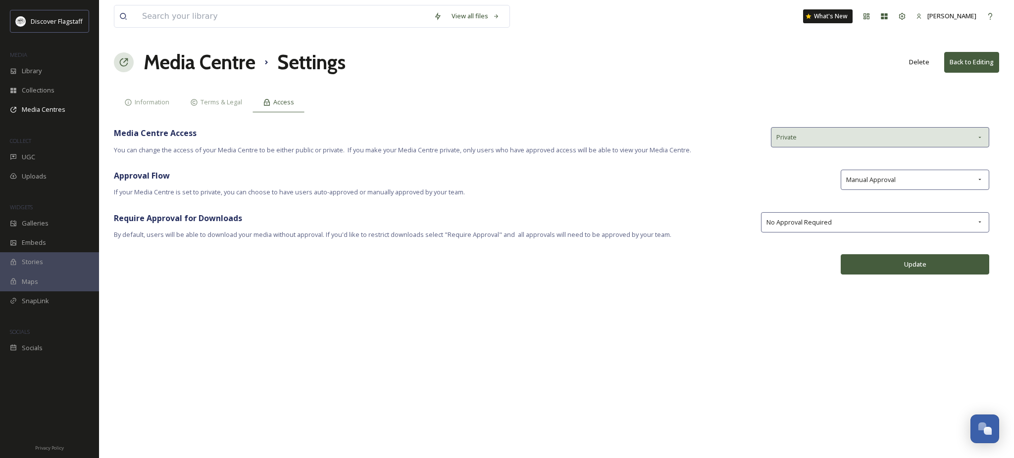
click at [875, 148] on div "Private" at bounding box center [880, 137] width 218 height 20
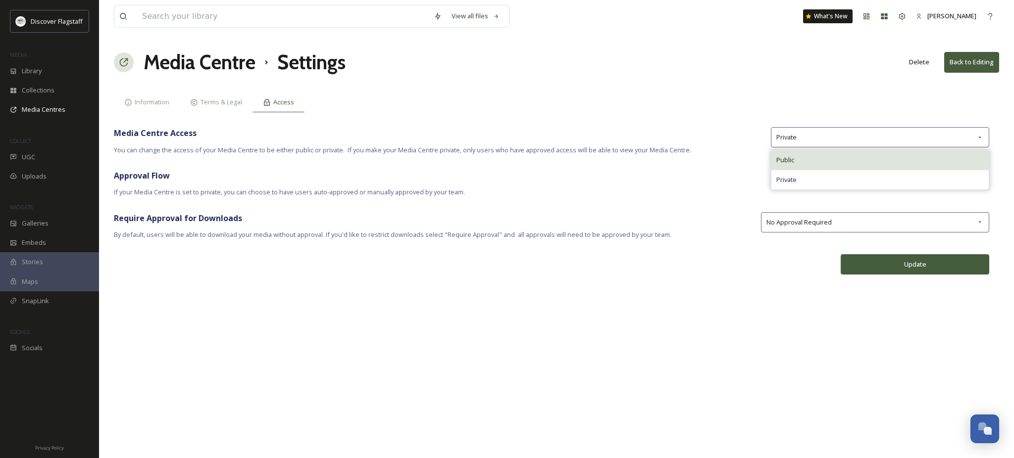
click at [874, 170] on div "Public" at bounding box center [879, 160] width 217 height 19
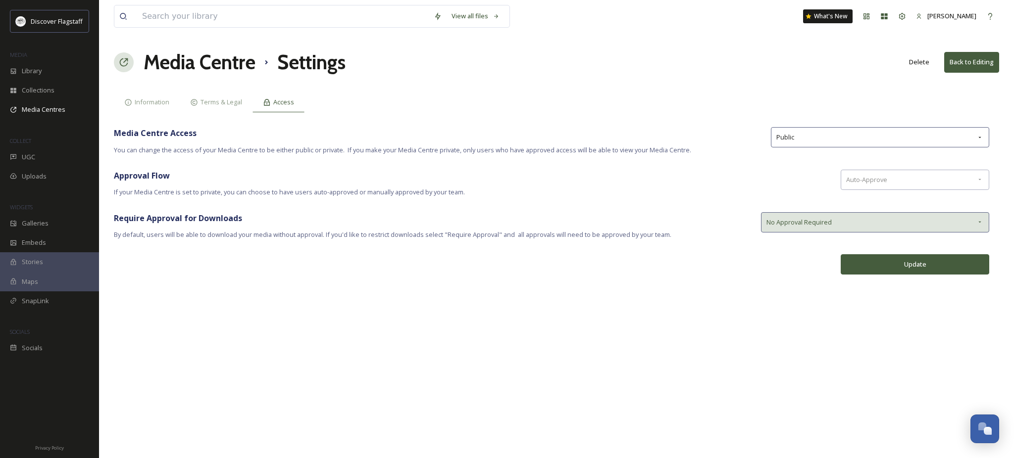
click at [908, 233] on div "No Approval Required" at bounding box center [875, 222] width 228 height 20
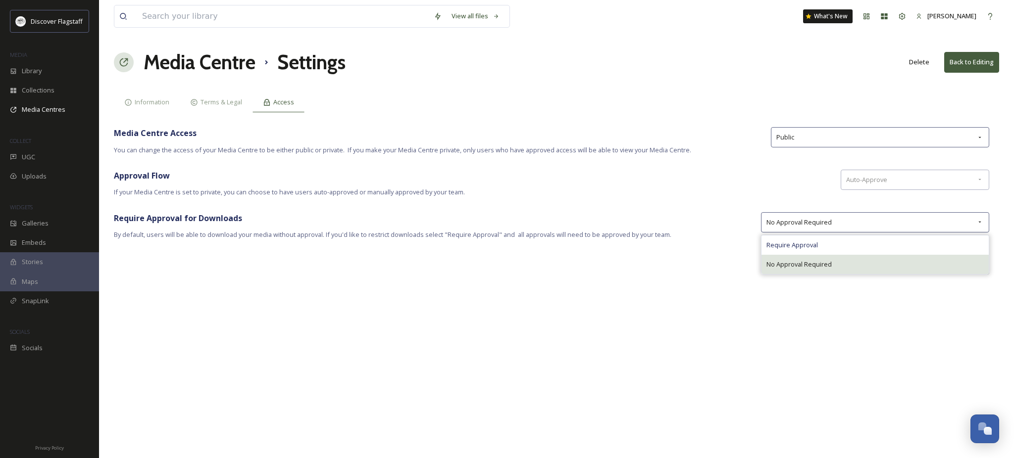
click at [832, 269] on span "No Approval Required" at bounding box center [798, 264] width 65 height 9
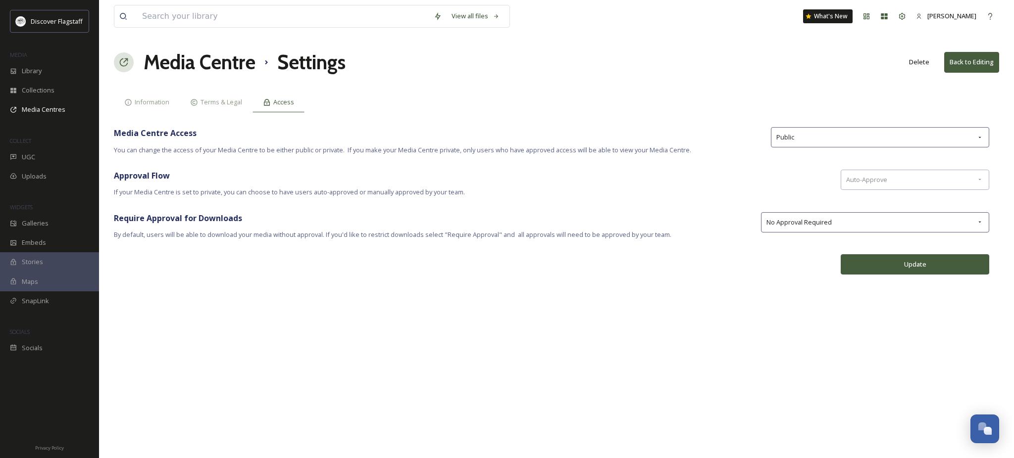
click at [902, 275] on button "Update" at bounding box center [915, 264] width 149 height 20
click at [253, 112] on div "Terms & Legal" at bounding box center [216, 102] width 73 height 20
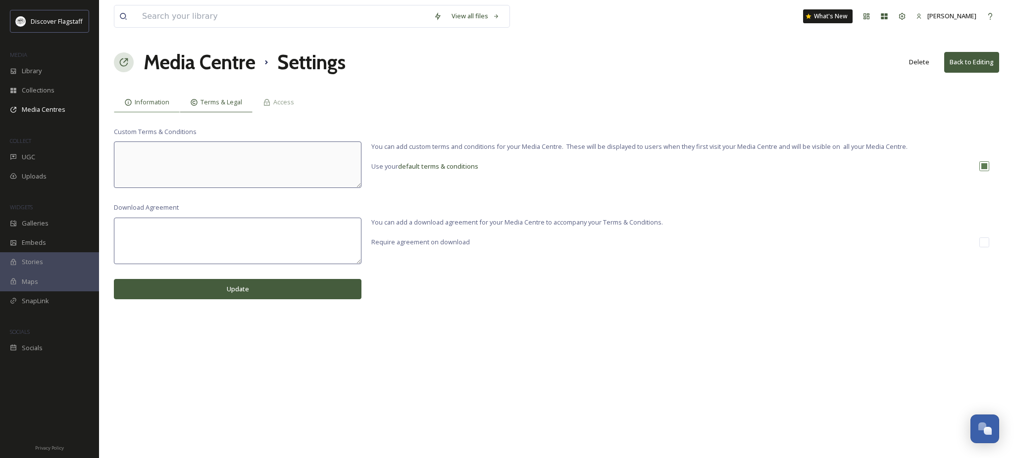
click at [150, 112] on div "Information" at bounding box center [147, 102] width 66 height 20
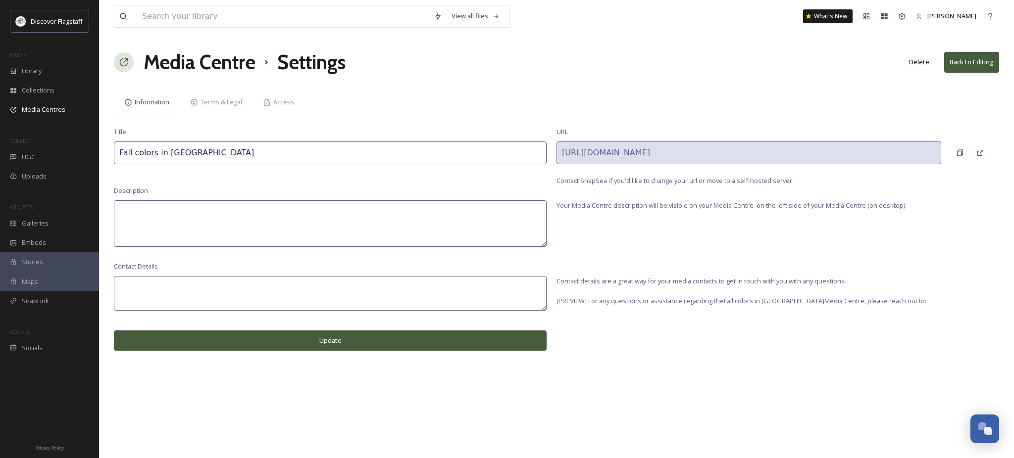
click at [970, 72] on button "Back to Editing" at bounding box center [971, 62] width 55 height 20
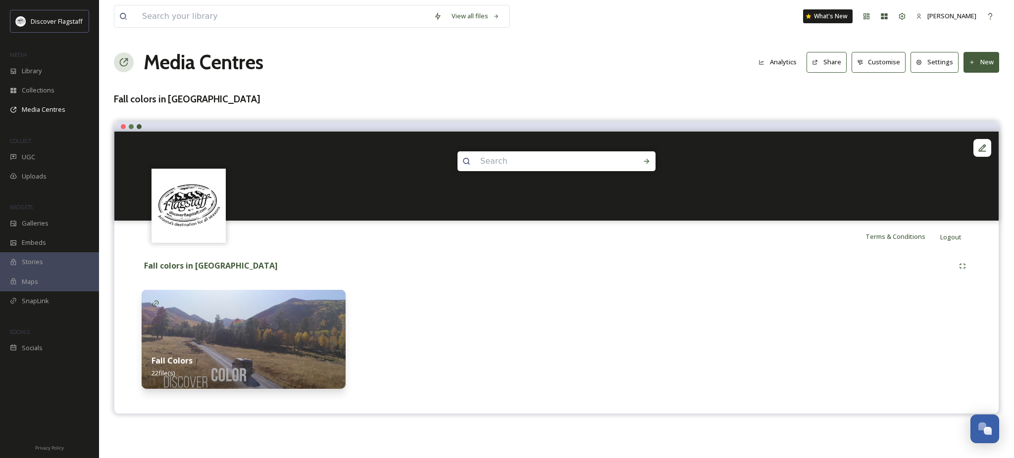
click at [812, 66] on icon at bounding box center [815, 62] width 6 height 6
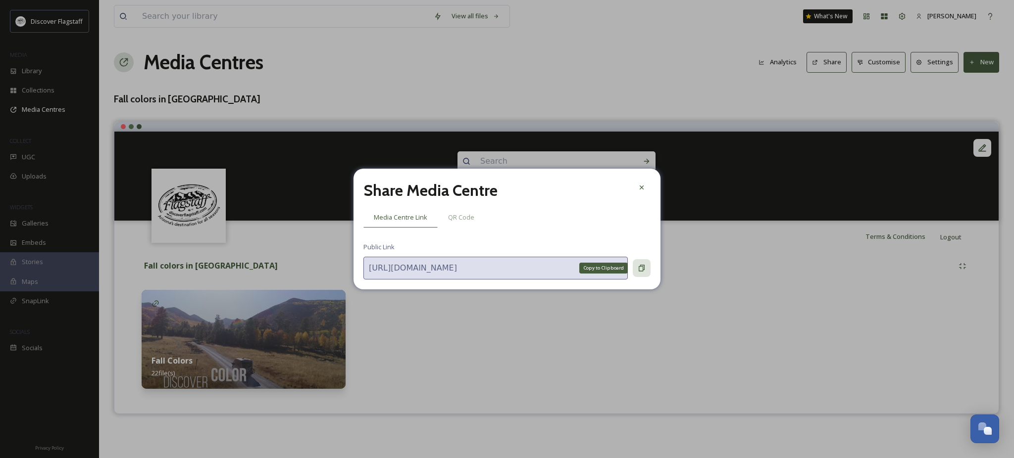
click at [644, 272] on icon at bounding box center [642, 268] width 8 height 8
click at [642, 269] on icon at bounding box center [642, 268] width 8 height 8
click at [642, 272] on icon at bounding box center [642, 268] width 6 height 6
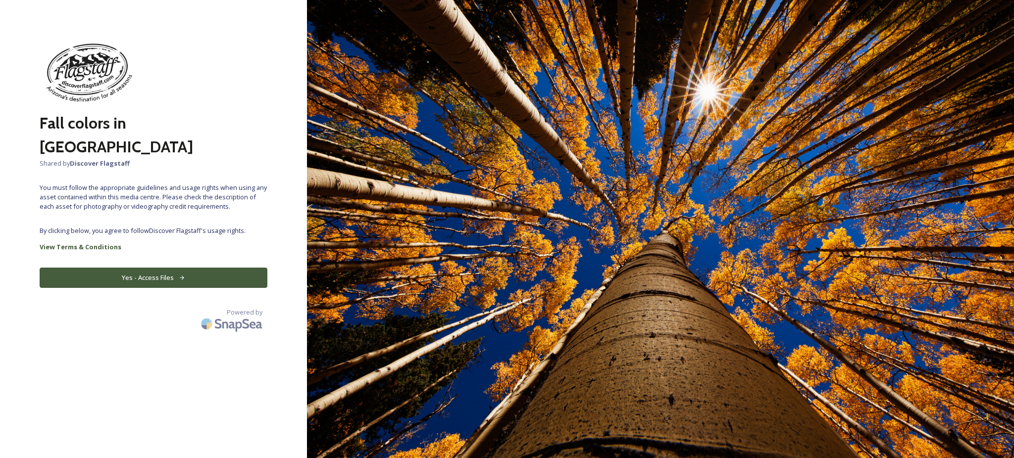
click at [154, 288] on button "Yes - Access Files" at bounding box center [154, 278] width 228 height 20
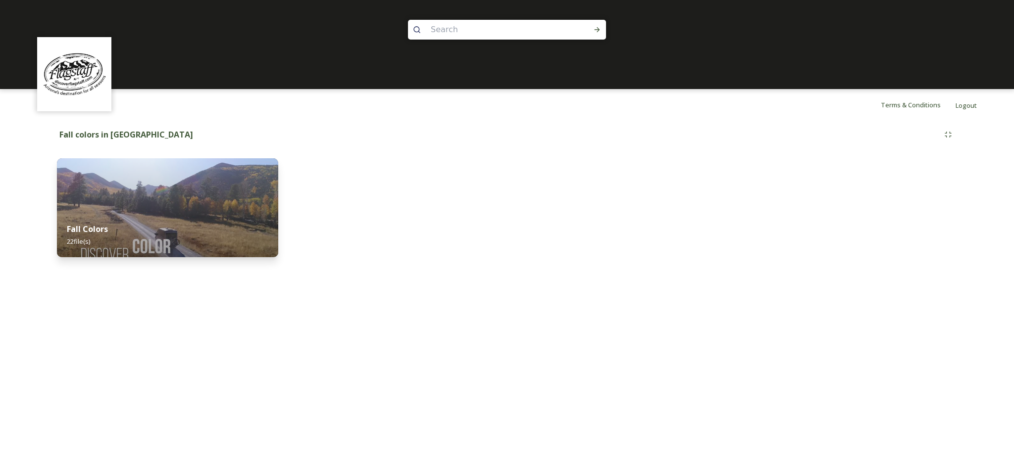
click at [34, 370] on div "Terms & Conditions Logout Shared by: Discover Flagstaff Fall colors in Flagstaf…" at bounding box center [507, 229] width 1014 height 458
click at [171, 202] on img at bounding box center [168, 207] width 226 height 101
